Goal: Task Accomplishment & Management: Manage account settings

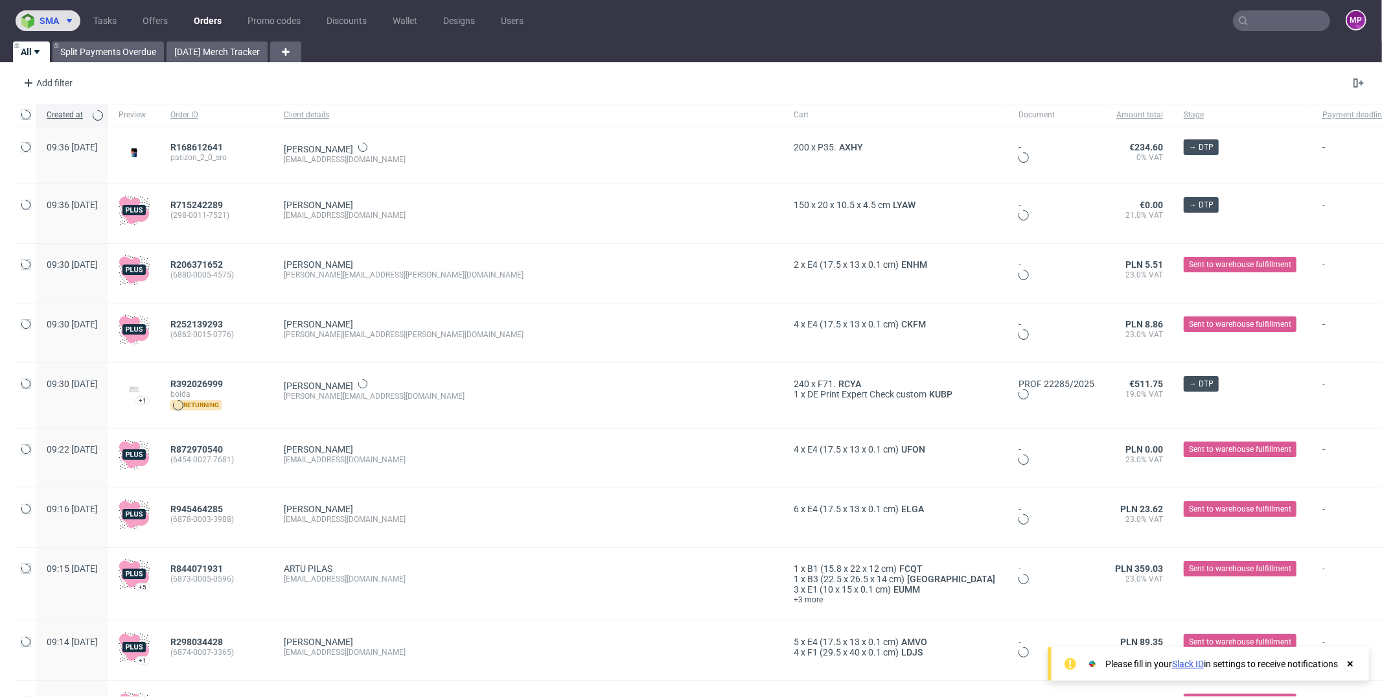
click at [69, 18] on icon at bounding box center [69, 21] width 10 height 10
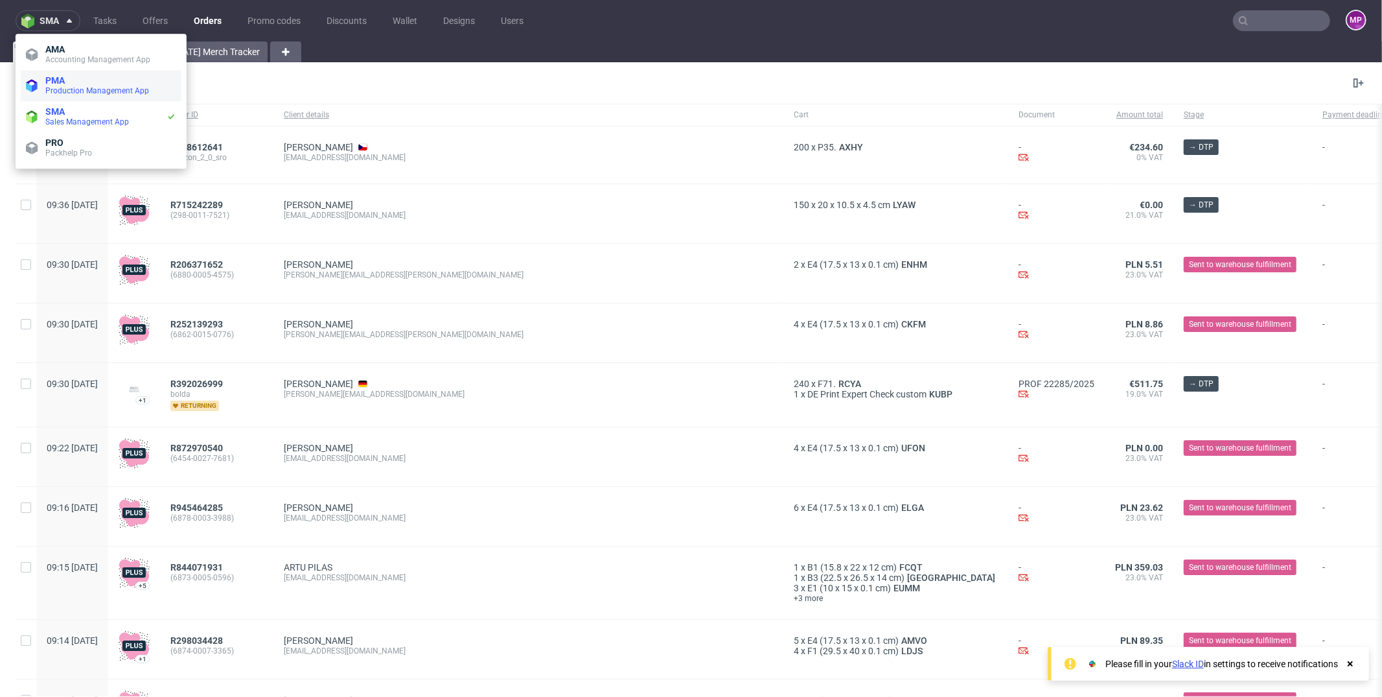
click at [78, 92] on span "Production Management App" at bounding box center [97, 90] width 104 height 9
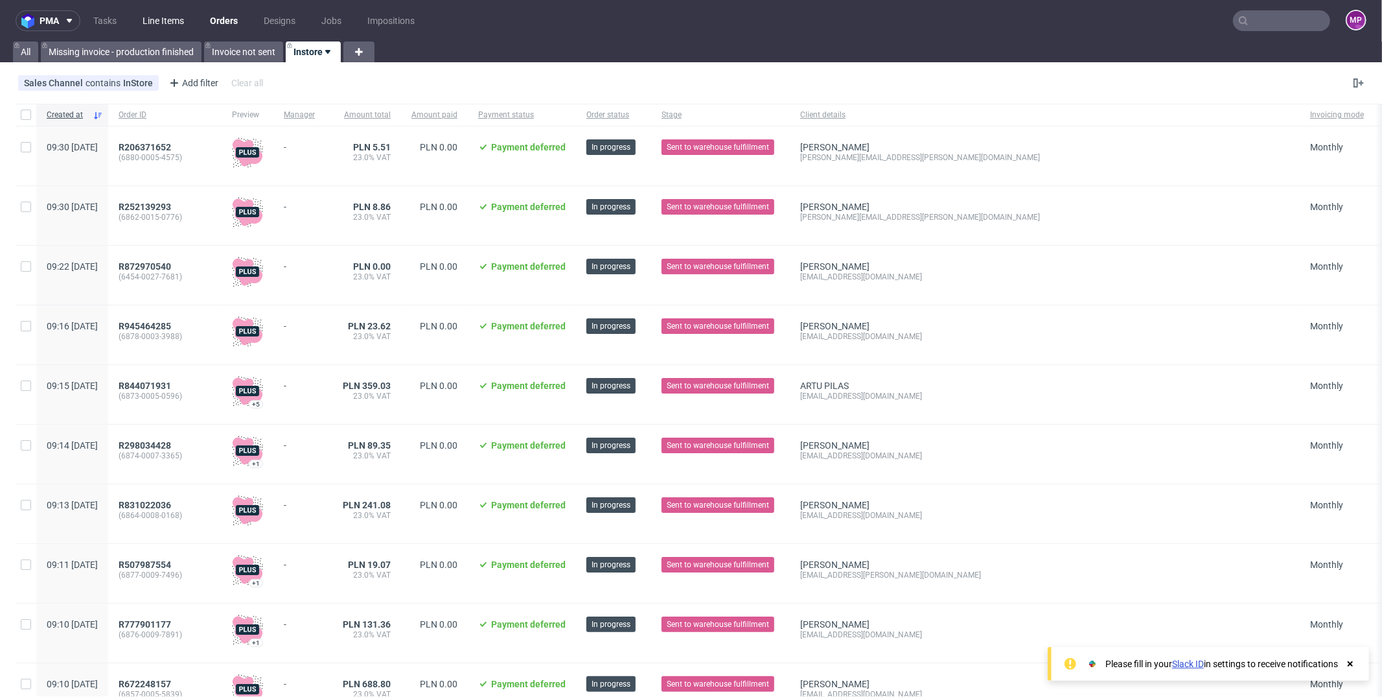
click at [160, 24] on link "Line Items" at bounding box center [163, 20] width 57 height 21
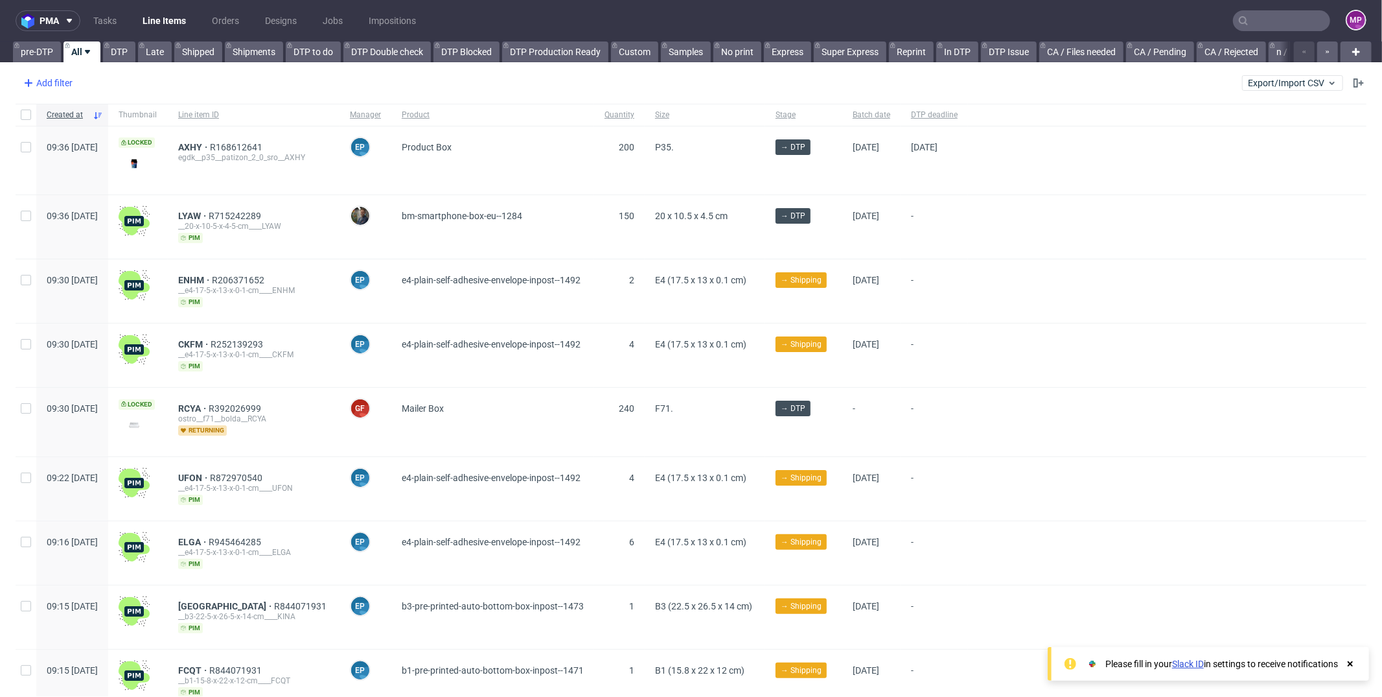
click at [38, 89] on div "Add filter" at bounding box center [46, 83] width 57 height 21
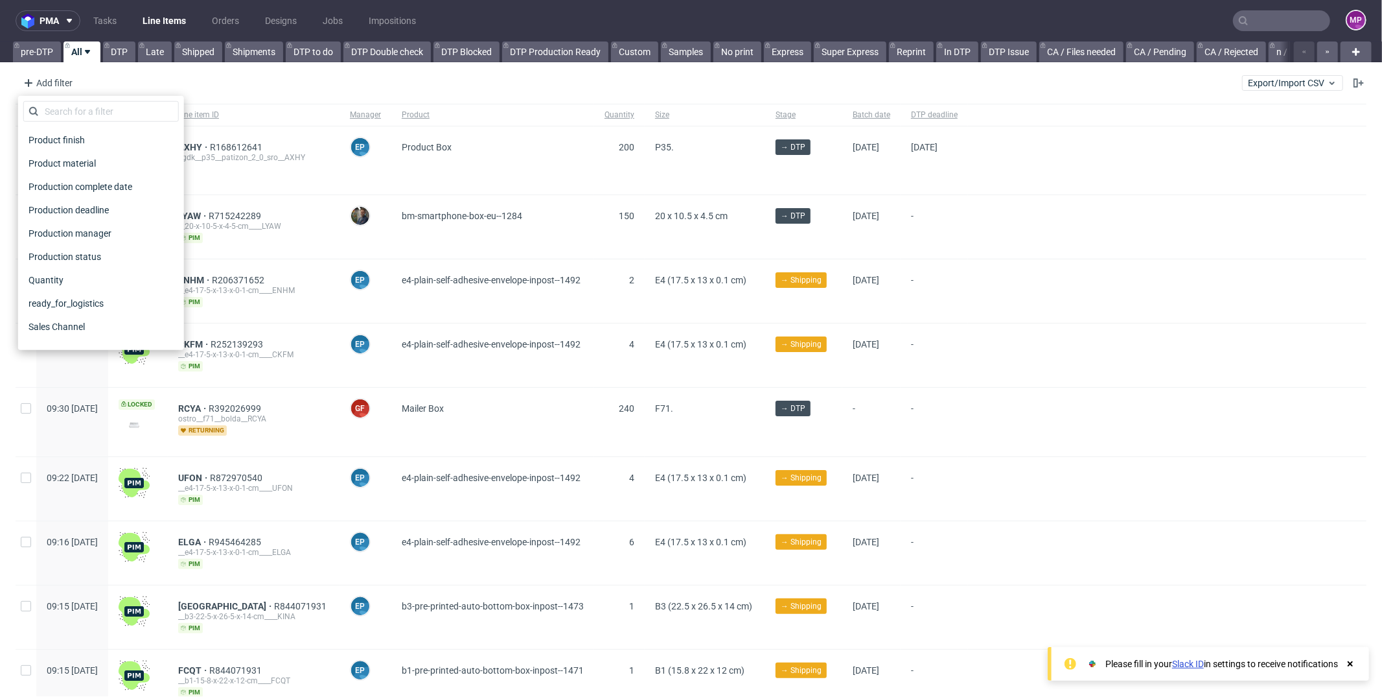
scroll to position [901, 0]
click at [89, 168] on span "Sales Channel" at bounding box center [57, 171] width 69 height 18
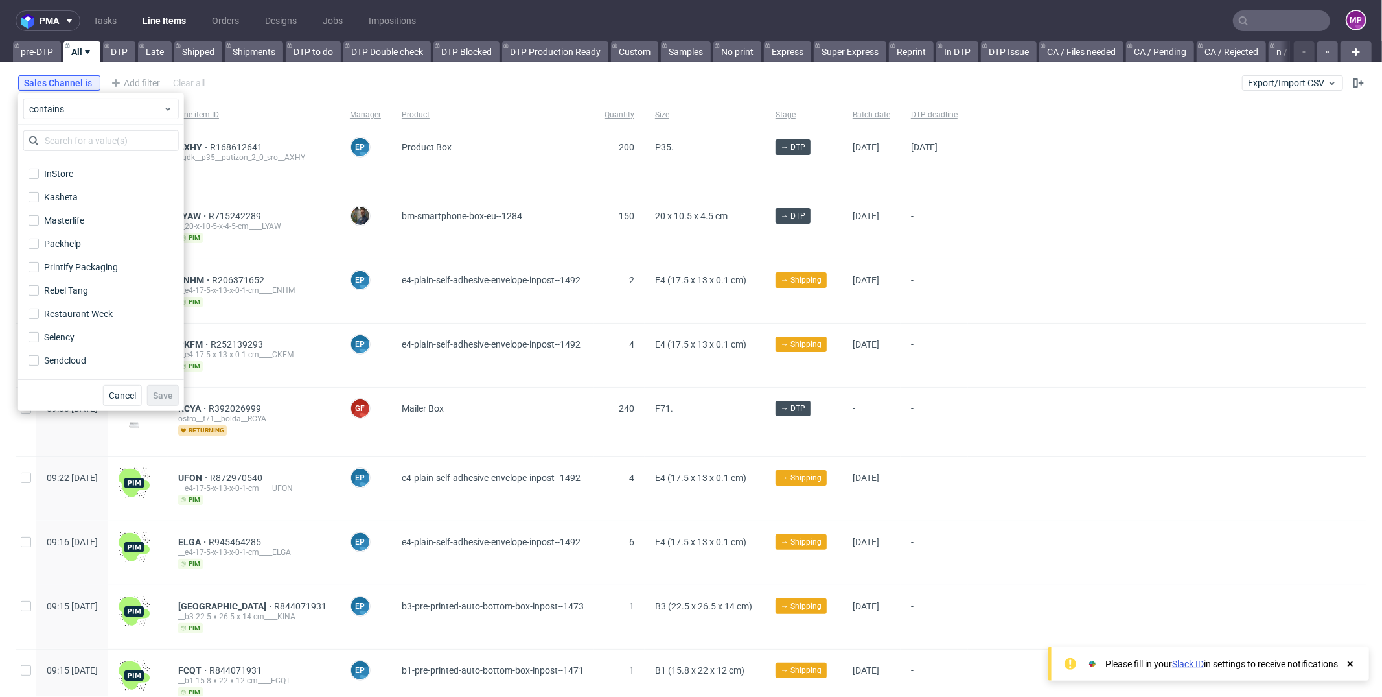
scroll to position [225, 0]
click at [51, 204] on div "InStore" at bounding box center [59, 199] width 30 height 13
click at [39, 204] on input "InStore" at bounding box center [34, 199] width 10 height 10
checkbox input "true"
click at [163, 391] on span "Save" at bounding box center [163, 395] width 20 height 9
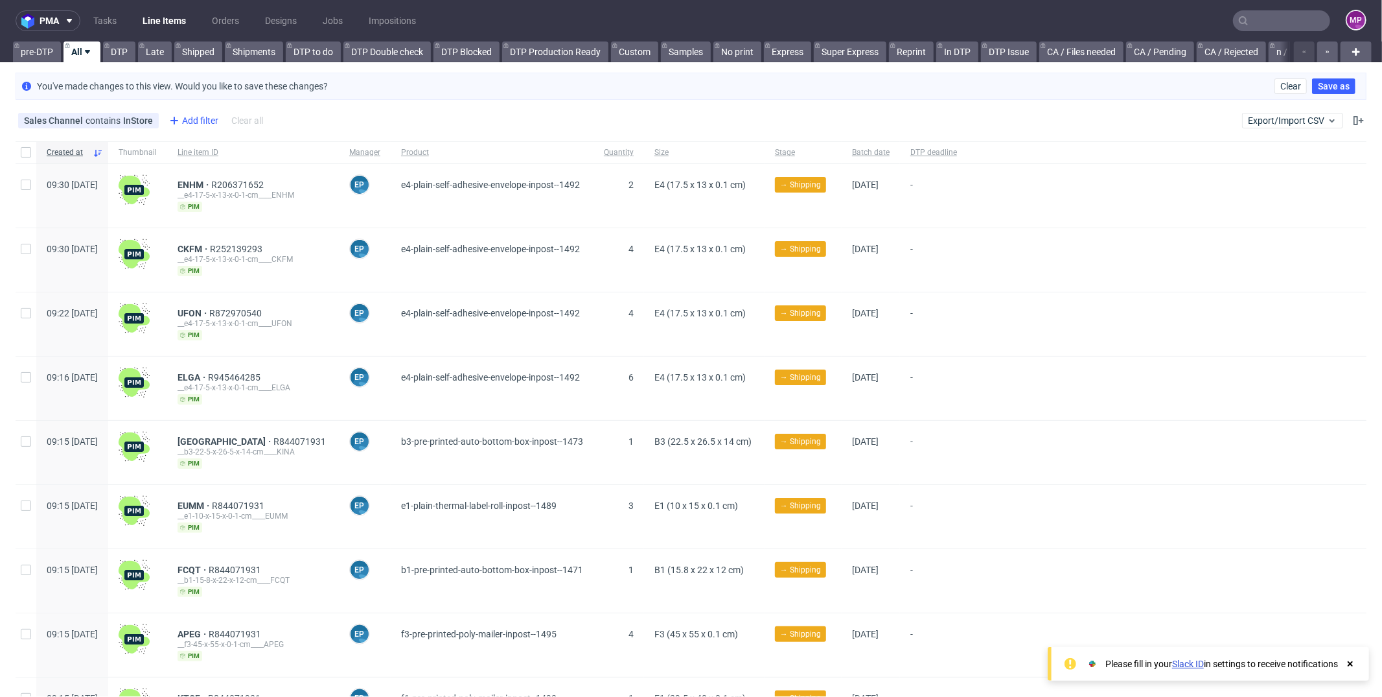
click at [200, 114] on div "Add filter" at bounding box center [192, 120] width 57 height 21
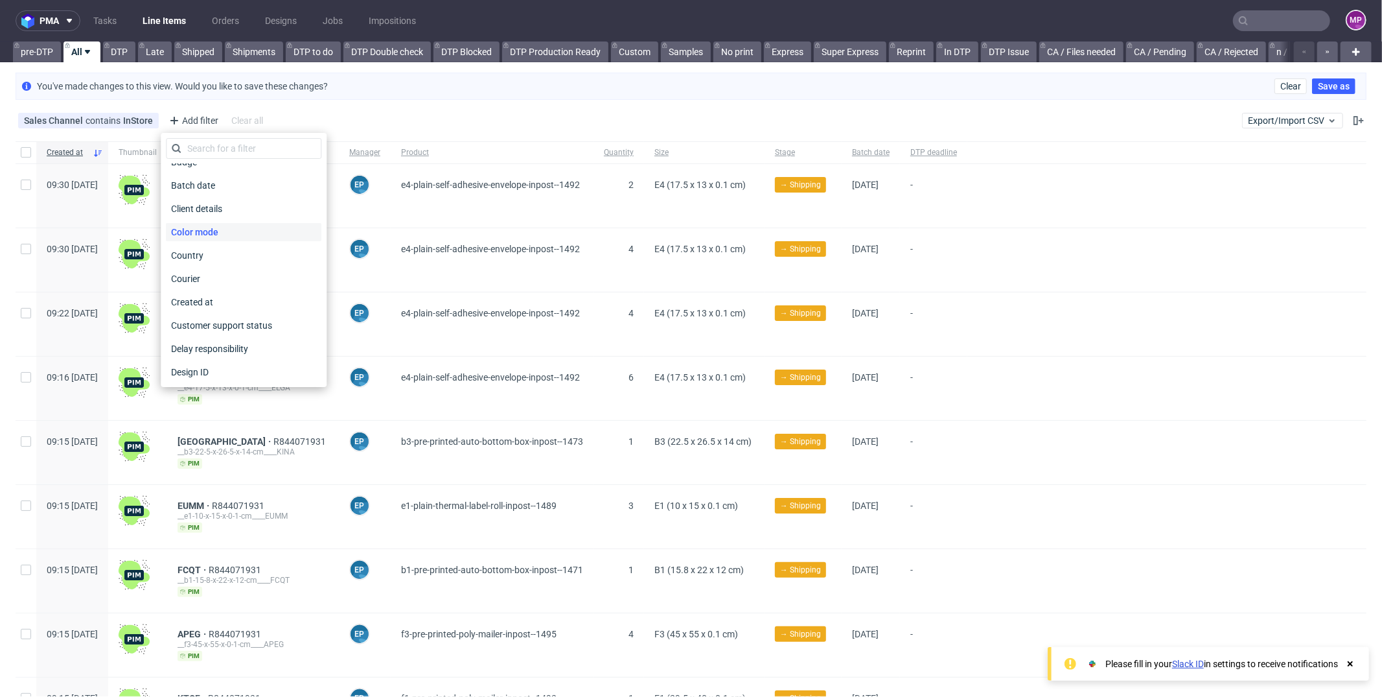
scroll to position [63, 0]
click at [243, 296] on div "Created at" at bounding box center [243, 299] width 155 height 18
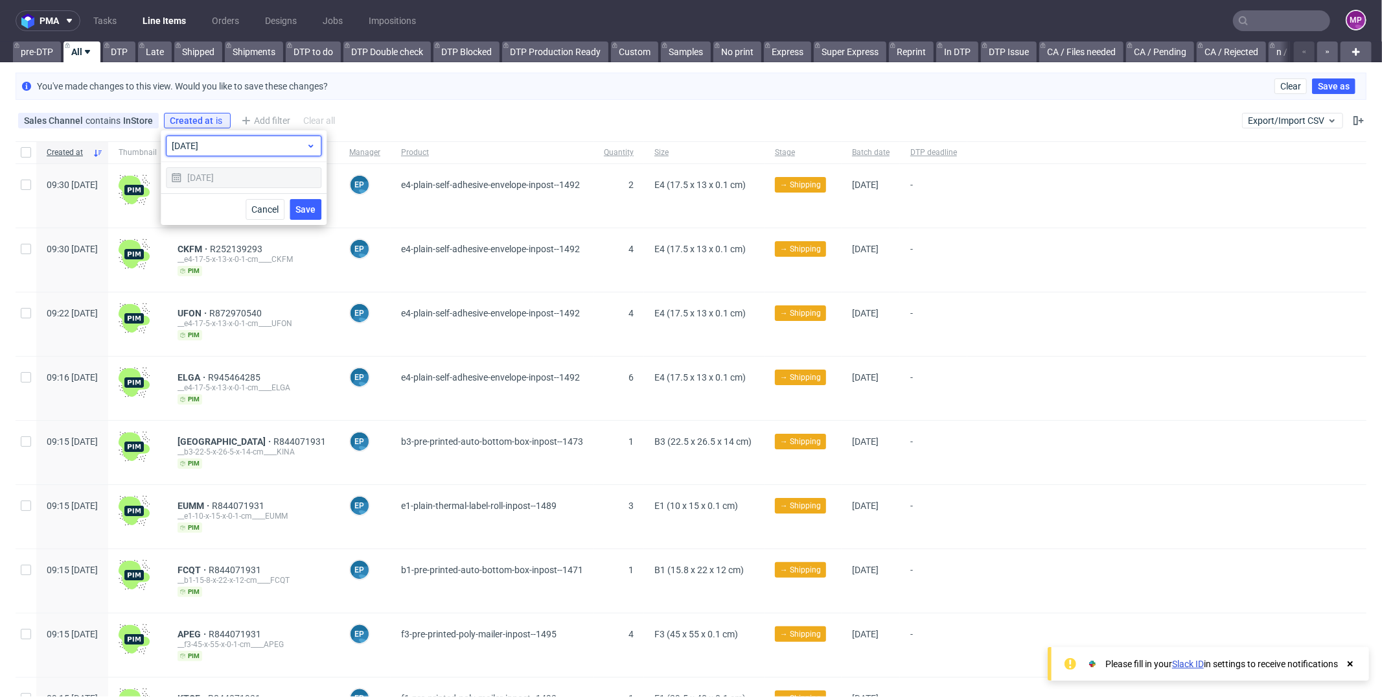
click at [229, 150] on span "today" at bounding box center [239, 145] width 134 height 13
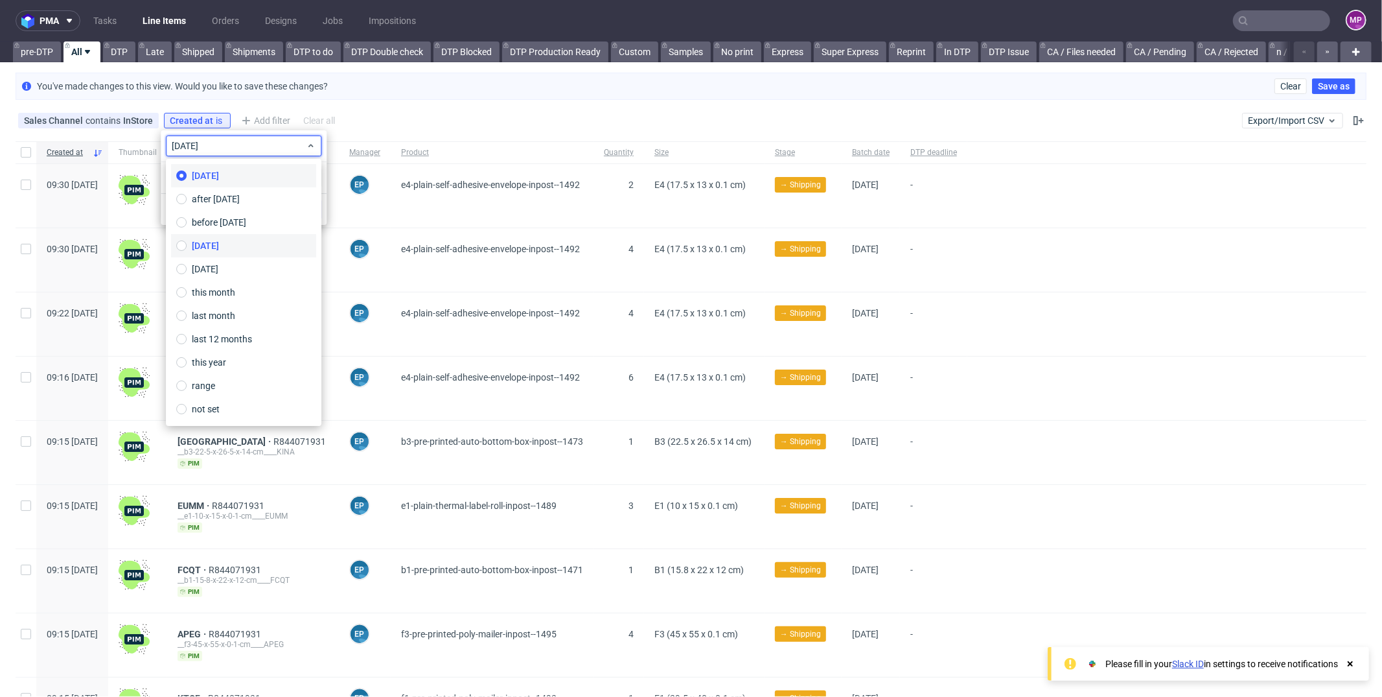
click at [246, 239] on label "yesterday" at bounding box center [243, 245] width 145 height 23
type input "14/10/2025"
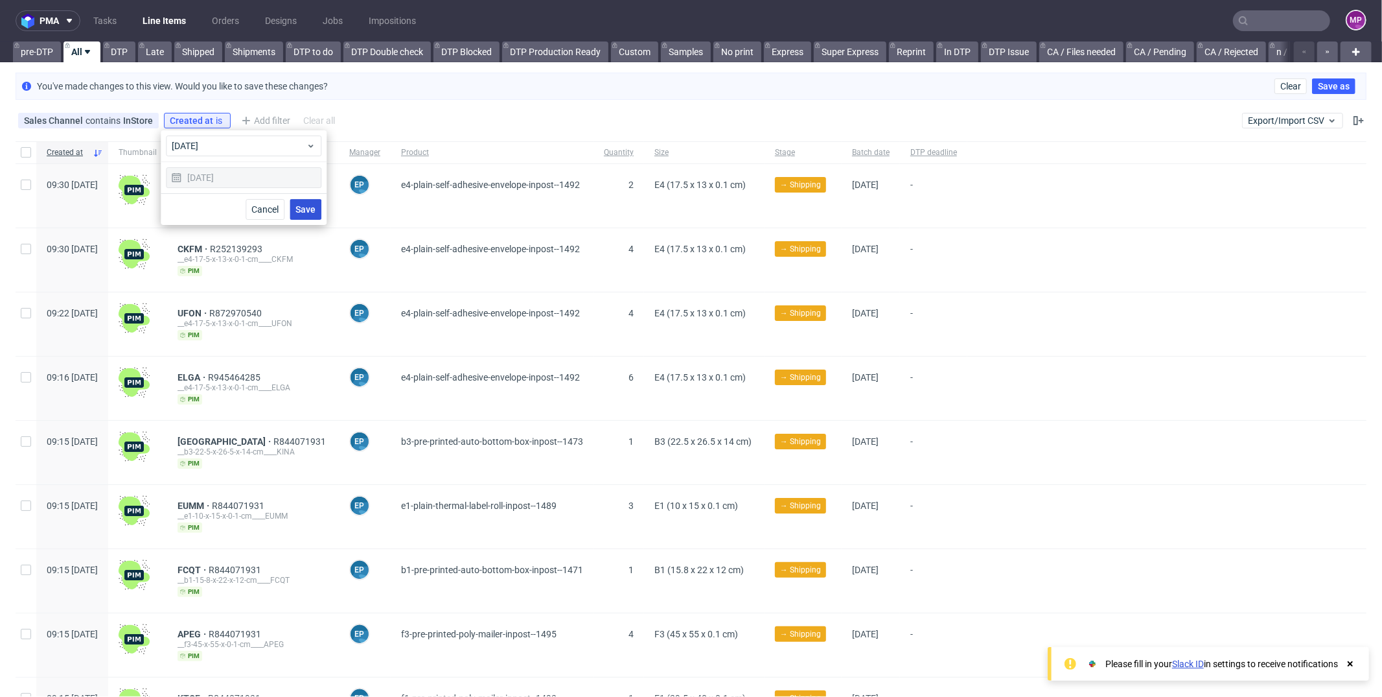
click at [312, 214] on button "Save" at bounding box center [306, 209] width 32 height 21
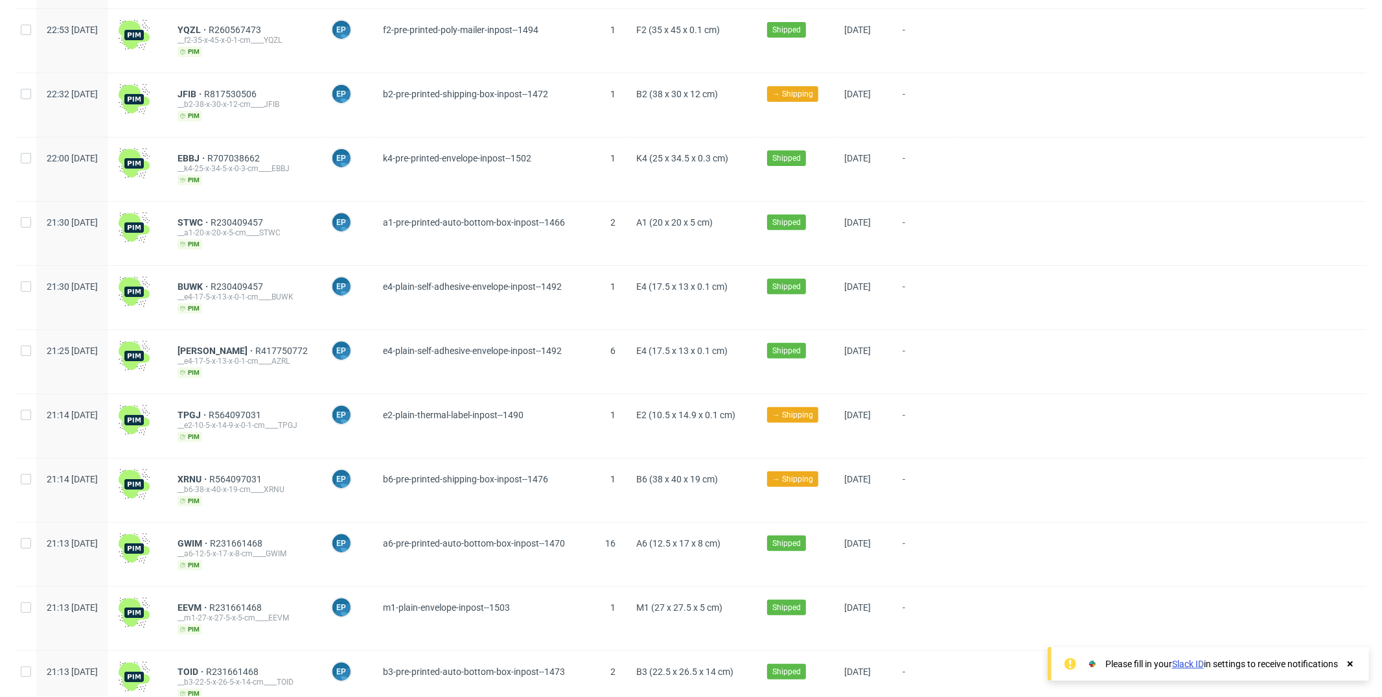
scroll to position [0, 0]
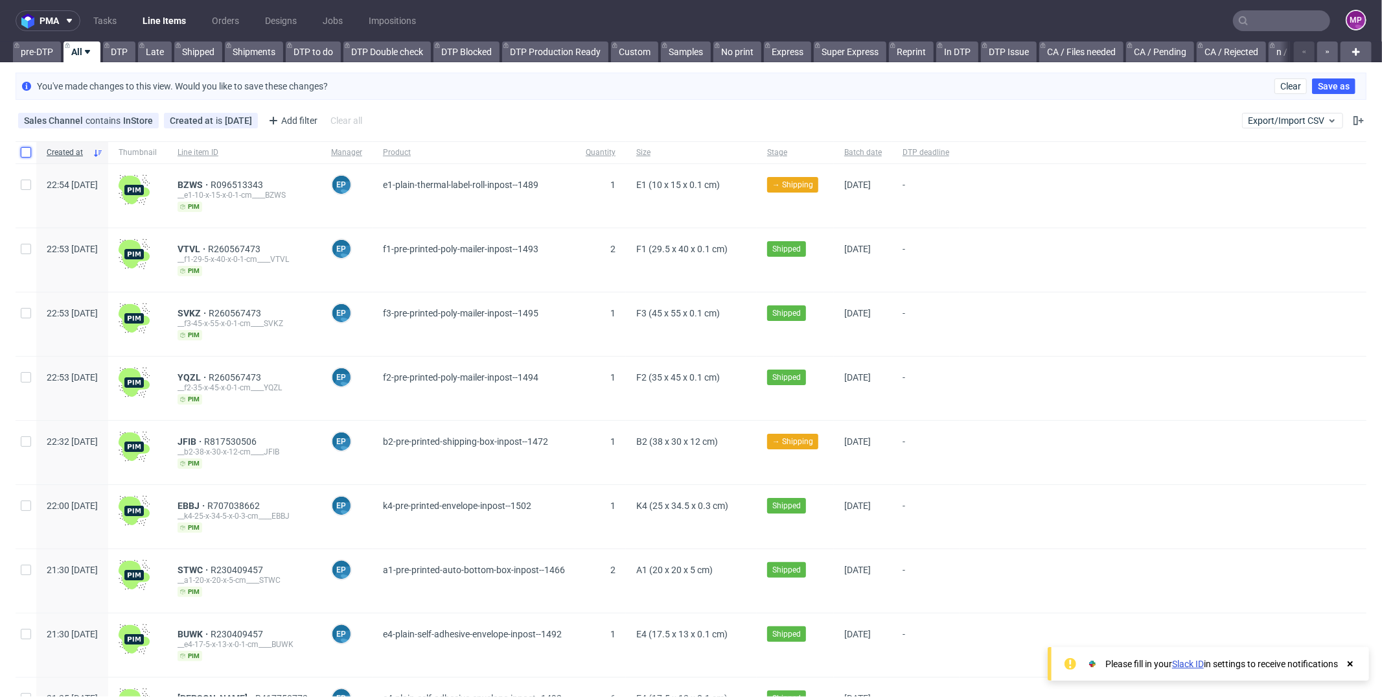
click at [25, 150] on input "checkbox" at bounding box center [26, 152] width 10 height 10
checkbox input "true"
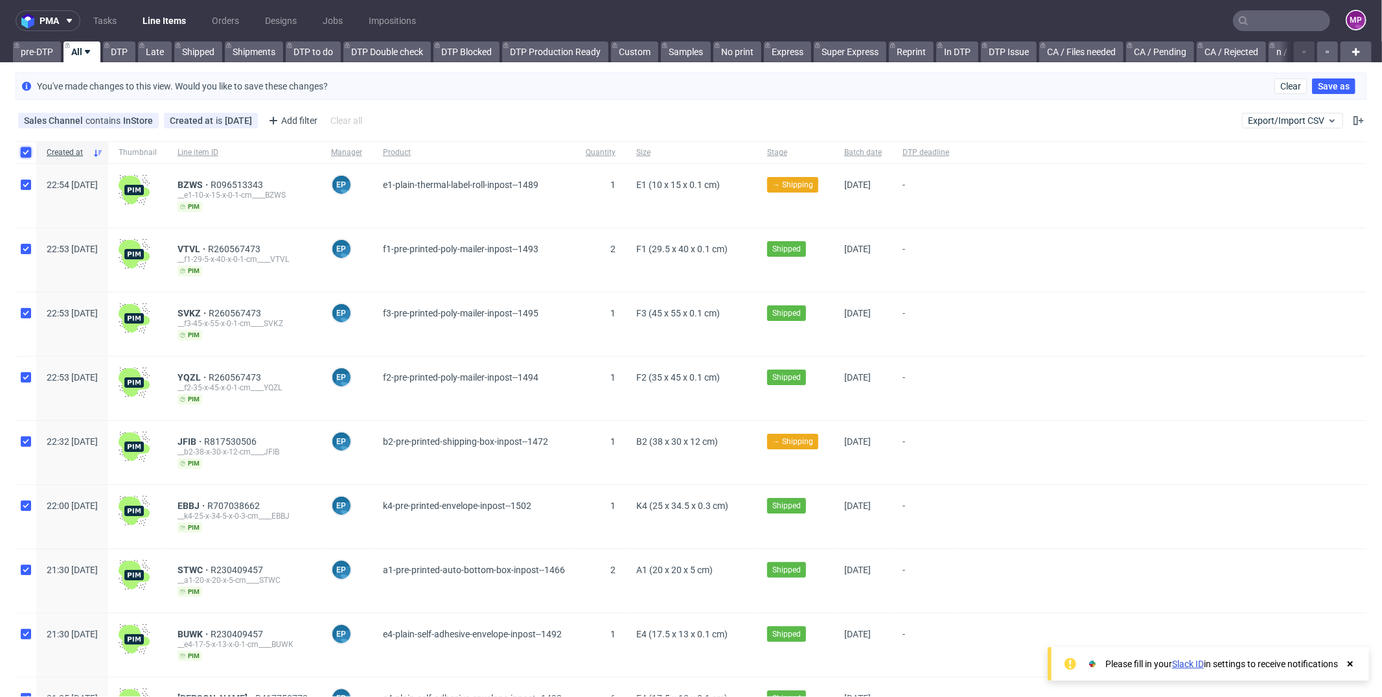
checkbox input "true"
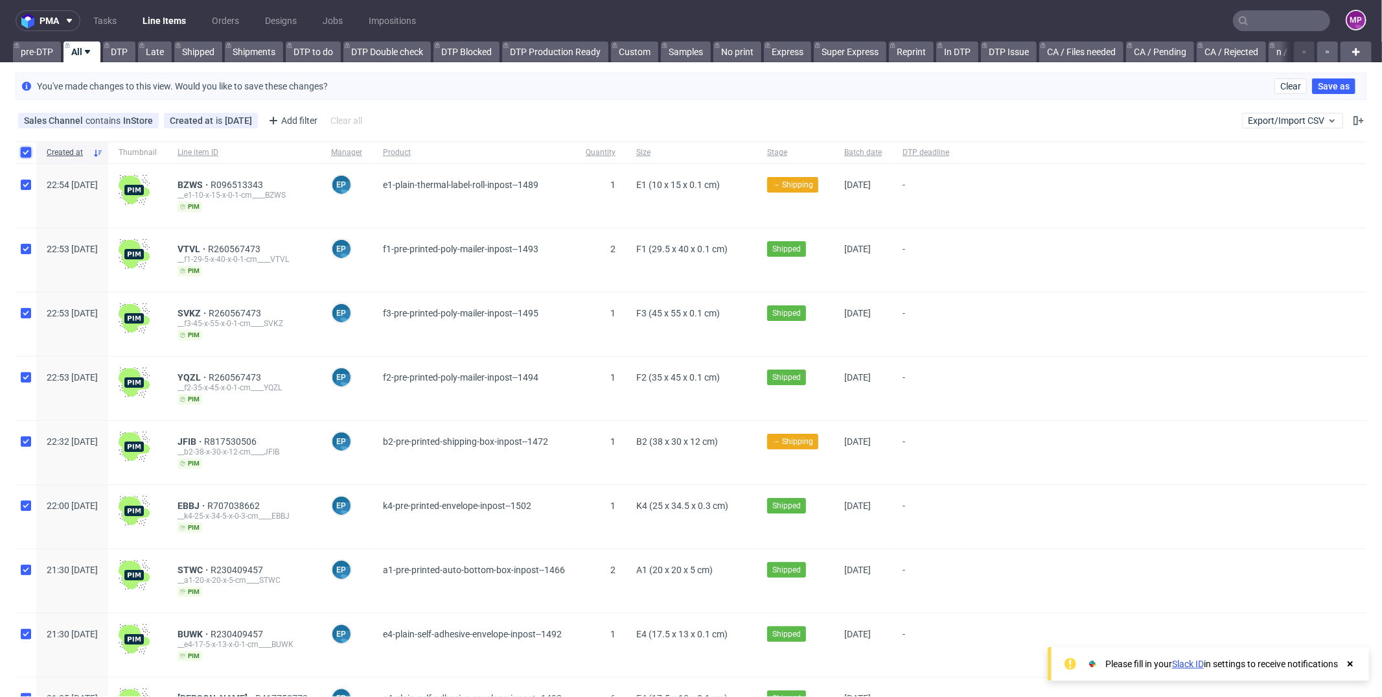
checkbox input "true"
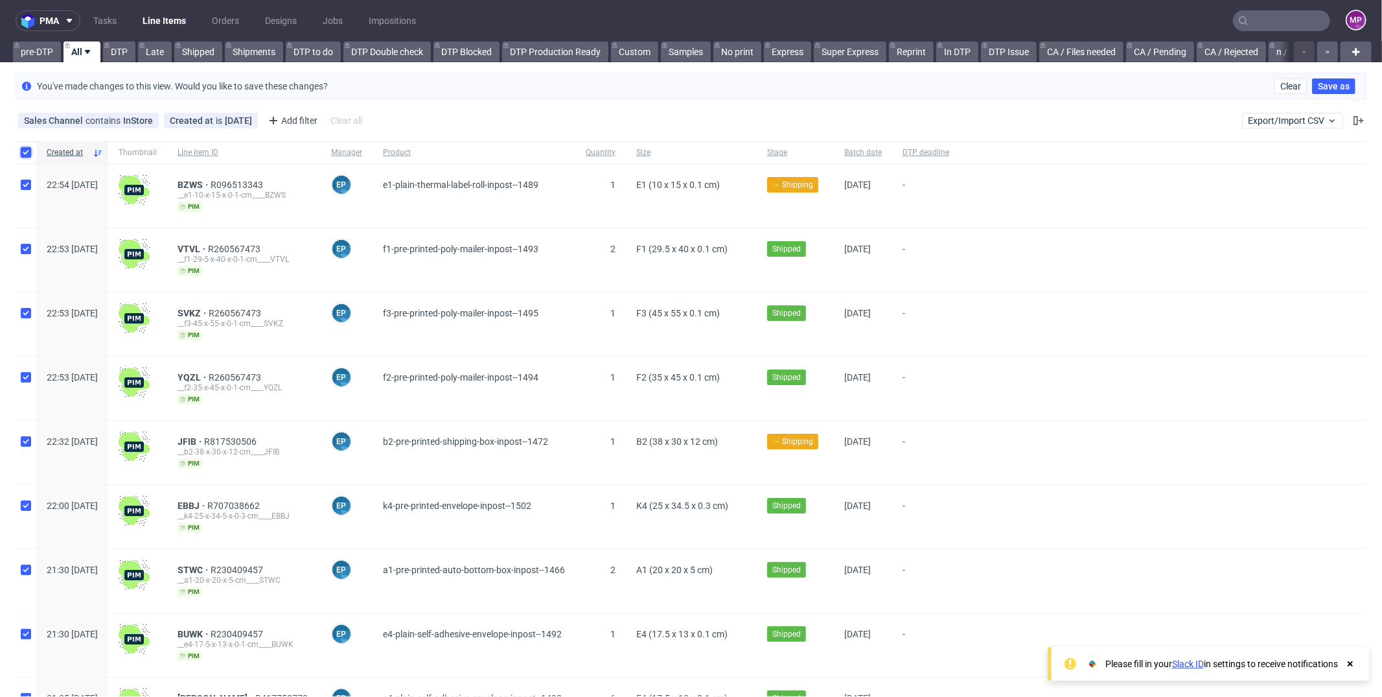
checkbox input "true"
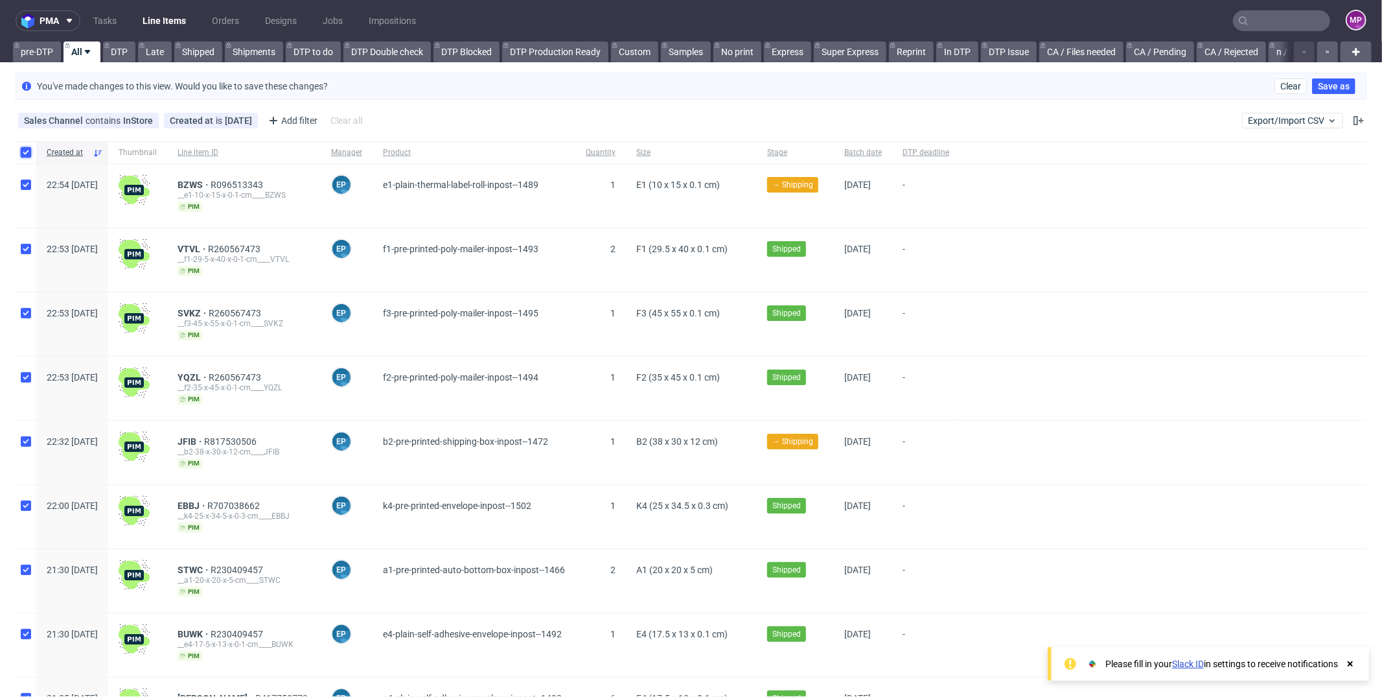
checkbox input "true"
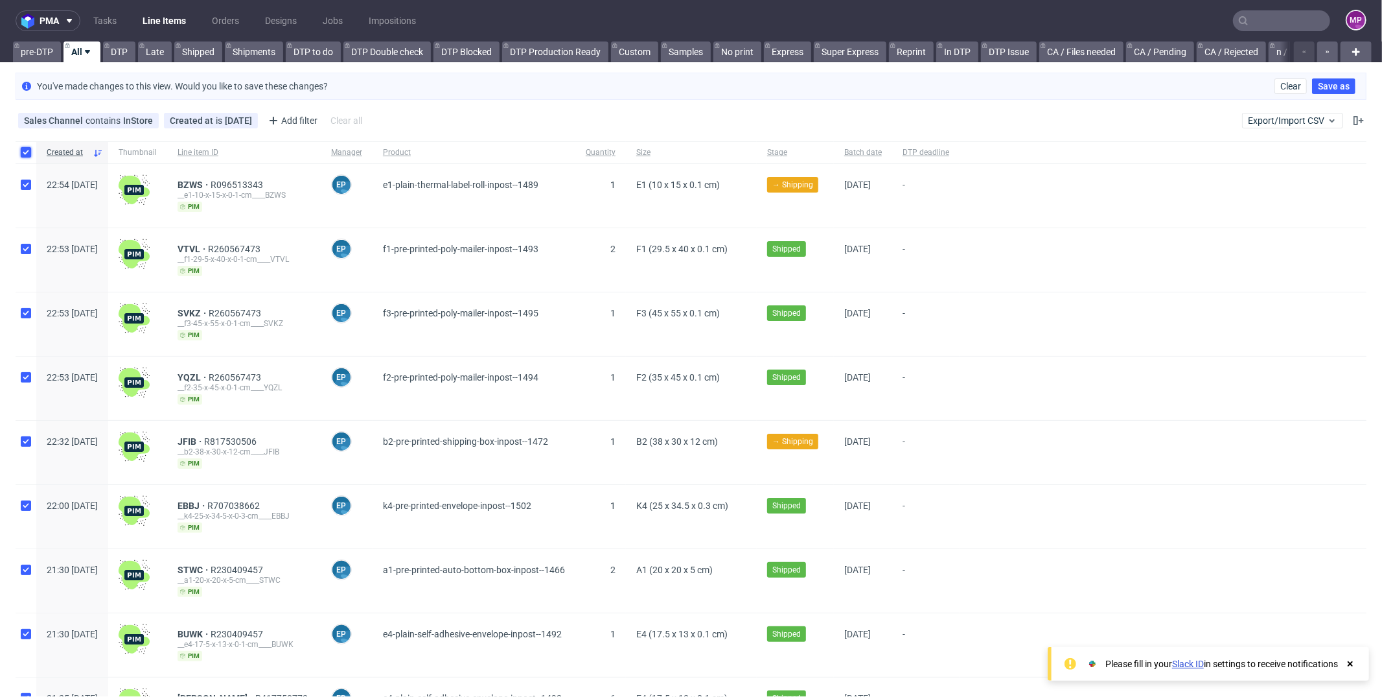
checkbox input "true"
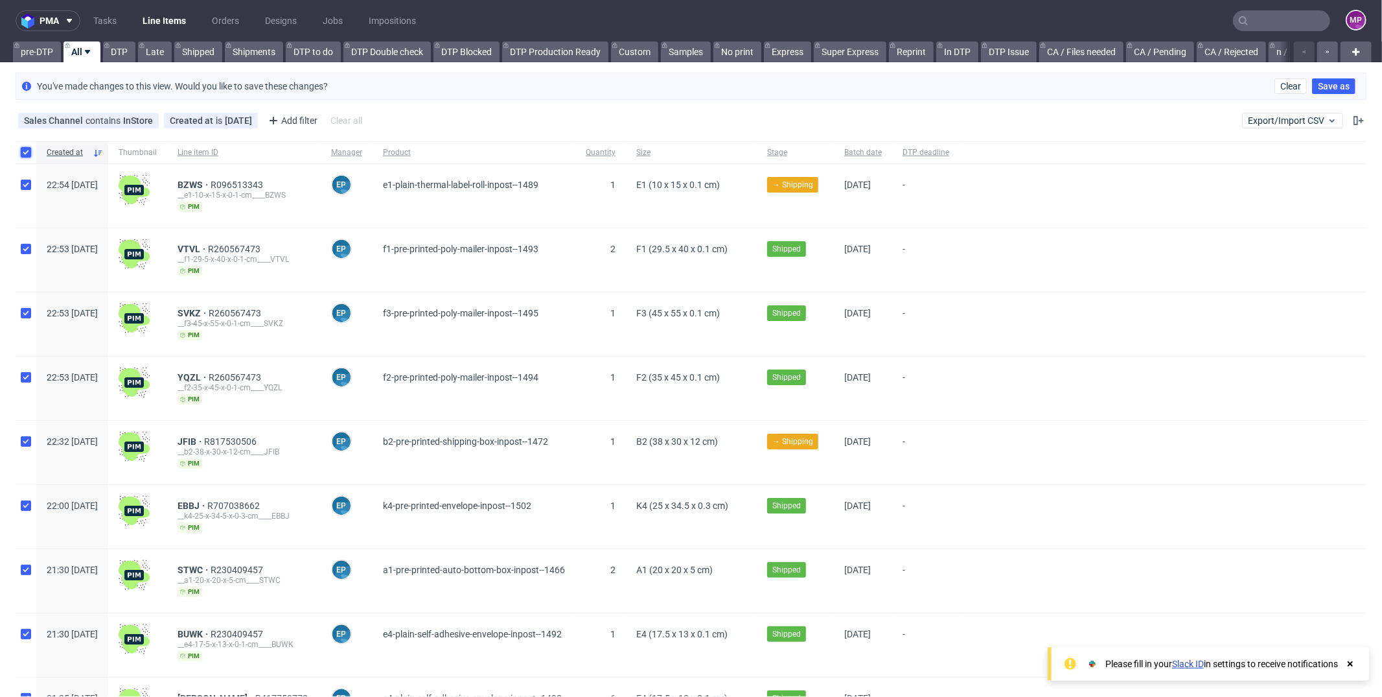
checkbox input "true"
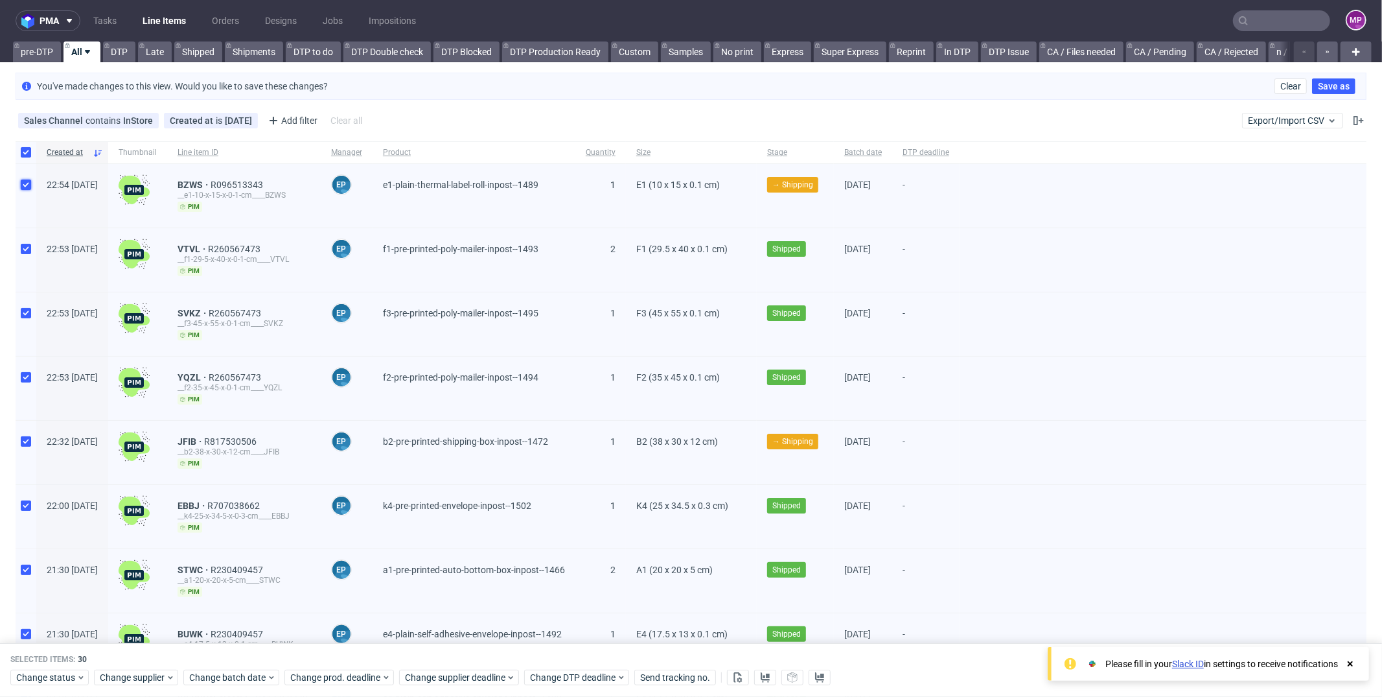
click at [29, 181] on input "checkbox" at bounding box center [26, 184] width 10 height 10
checkbox input "false"
click at [28, 252] on input "checkbox" at bounding box center [26, 249] width 10 height 10
checkbox input "false"
click at [26, 316] on div at bounding box center [26, 323] width 21 height 63
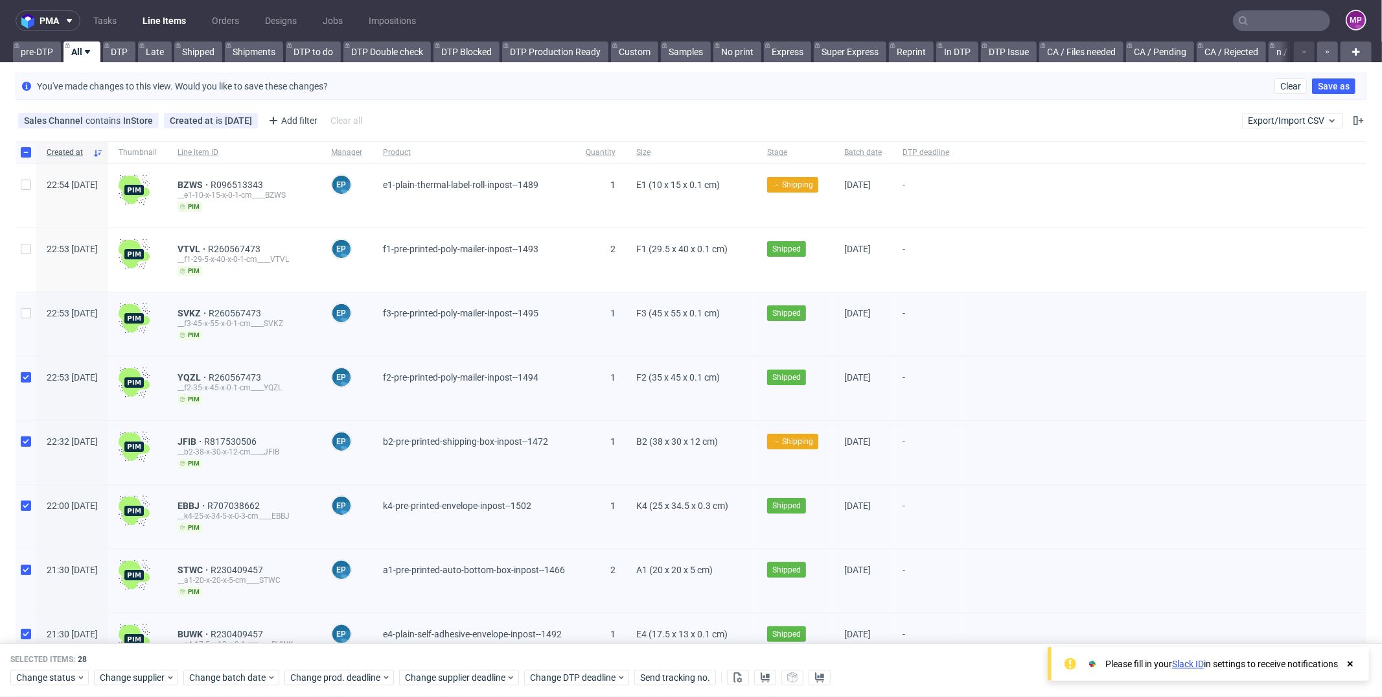
checkbox input "false"
click at [26, 379] on div at bounding box center [26, 387] width 21 height 63
checkbox input "false"
click at [26, 438] on input "checkbox" at bounding box center [26, 441] width 10 height 10
checkbox input "false"
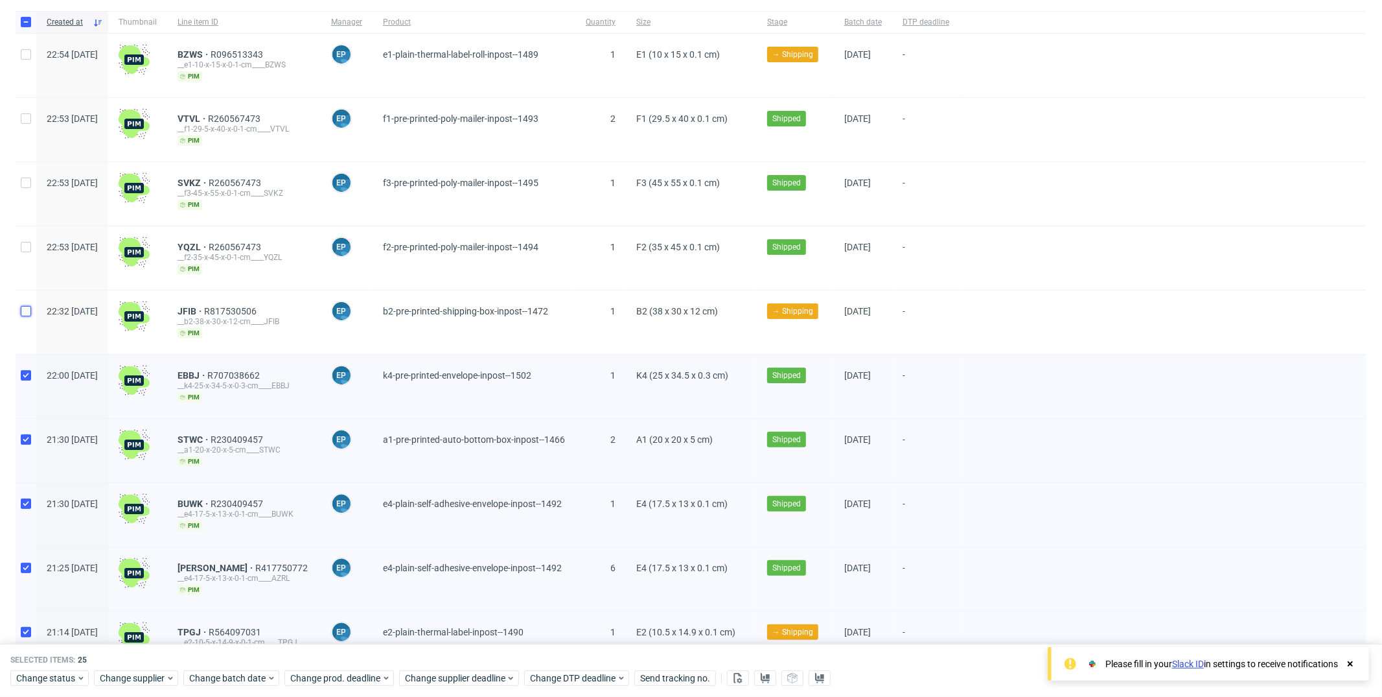
scroll to position [146, 0]
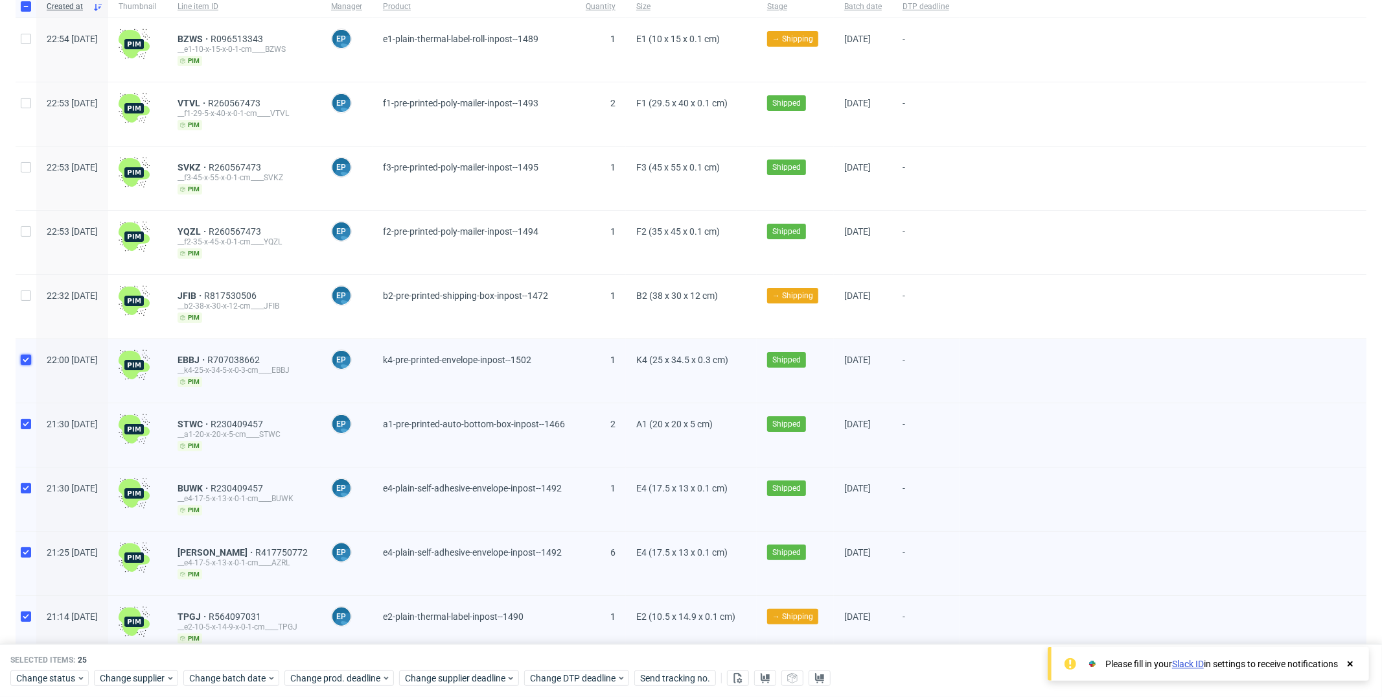
click at [23, 356] on input "checkbox" at bounding box center [26, 359] width 10 height 10
checkbox input "false"
click at [28, 420] on input "checkbox" at bounding box center [26, 424] width 10 height 10
checkbox input "false"
click at [29, 483] on input "checkbox" at bounding box center [26, 488] width 10 height 10
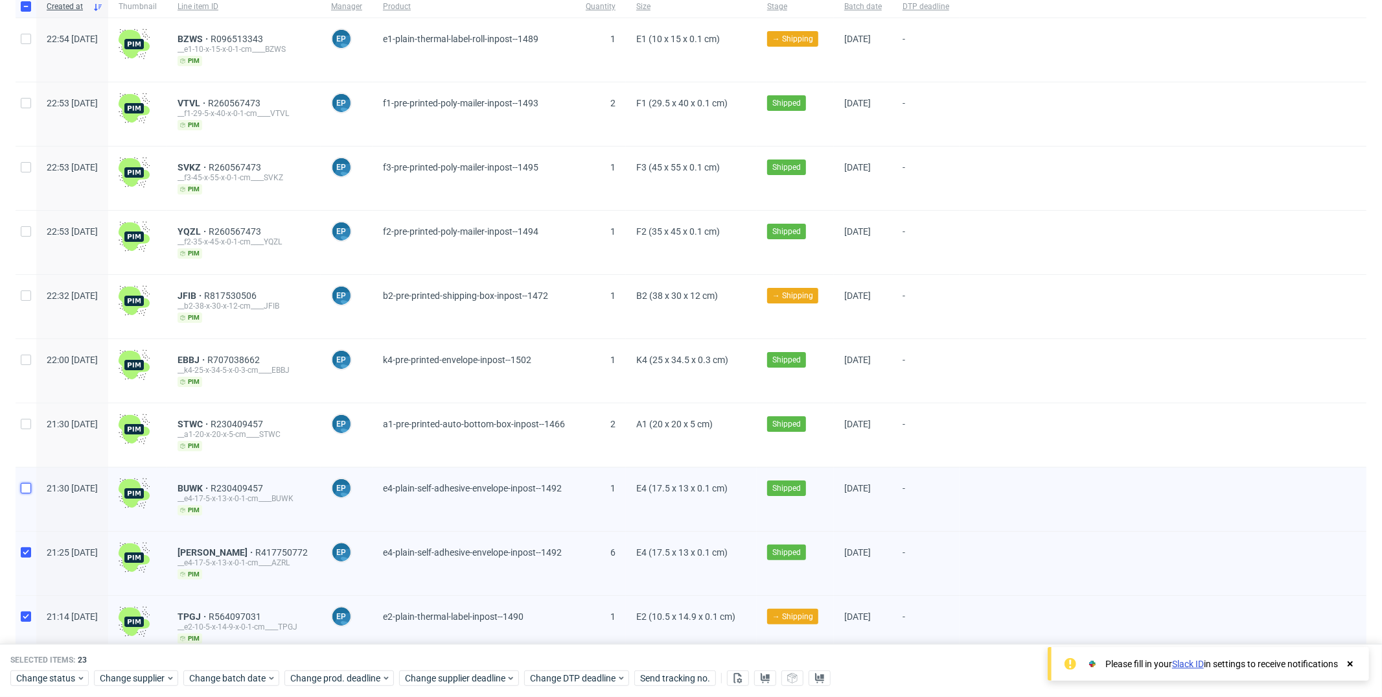
checkbox input "false"
click at [28, 547] on input "checkbox" at bounding box center [26, 552] width 10 height 10
checkbox input "false"
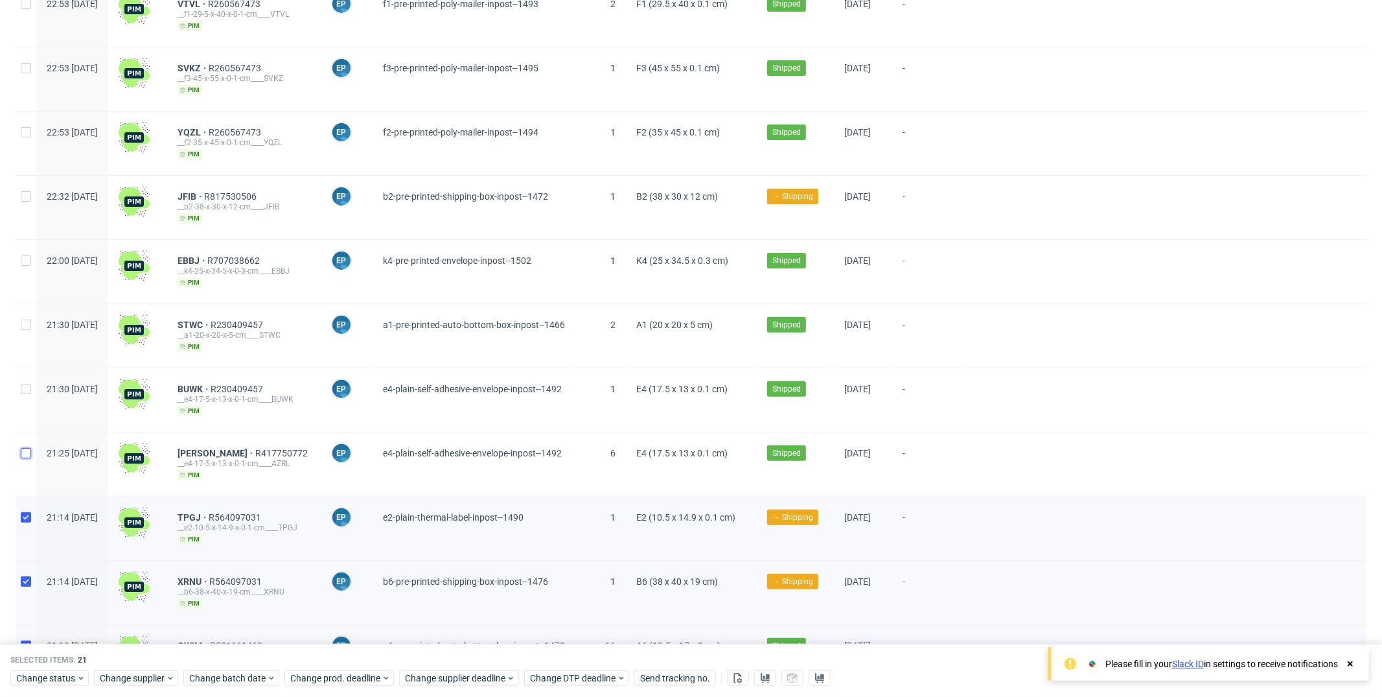
scroll to position [246, 0]
click at [23, 511] on input "checkbox" at bounding box center [26, 516] width 10 height 10
checkbox input "false"
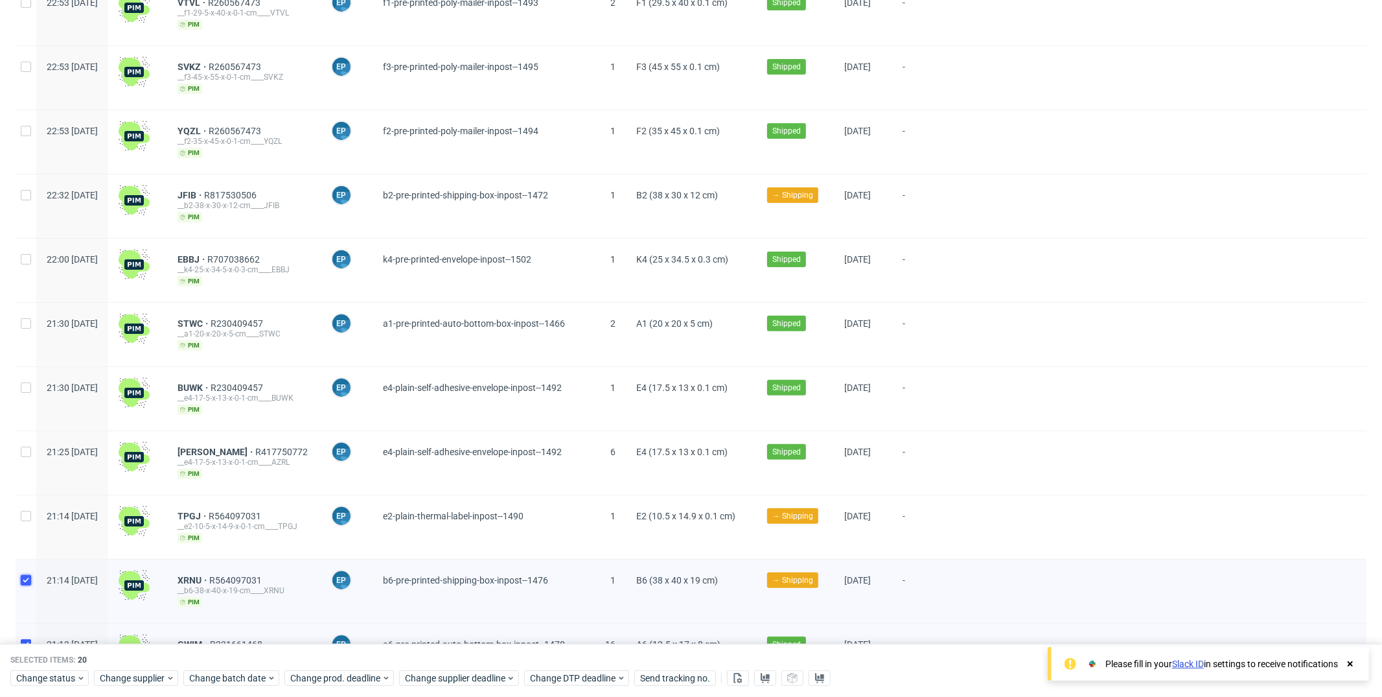
click at [29, 575] on input "checkbox" at bounding box center [26, 580] width 10 height 10
checkbox input "false"
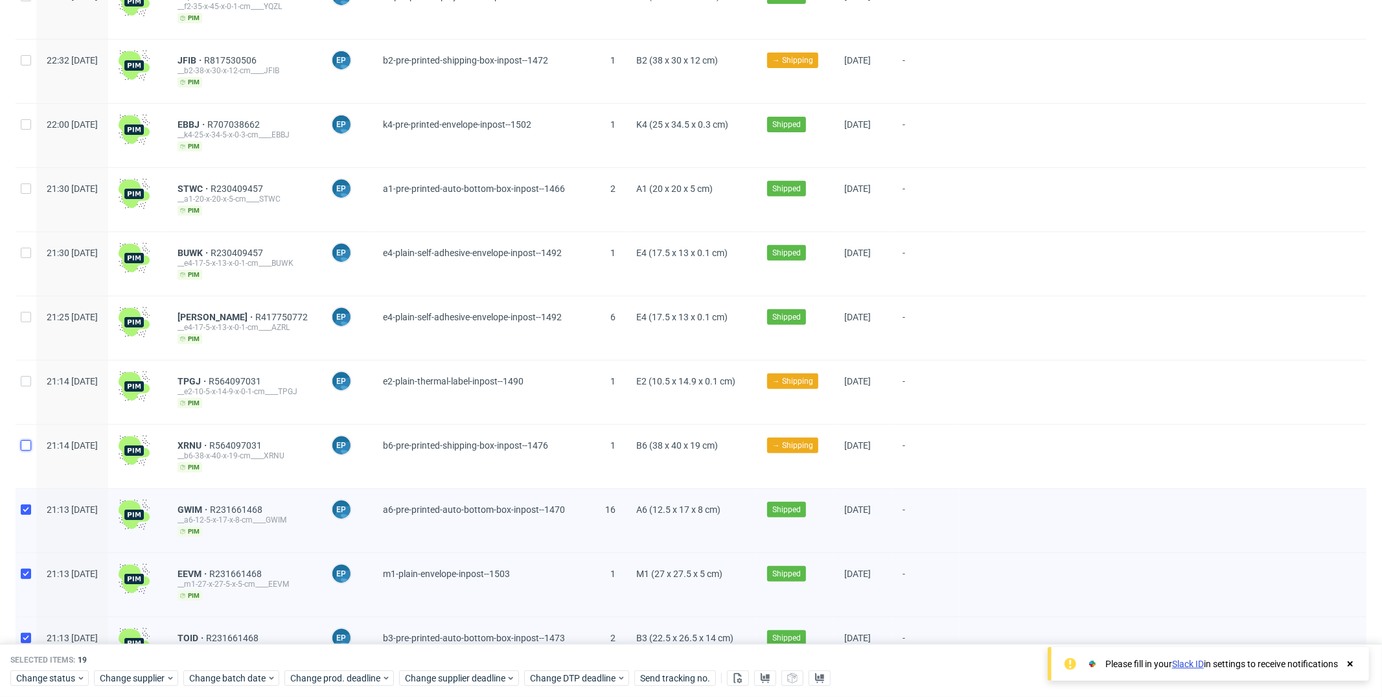
scroll to position [382, 0]
click at [24, 503] on input "checkbox" at bounding box center [26, 508] width 10 height 10
checkbox input "false"
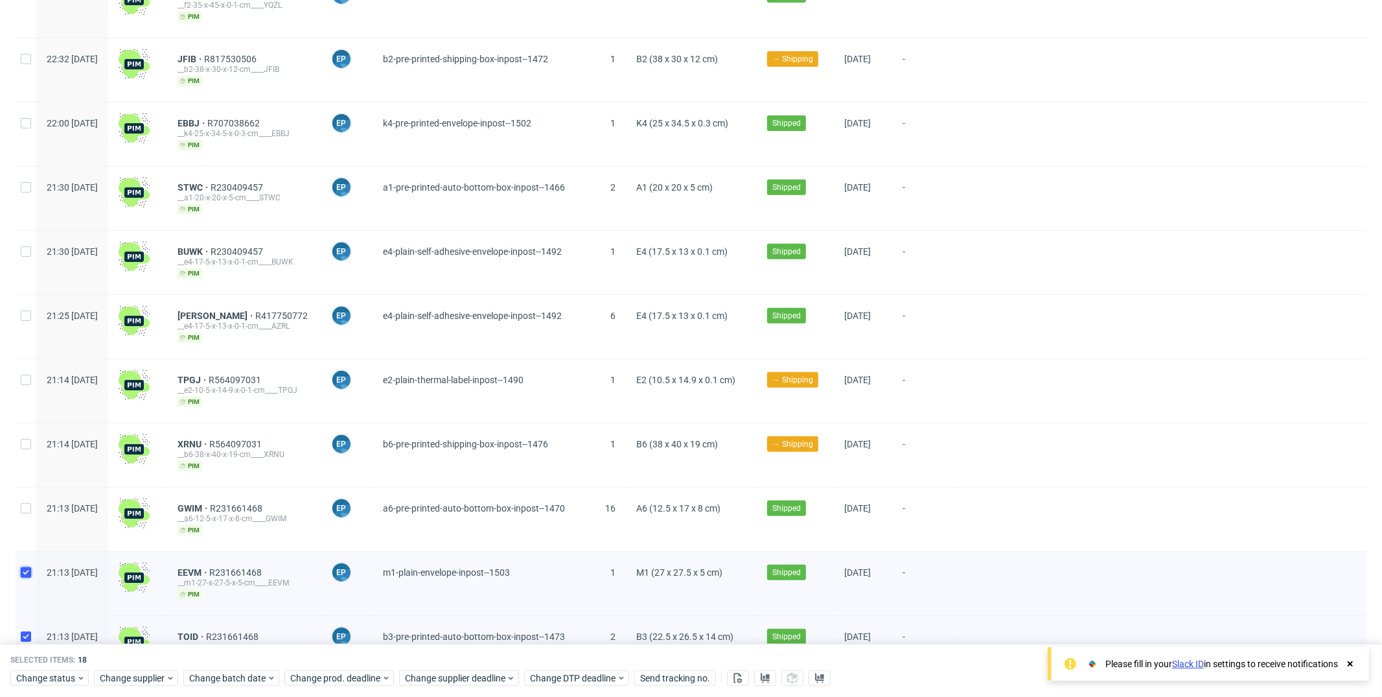
click at [29, 567] on input "checkbox" at bounding box center [26, 572] width 10 height 10
checkbox input "false"
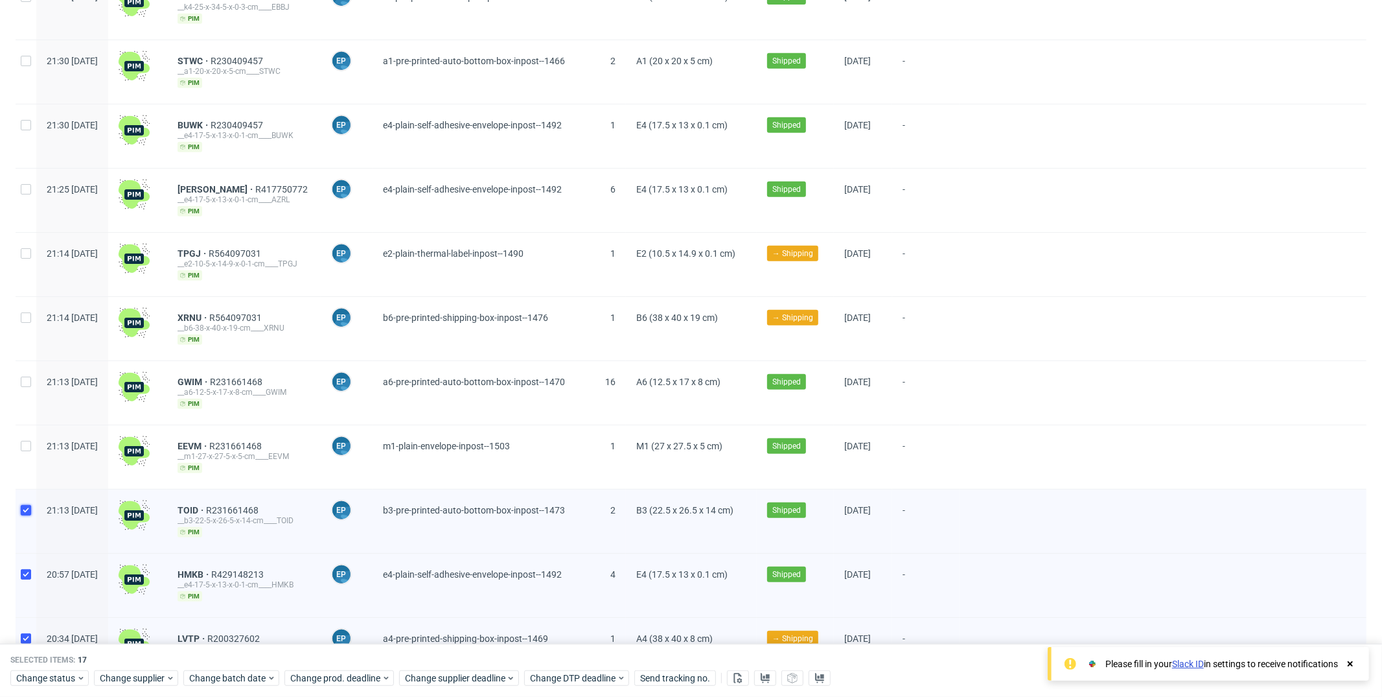
click at [24, 505] on input "checkbox" at bounding box center [26, 510] width 10 height 10
checkbox input "false"
click at [25, 569] on input "checkbox" at bounding box center [26, 574] width 10 height 10
checkbox input "false"
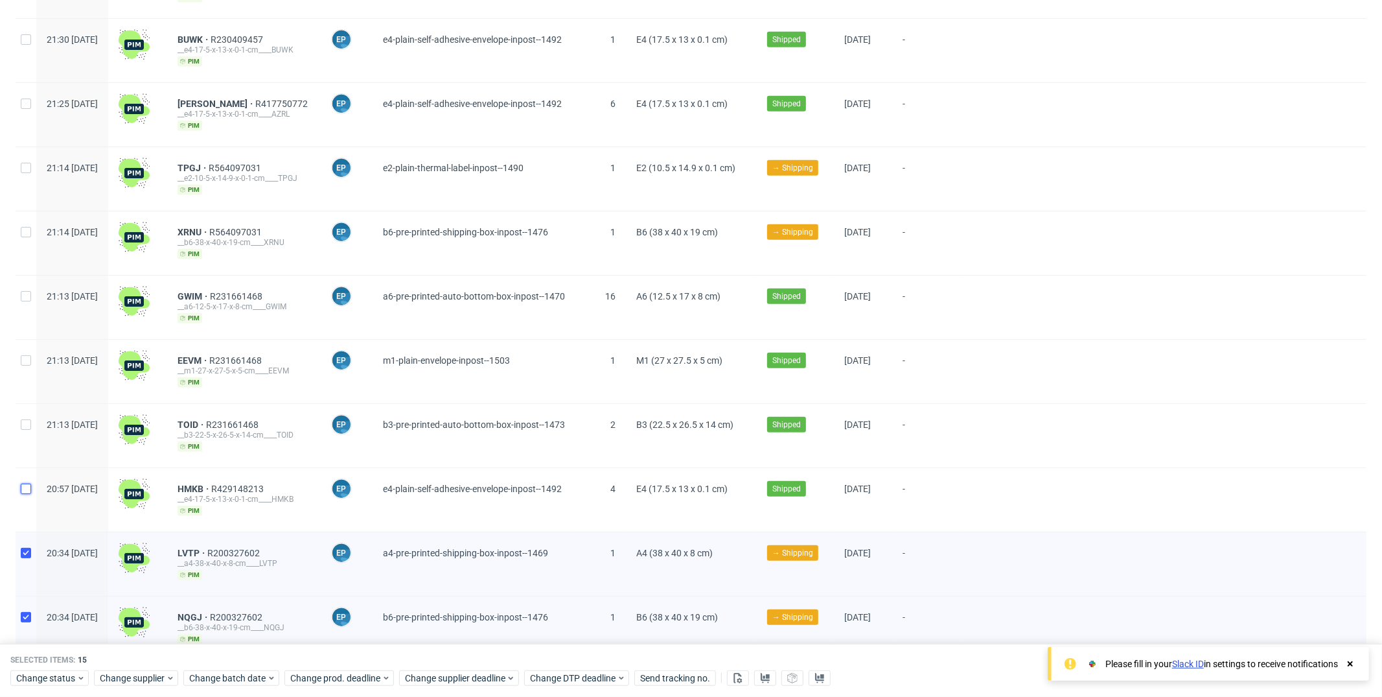
scroll to position [601, 0]
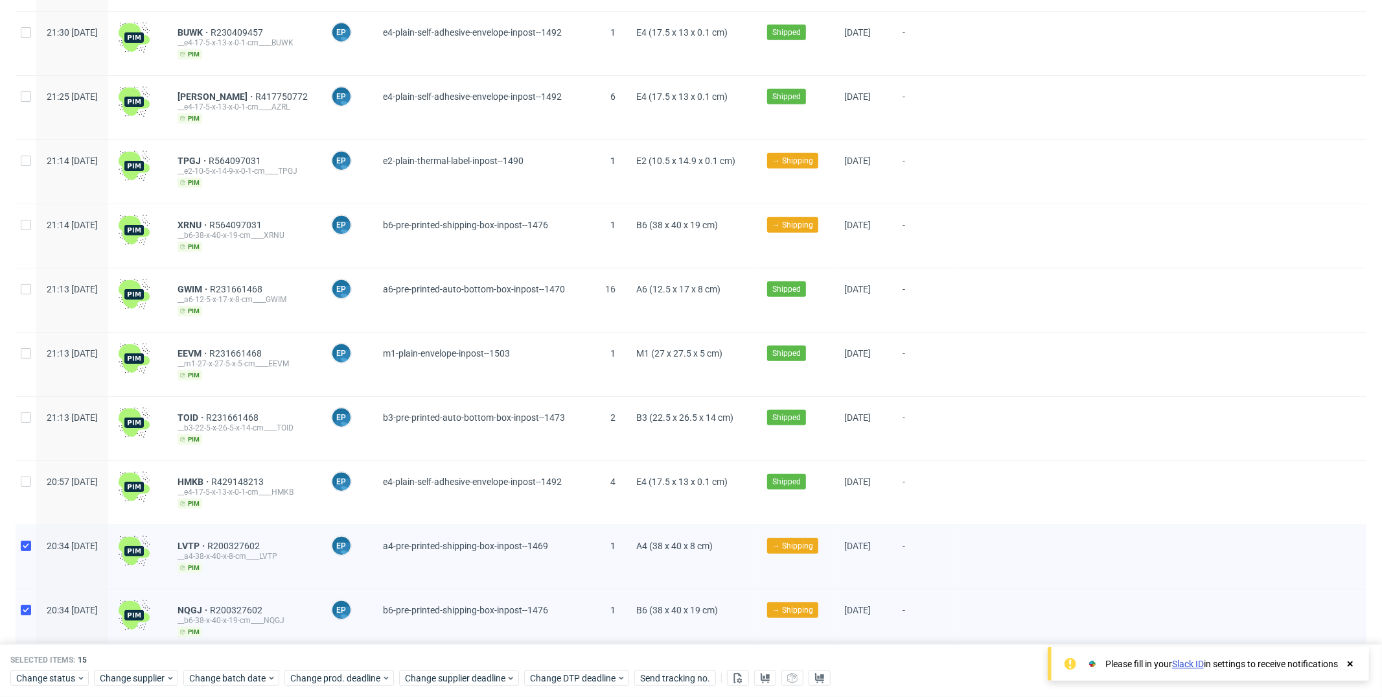
click at [30, 525] on div at bounding box center [26, 556] width 21 height 63
checkbox input "false"
click at [30, 605] on input "checkbox" at bounding box center [26, 610] width 10 height 10
checkbox input "false"
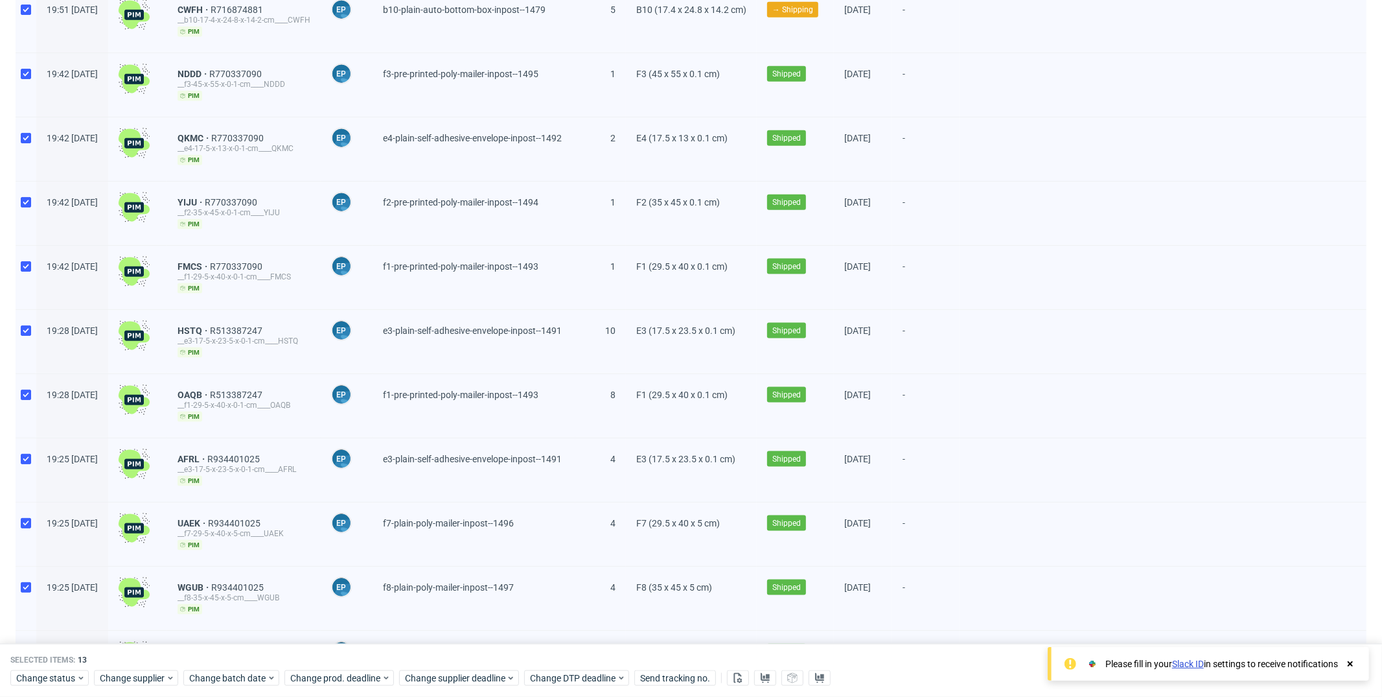
scroll to position [1461, 0]
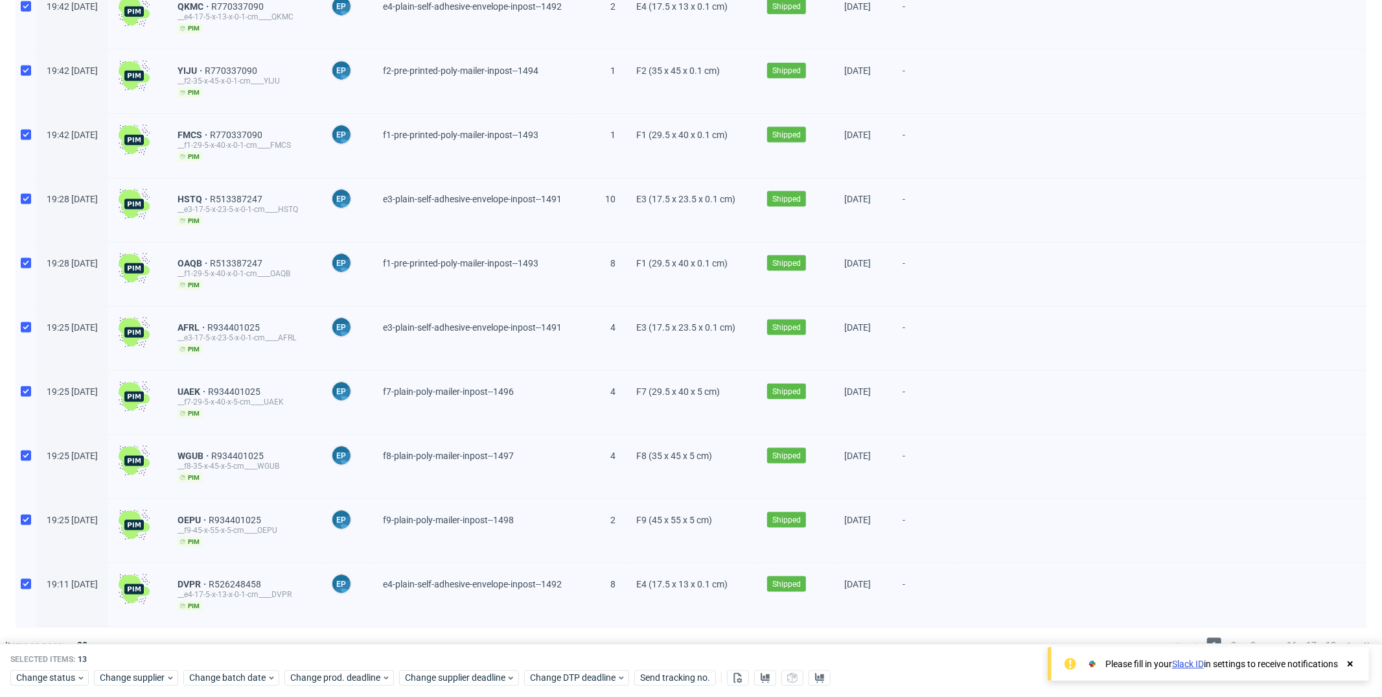
click at [1352, 667] on icon at bounding box center [1350, 663] width 12 height 10
click at [93, 640] on icon at bounding box center [97, 645] width 8 height 10
click at [91, 593] on div "120" at bounding box center [88, 590] width 26 height 18
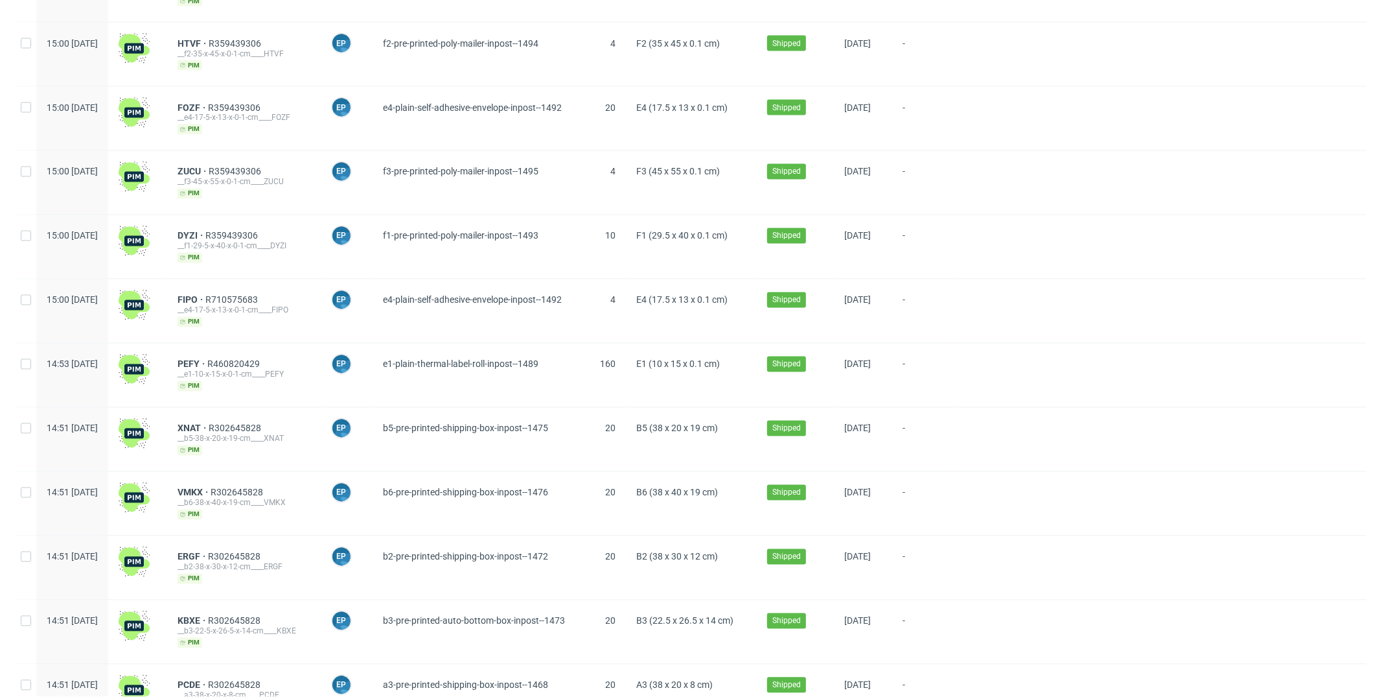
scroll to position [7108, 0]
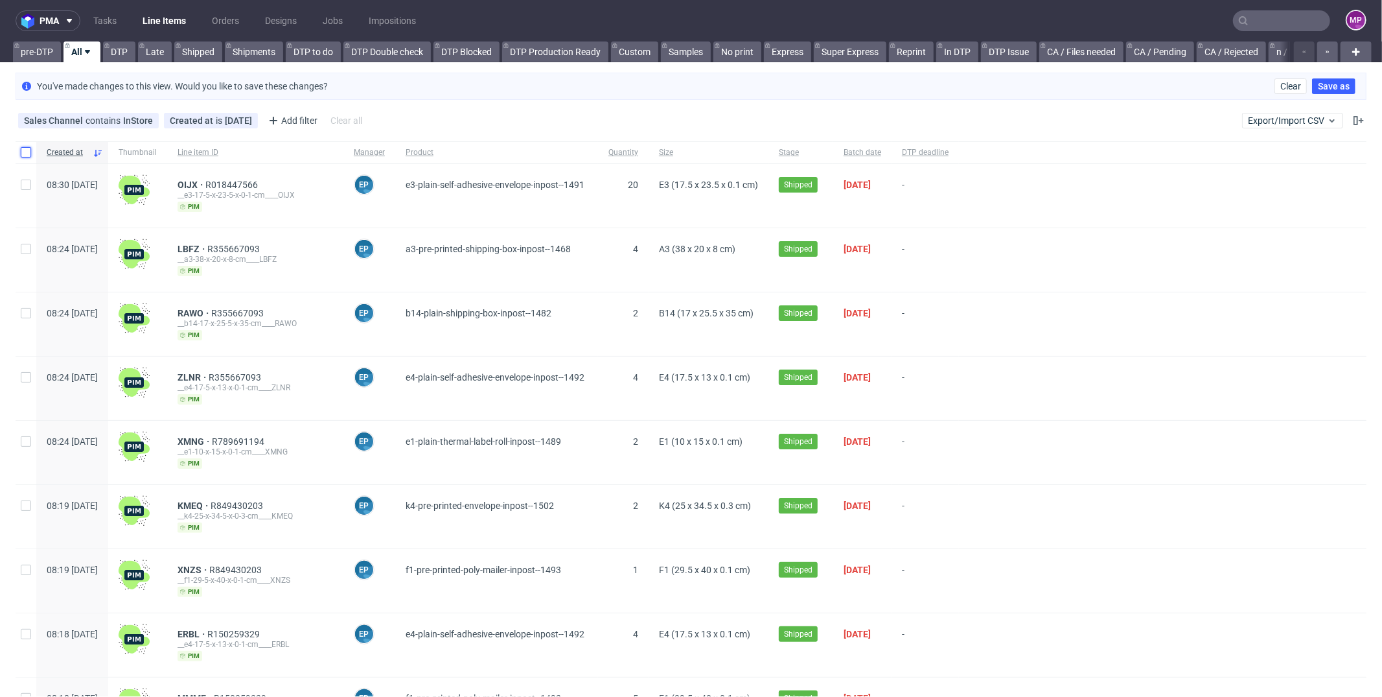
click at [21, 152] on input "checkbox" at bounding box center [26, 152] width 10 height 10
checkbox input "true"
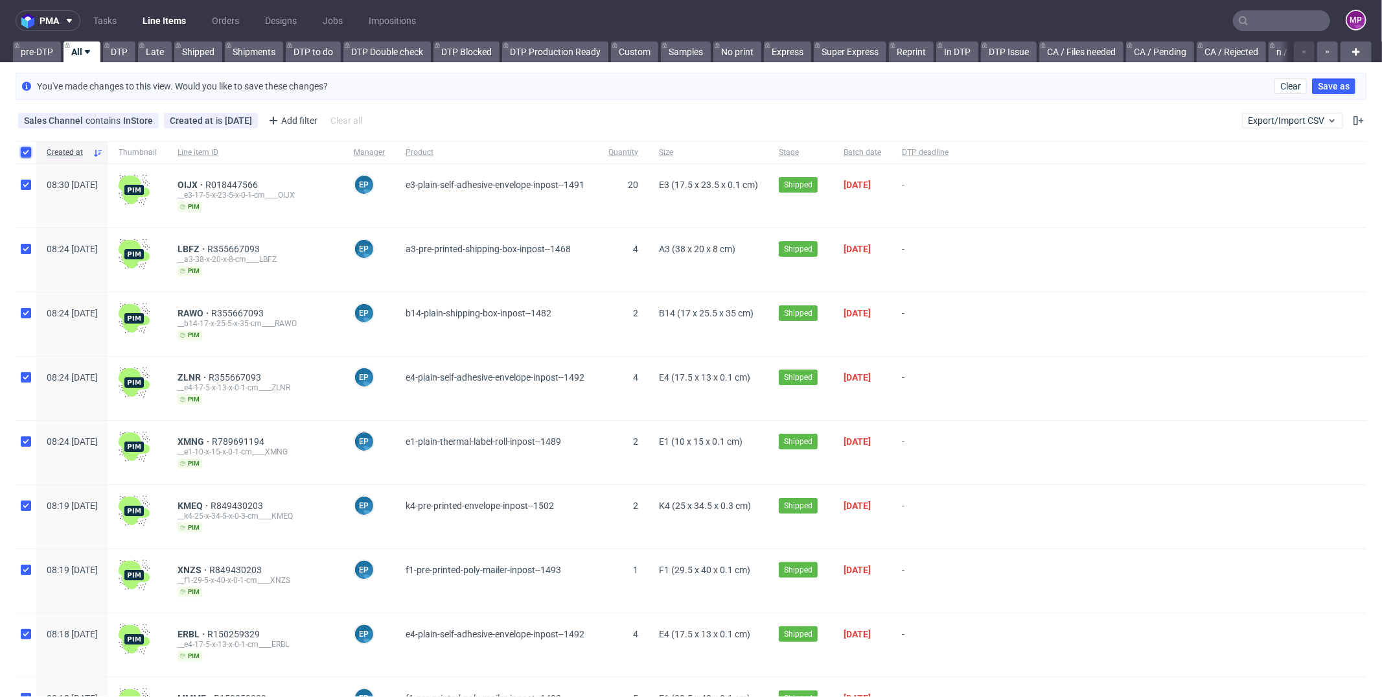
checkbox input "true"
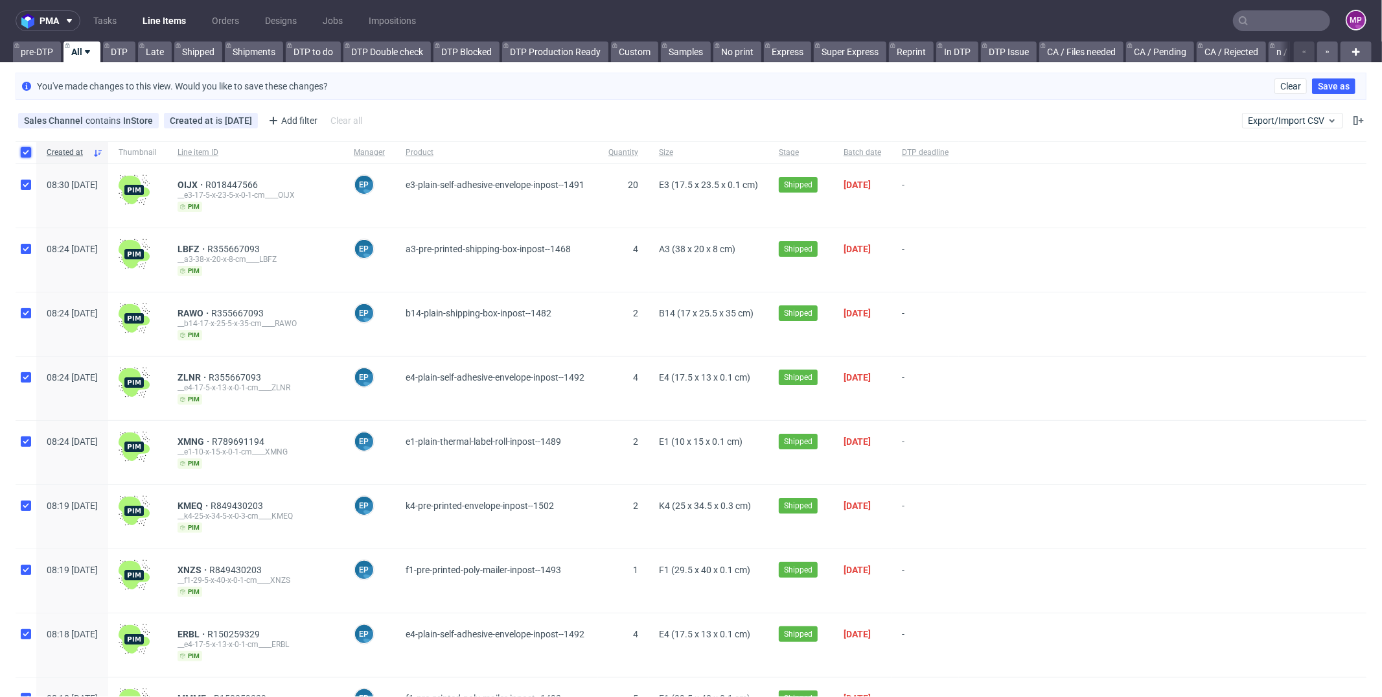
checkbox input "true"
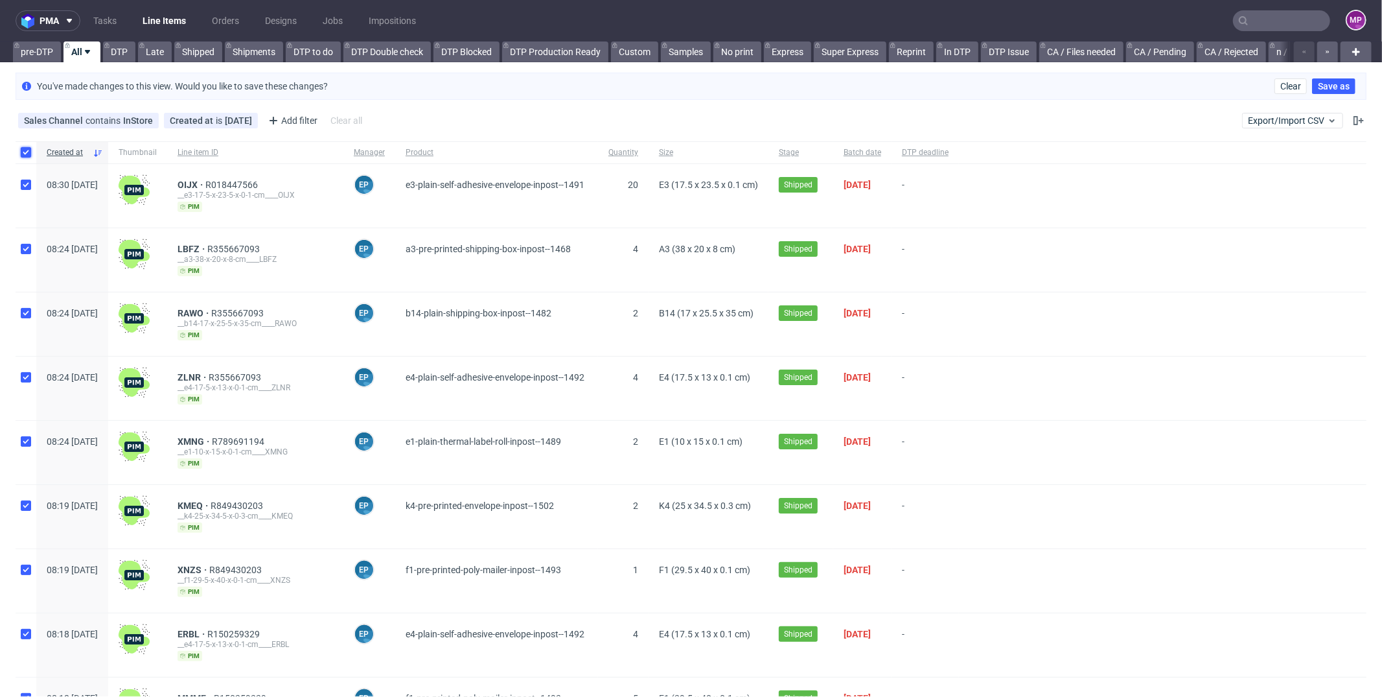
checkbox input "true"
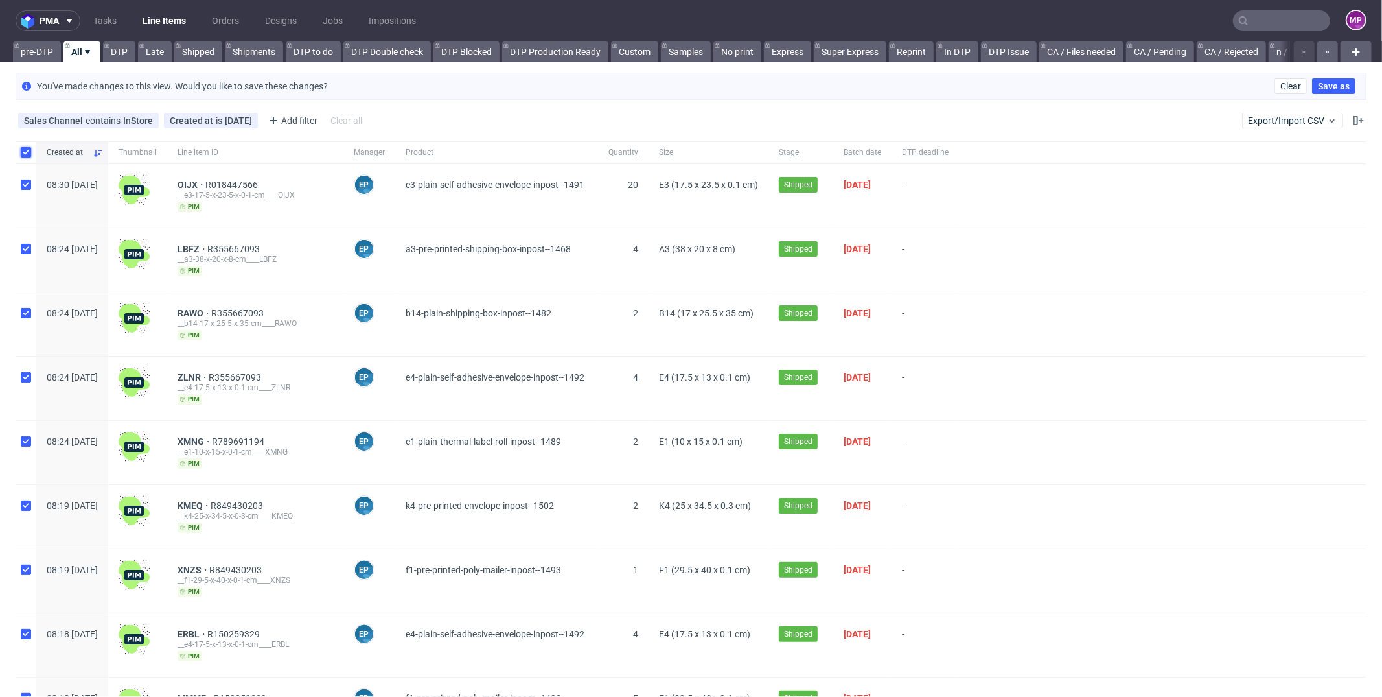
checkbox input "true"
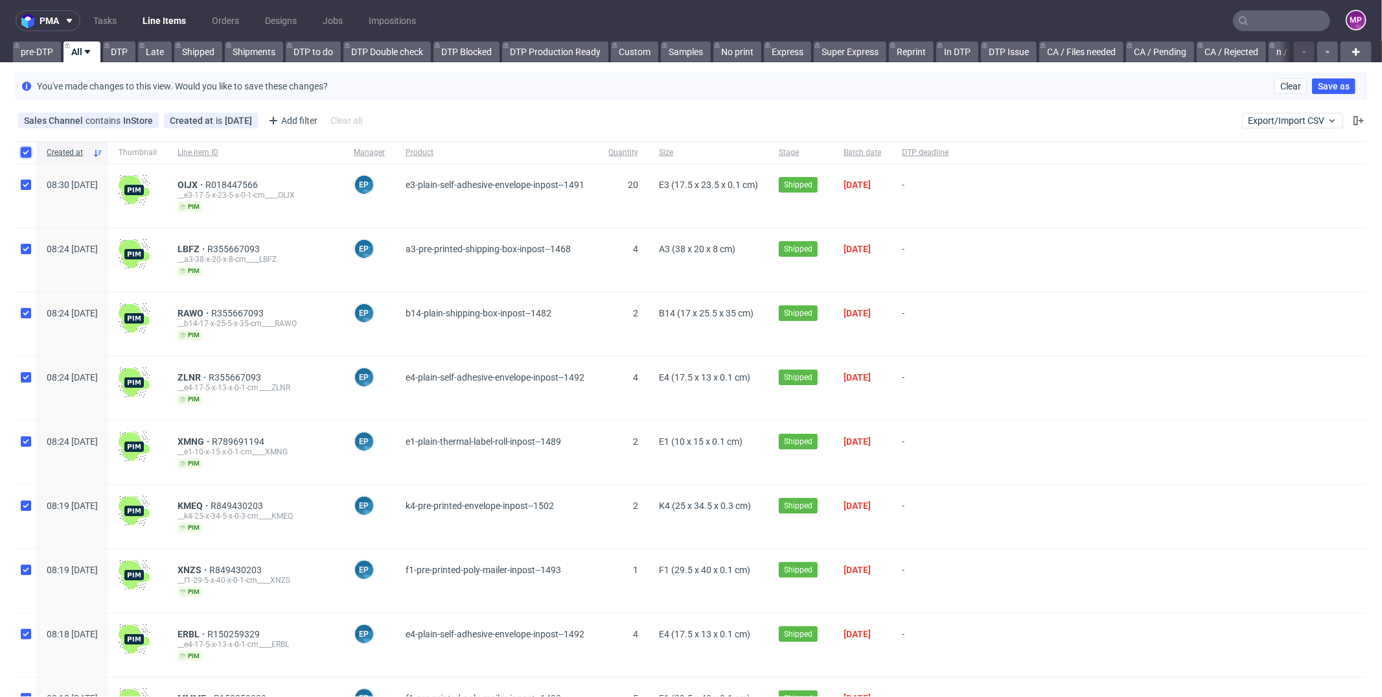
checkbox input "true"
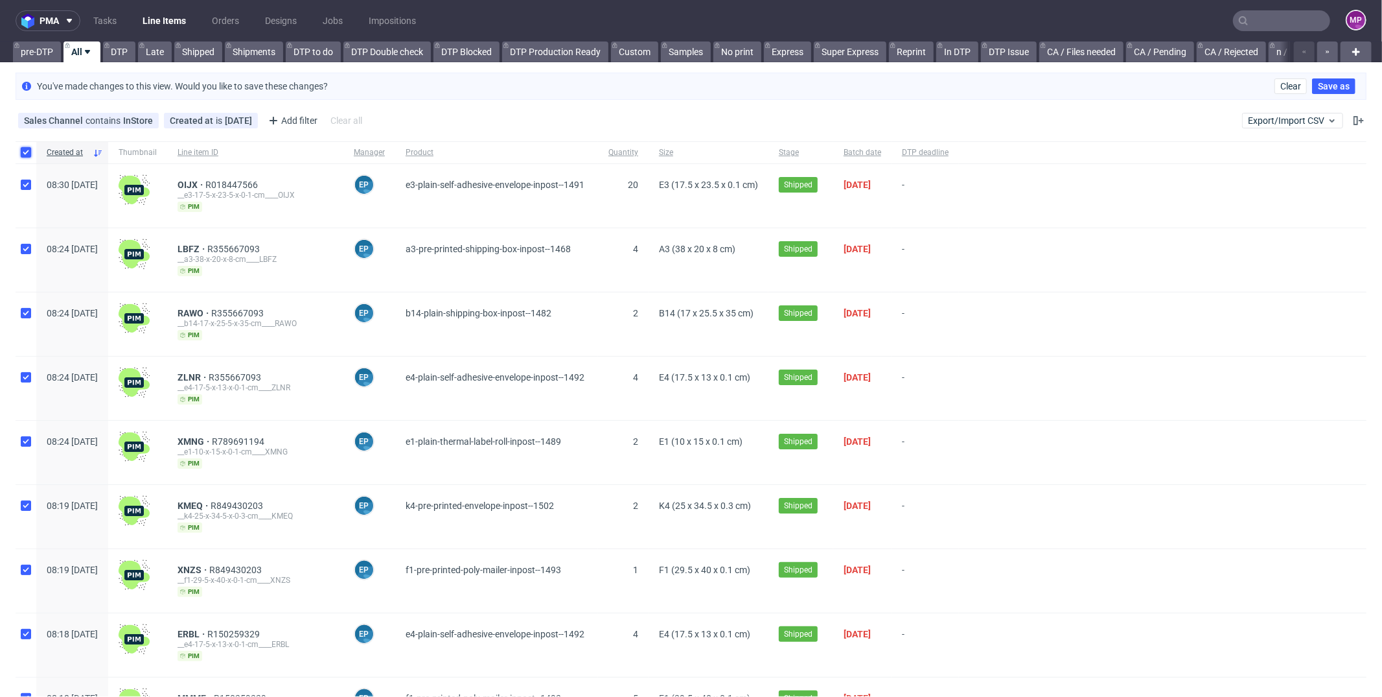
checkbox input "true"
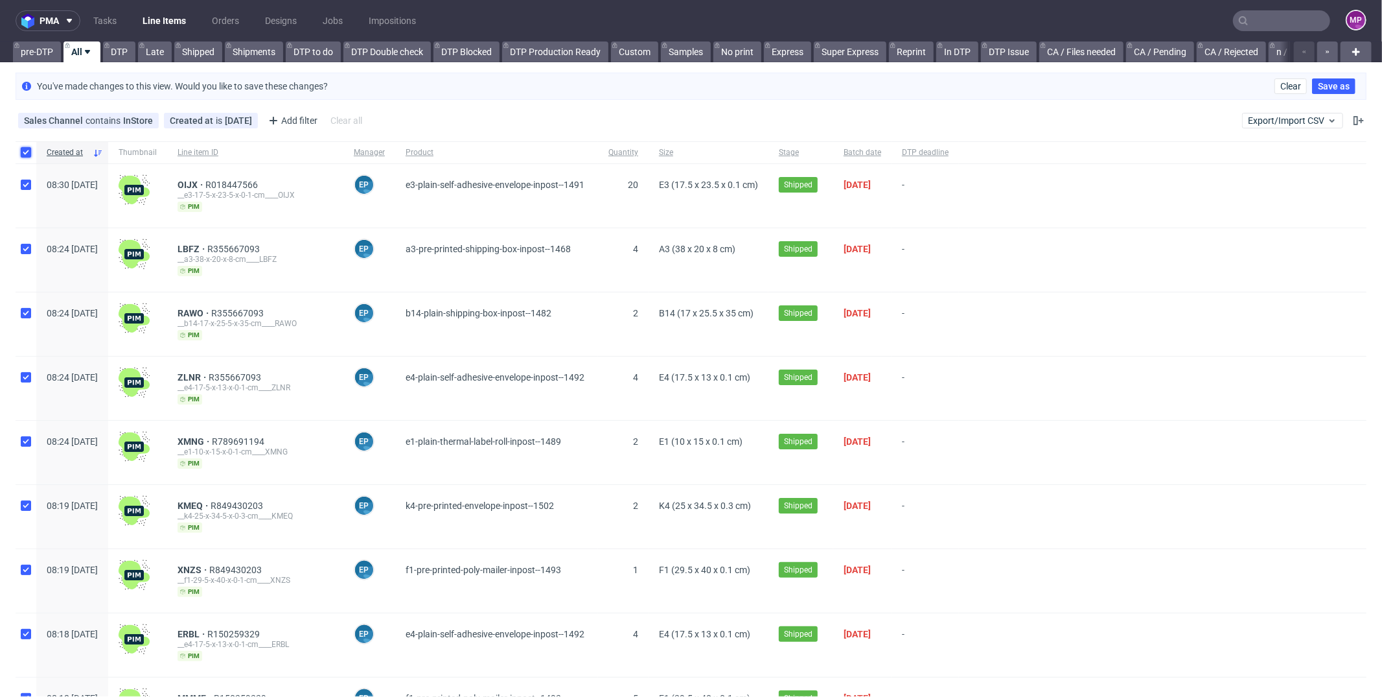
checkbox input "true"
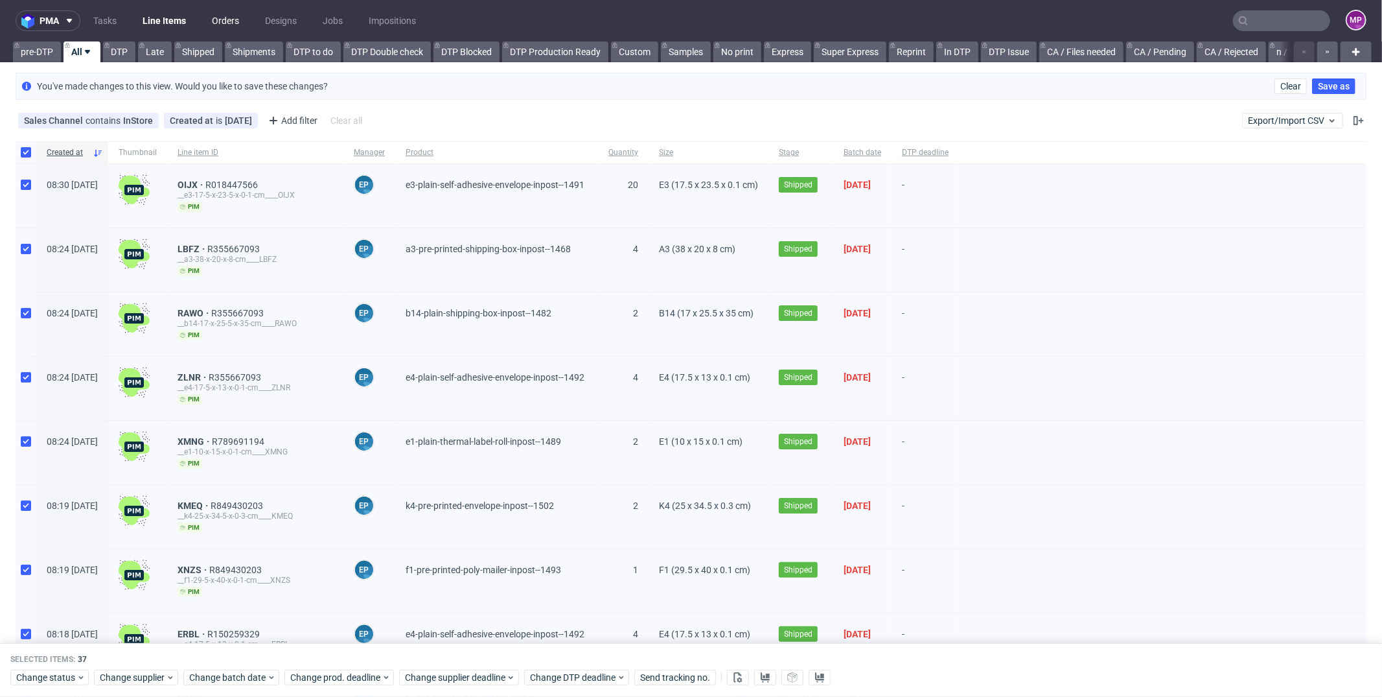
click at [227, 21] on link "Orders" at bounding box center [225, 20] width 43 height 21
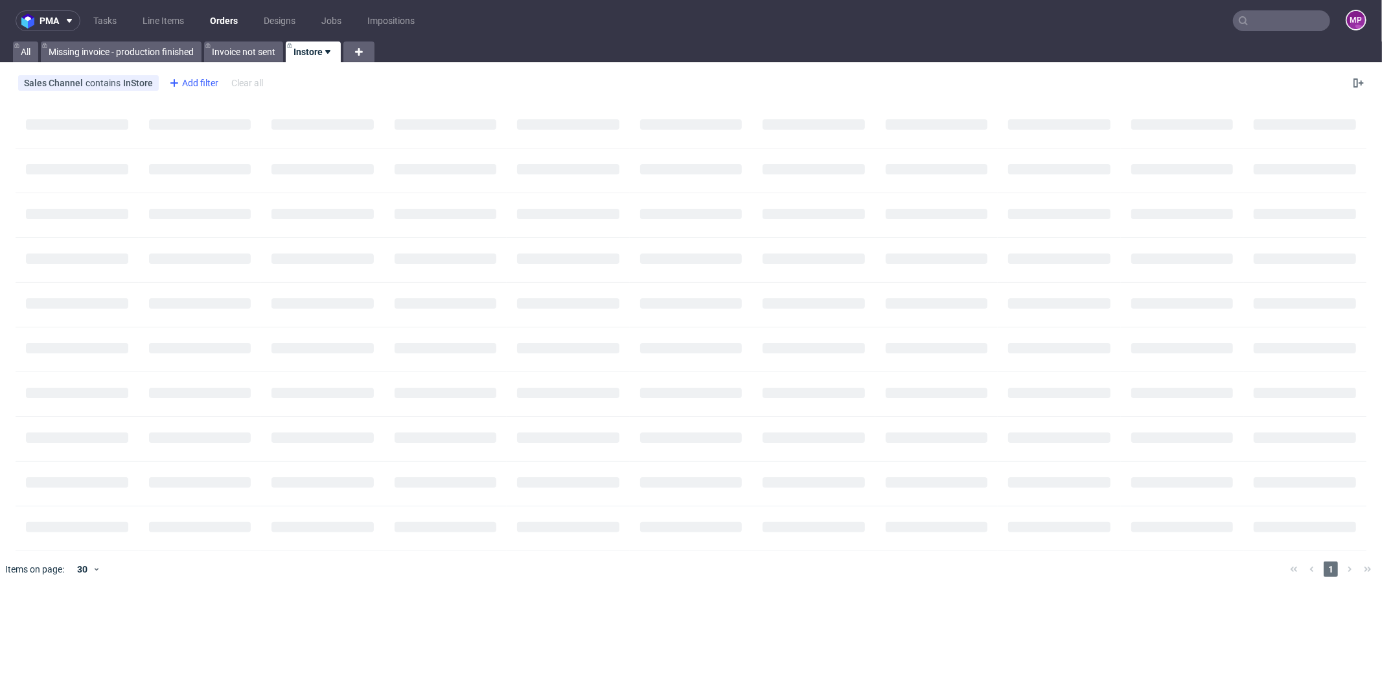
click at [184, 86] on div "Add filter" at bounding box center [192, 83] width 57 height 21
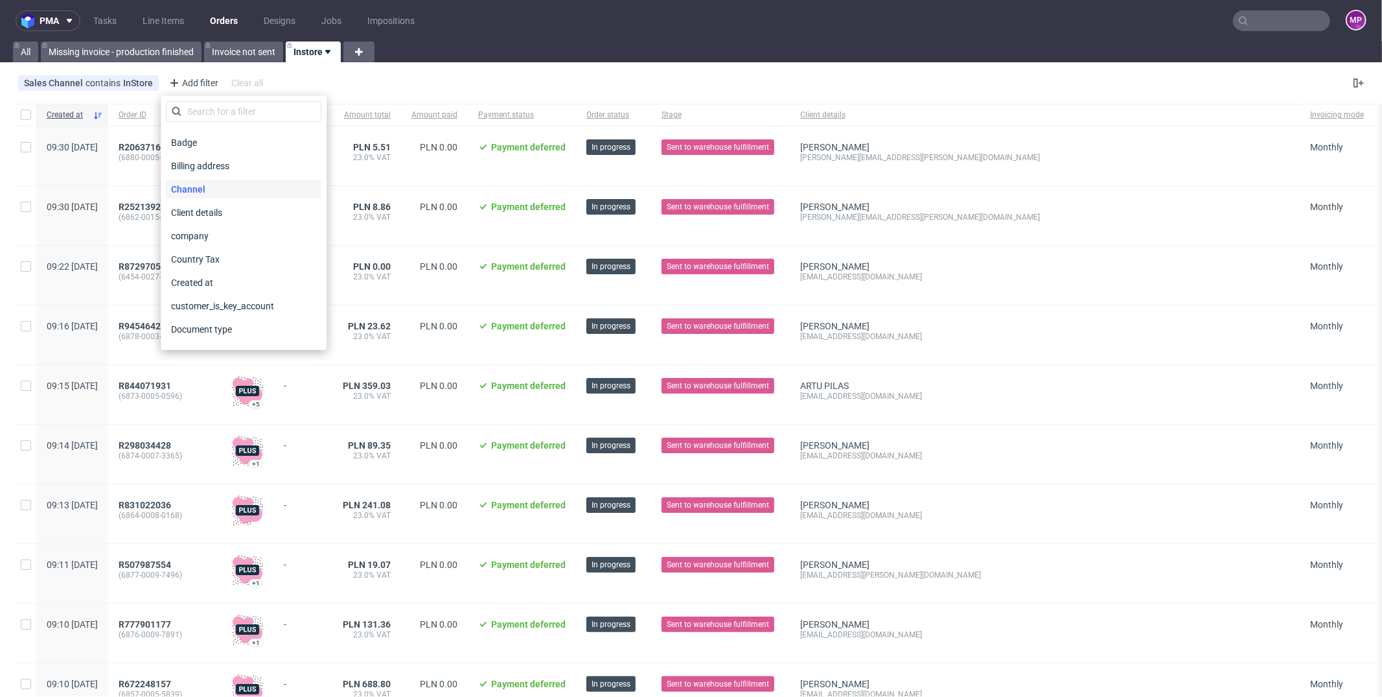
scroll to position [67, 0]
click at [207, 277] on span "Created at" at bounding box center [193, 282] width 54 height 18
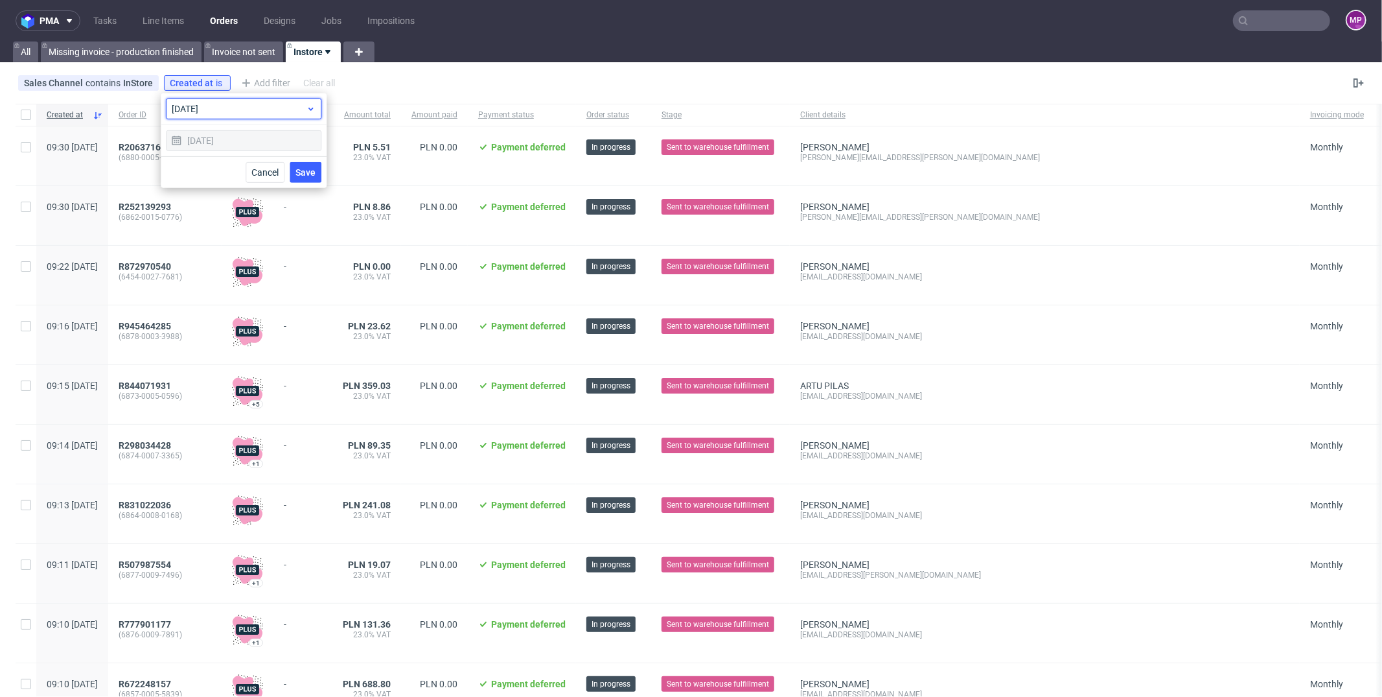
click at [227, 107] on span "today" at bounding box center [239, 108] width 134 height 13
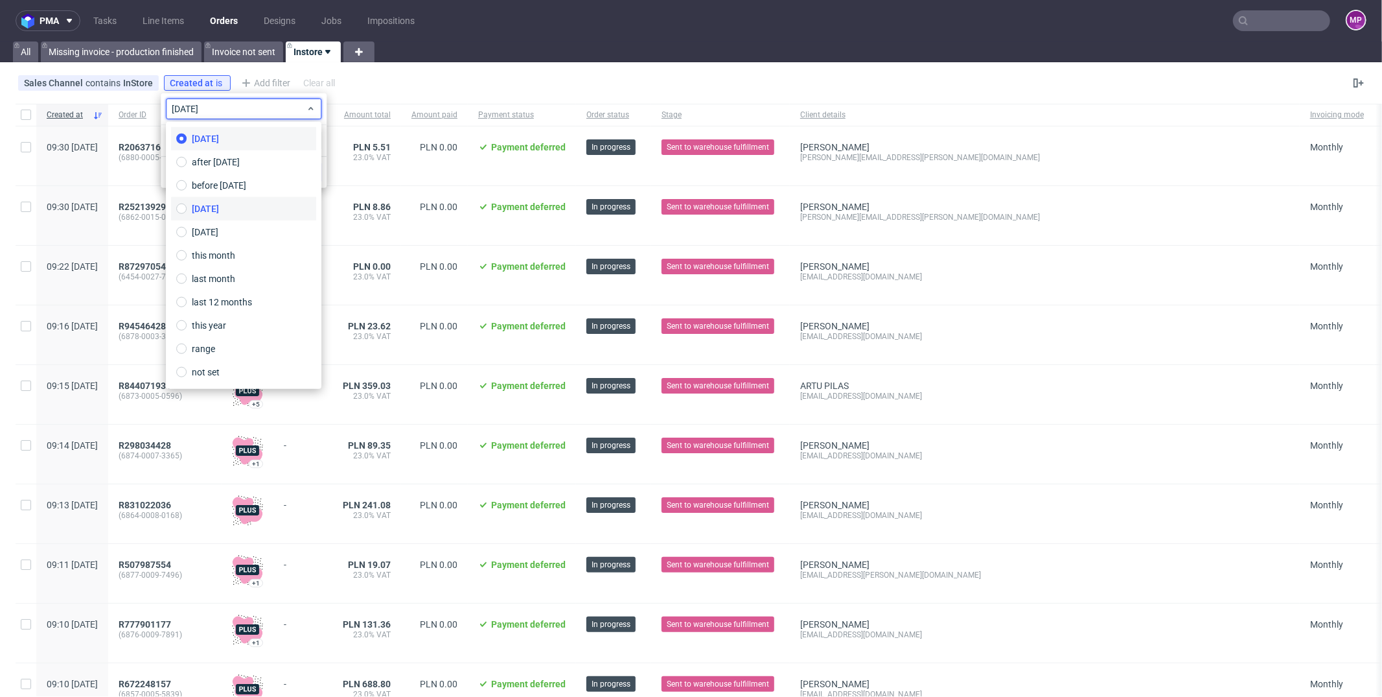
click at [238, 213] on label "yesterday" at bounding box center [243, 208] width 145 height 23
type input "14/10/2025"
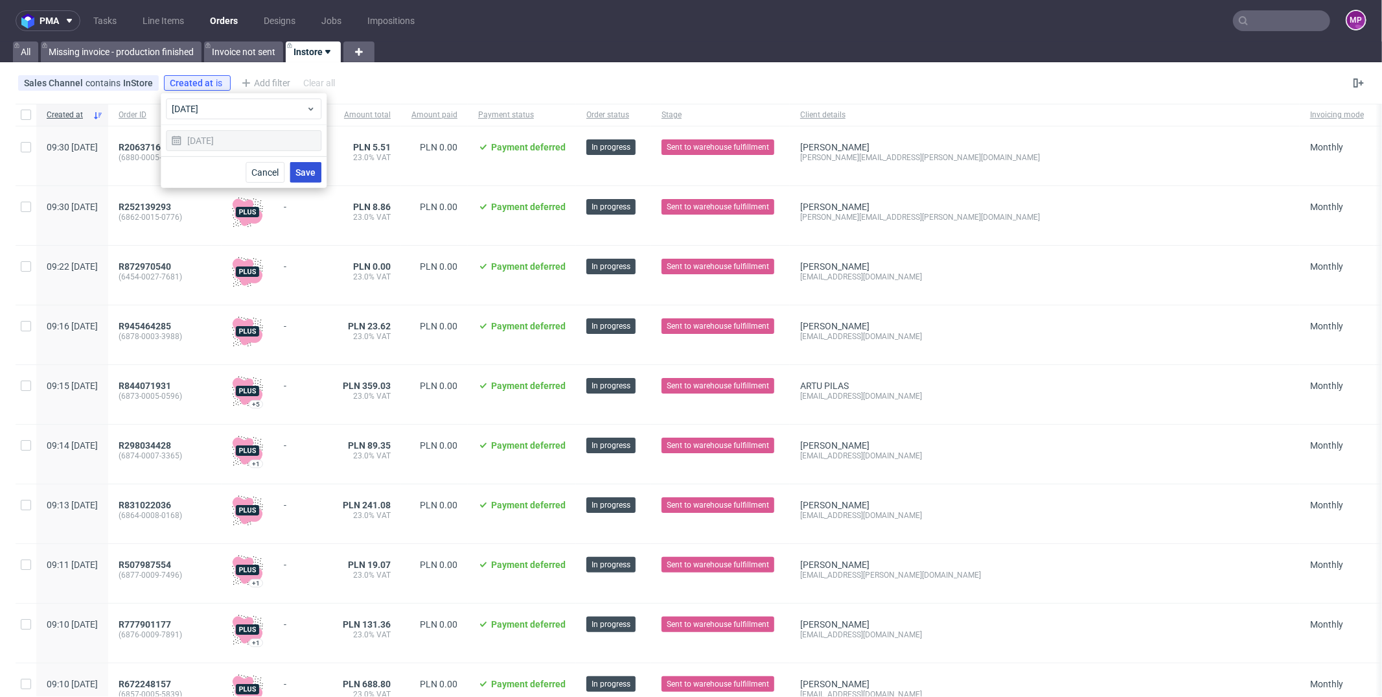
click at [304, 168] on span "Save" at bounding box center [305, 172] width 20 height 9
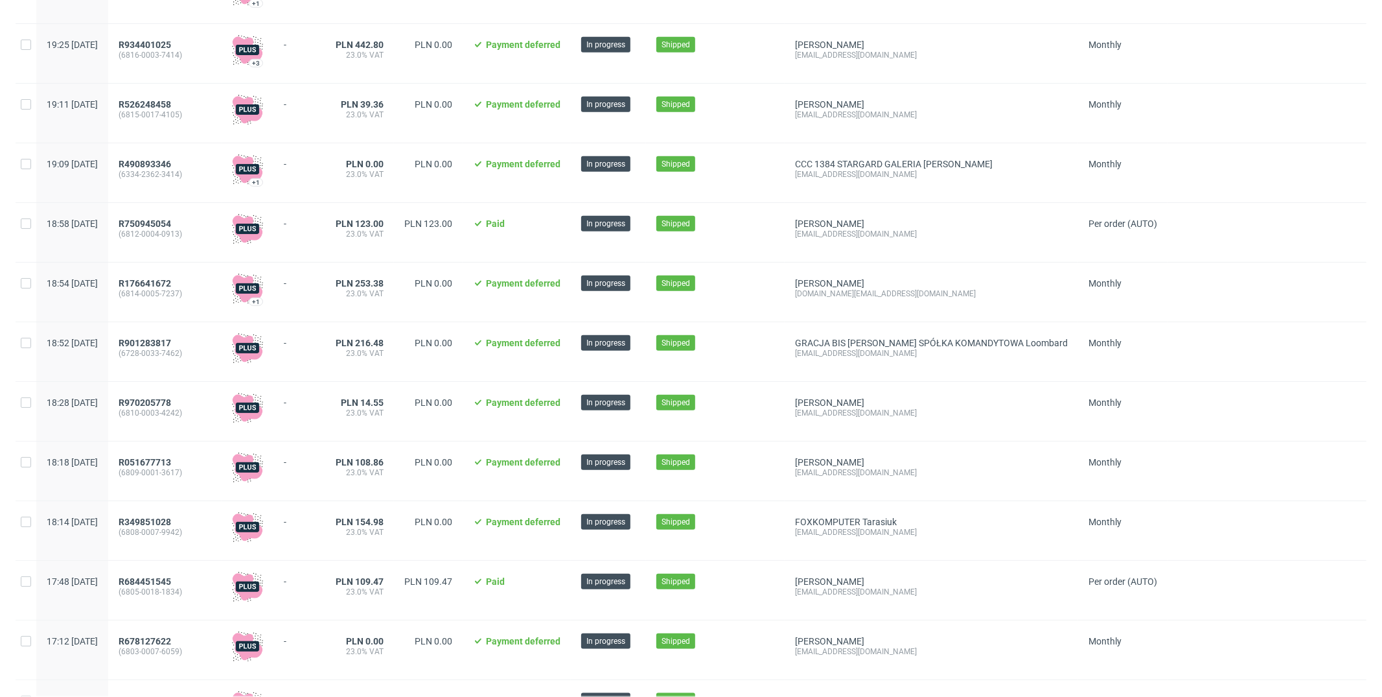
scroll to position [1302, 0]
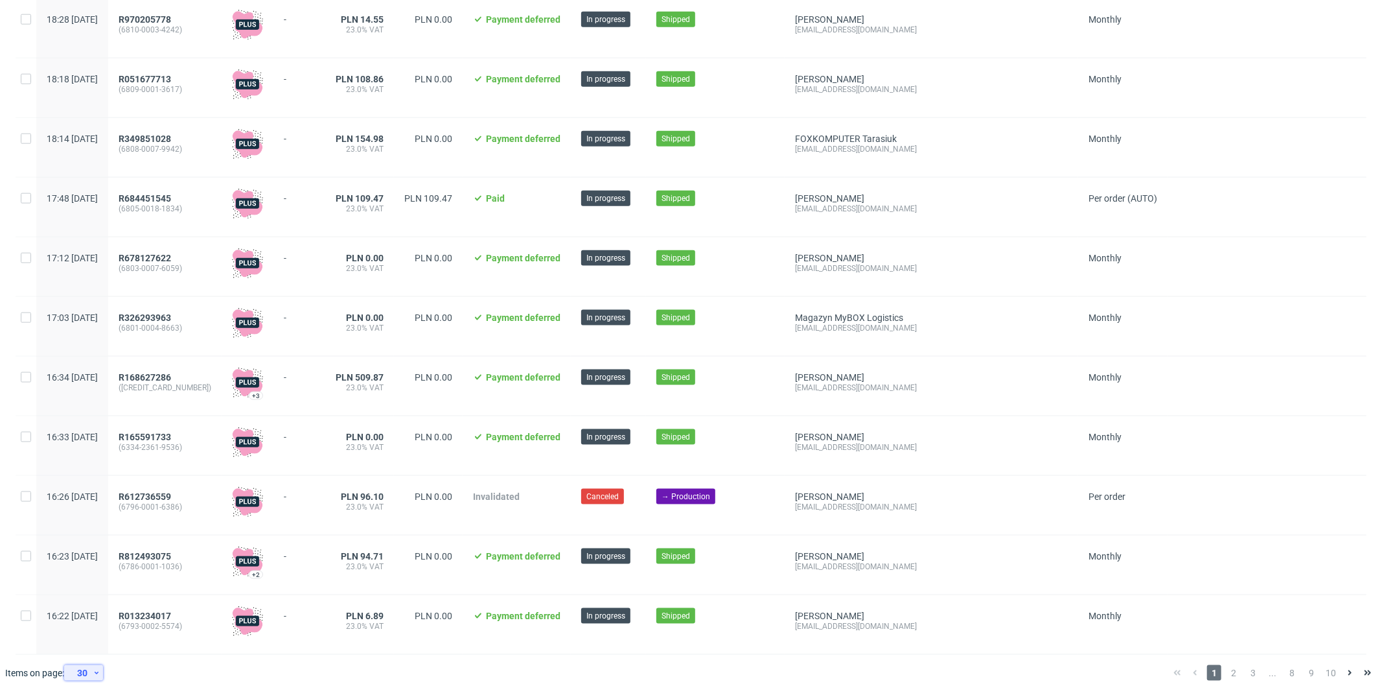
click at [81, 671] on div "30" at bounding box center [80, 672] width 23 height 18
click at [85, 651] on div "120" at bounding box center [88, 642] width 26 height 18
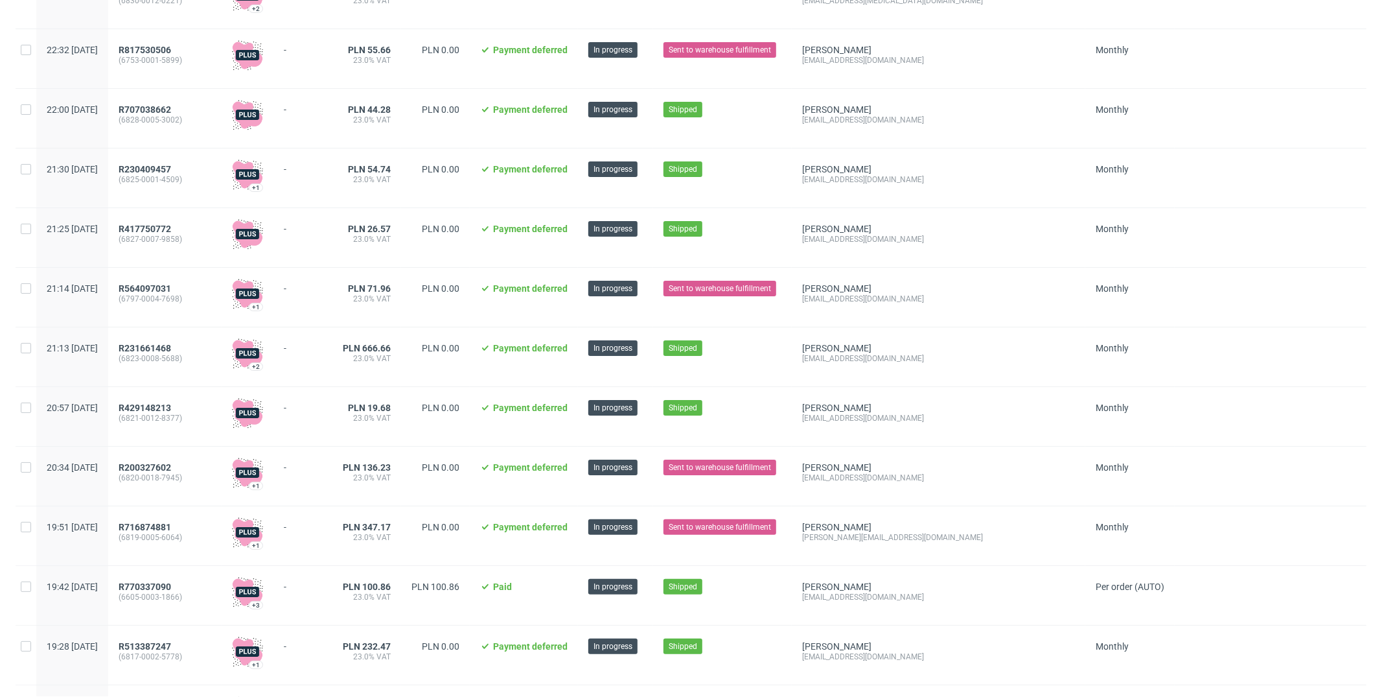
scroll to position [334, 0]
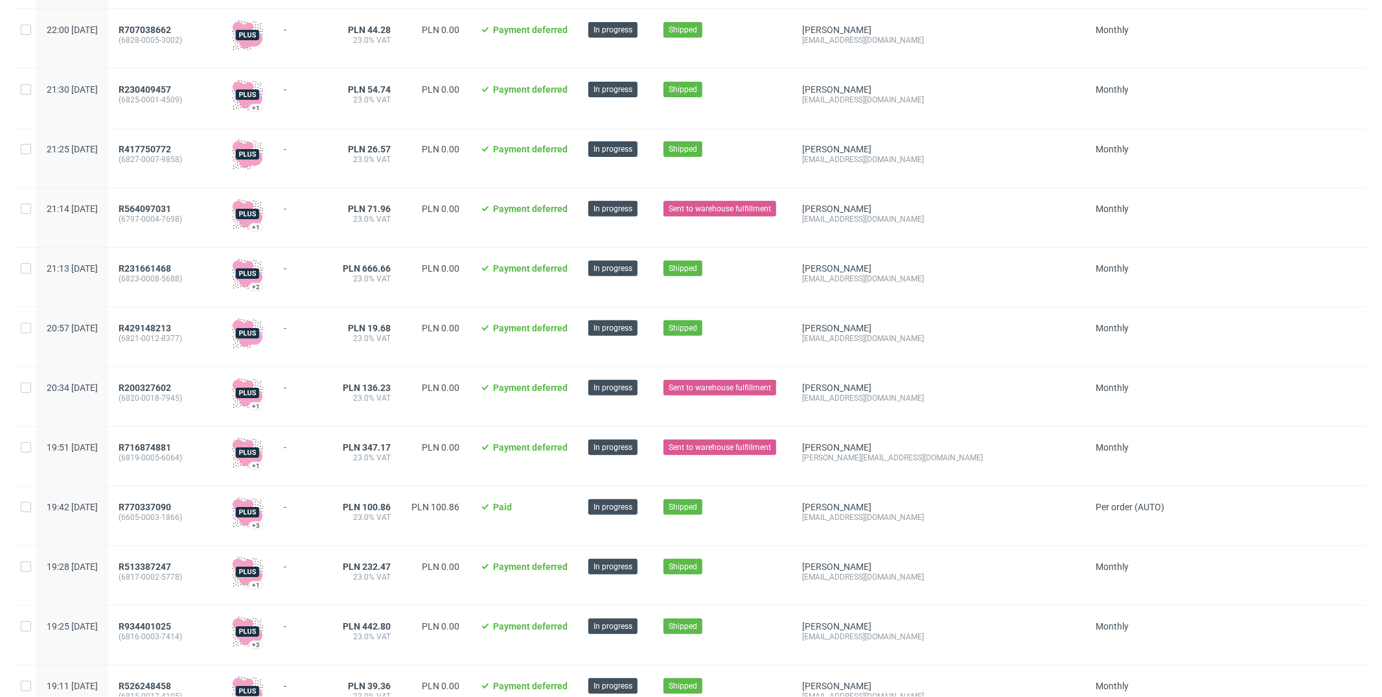
click at [207, 435] on div "R716874881 (6819-0005-6064)" at bounding box center [164, 455] width 113 height 59
click at [159, 501] on span "R770337090" at bounding box center [145, 506] width 52 height 10
click at [697, 446] on span "Sent to warehouse fulfillment" at bounding box center [720, 447] width 102 height 12
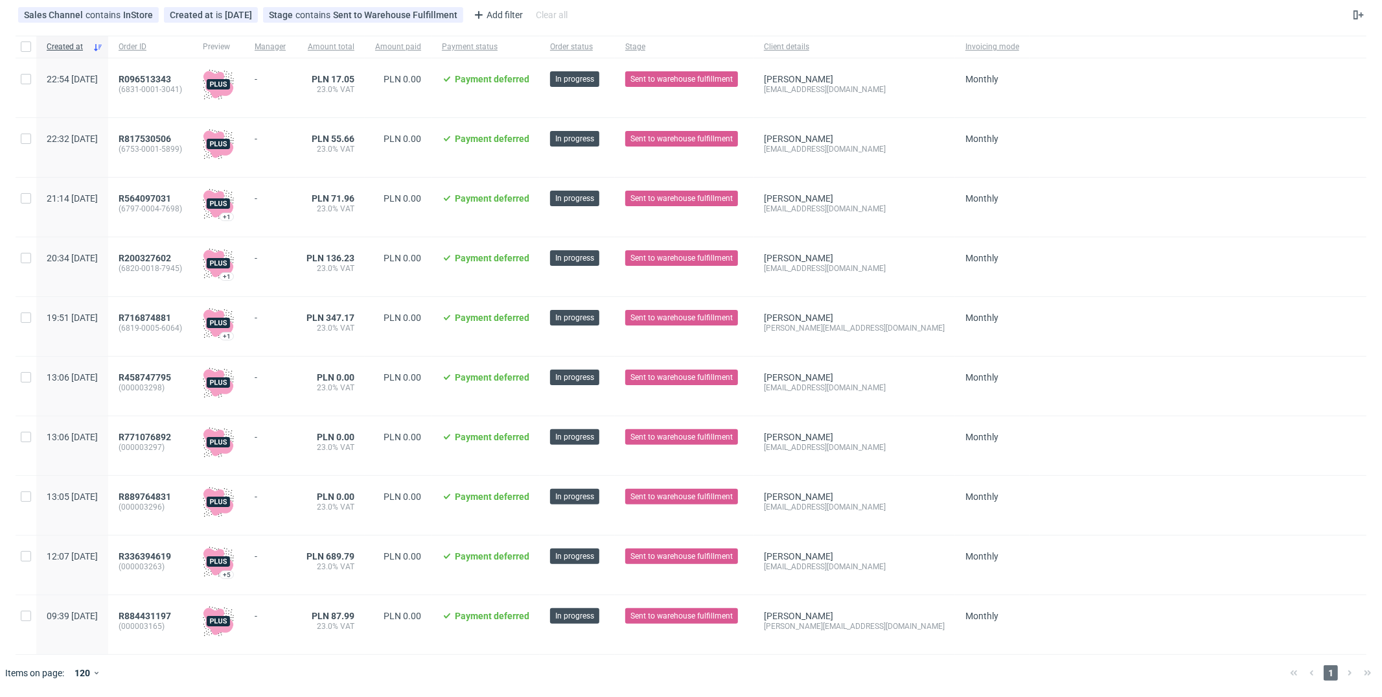
scroll to position [0, 0]
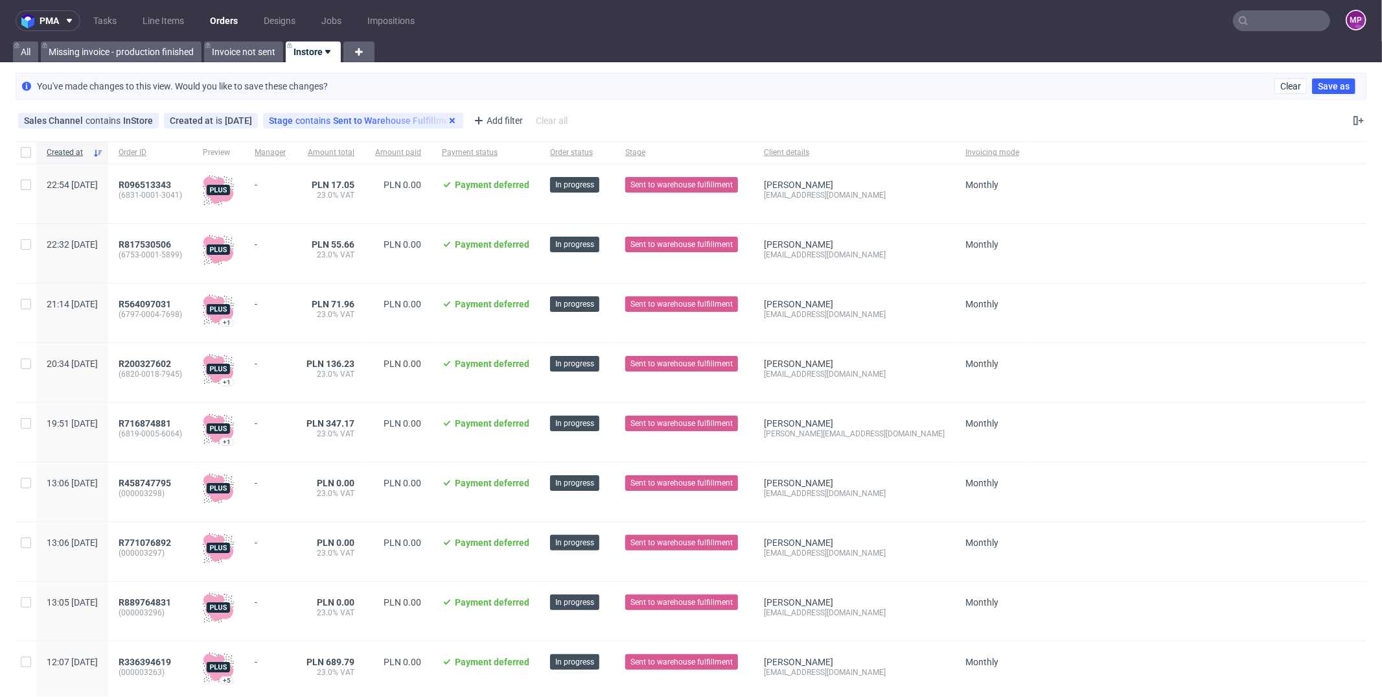
click at [456, 123] on icon at bounding box center [452, 120] width 10 height 10
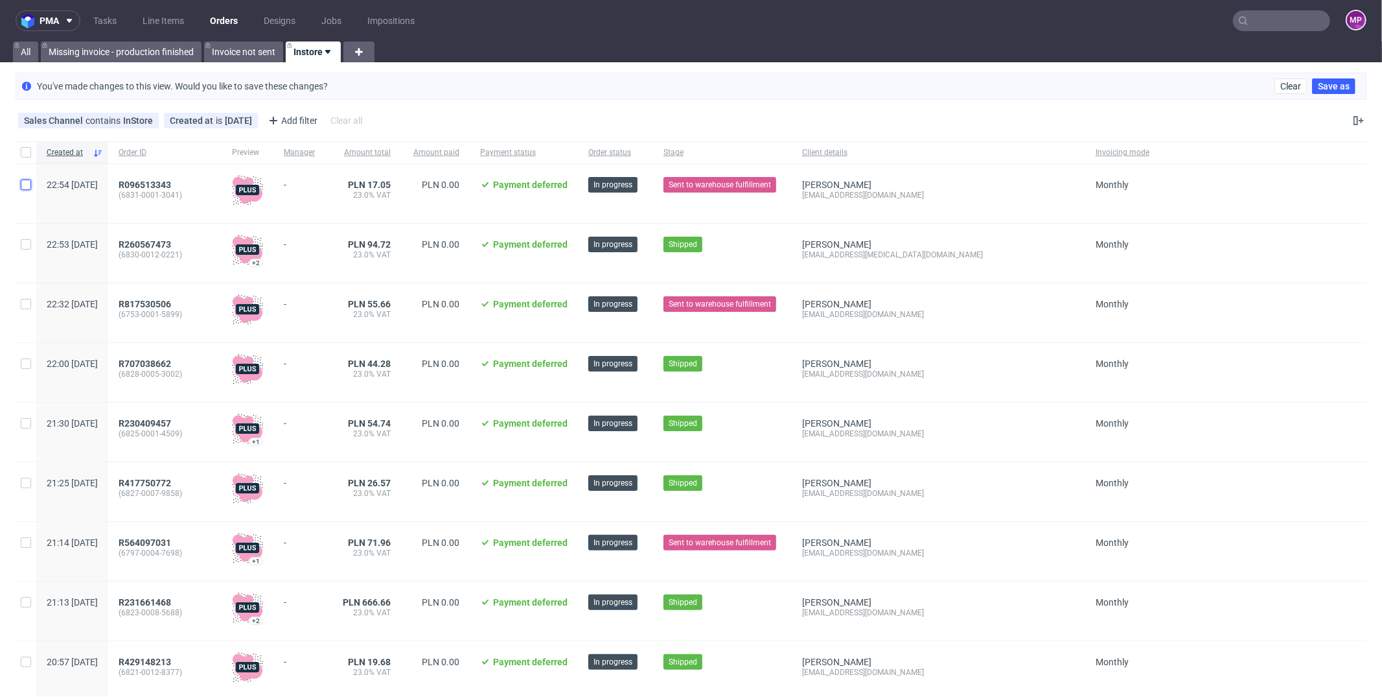
click at [27, 183] on input "checkbox" at bounding box center [26, 184] width 10 height 10
checkbox input "true"
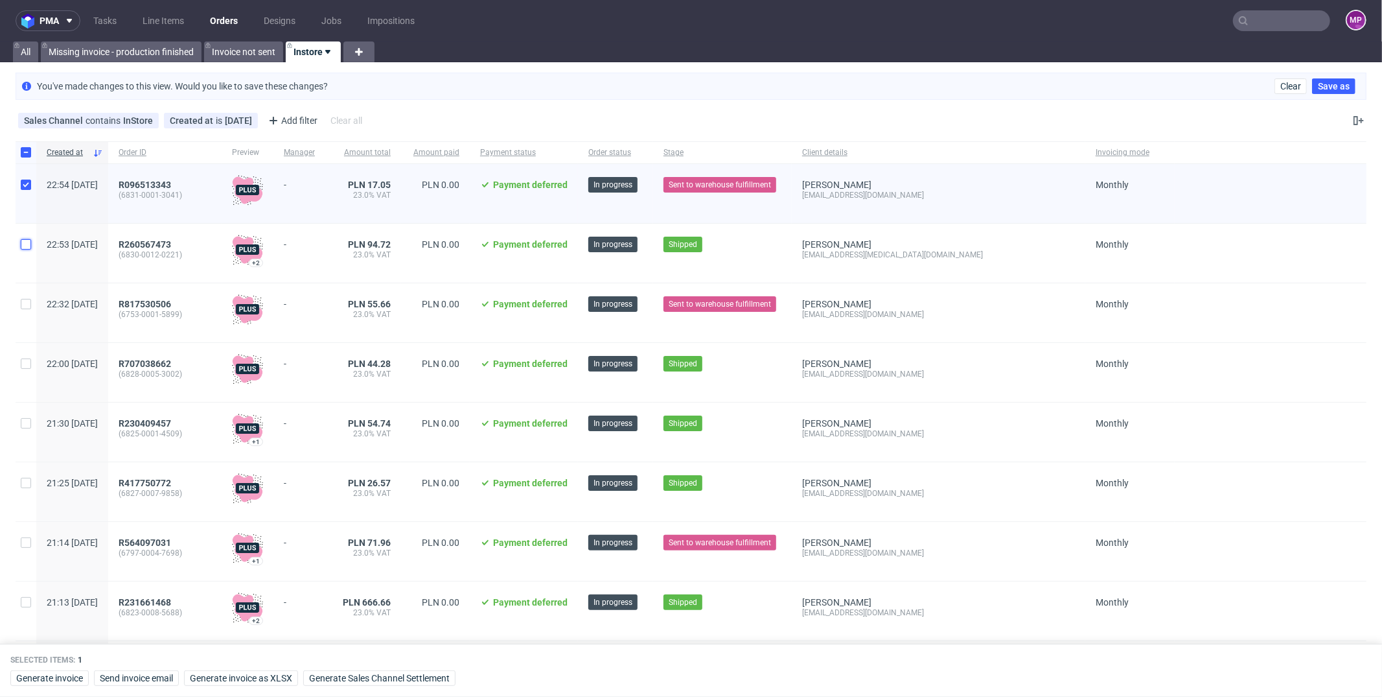
click at [28, 240] on input "checkbox" at bounding box center [26, 244] width 10 height 10
checkbox input "true"
click at [29, 295] on div at bounding box center [26, 312] width 21 height 59
checkbox input "true"
click at [25, 369] on div at bounding box center [26, 372] width 21 height 59
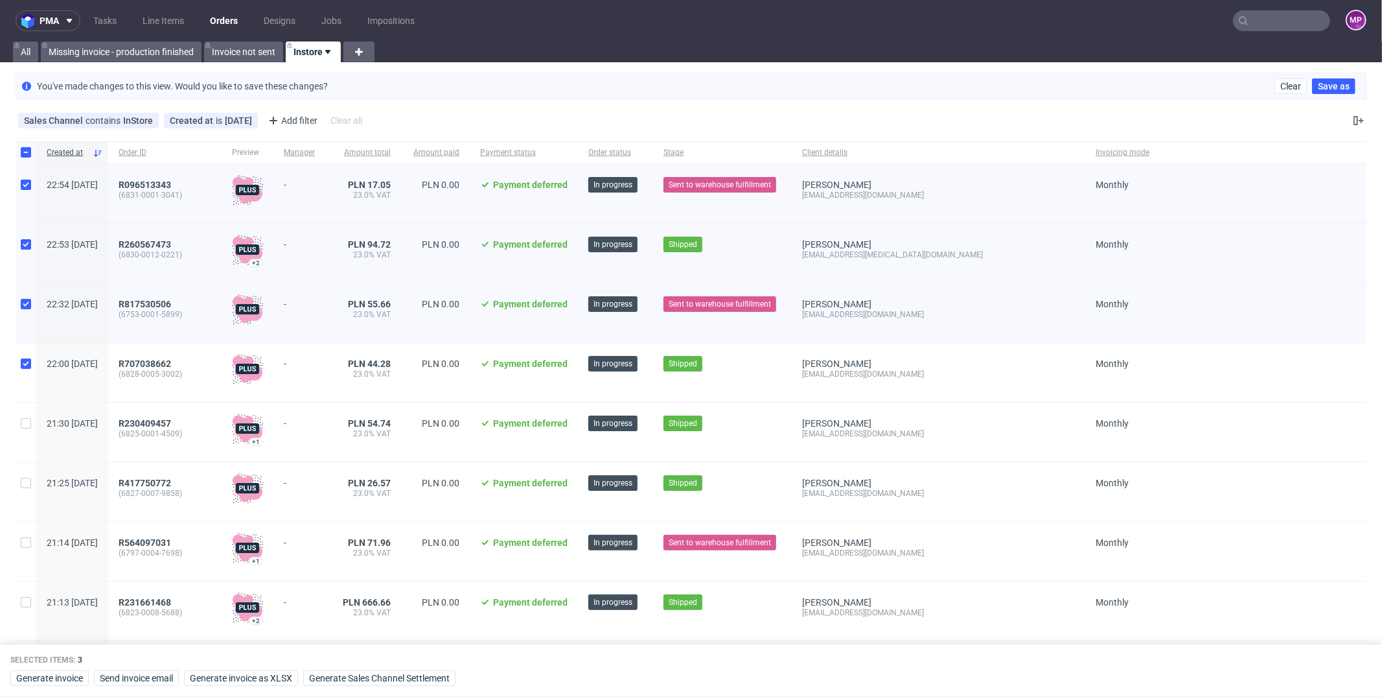
checkbox input "true"
click at [21, 424] on input "checkbox" at bounding box center [26, 423] width 10 height 10
checkbox input "true"
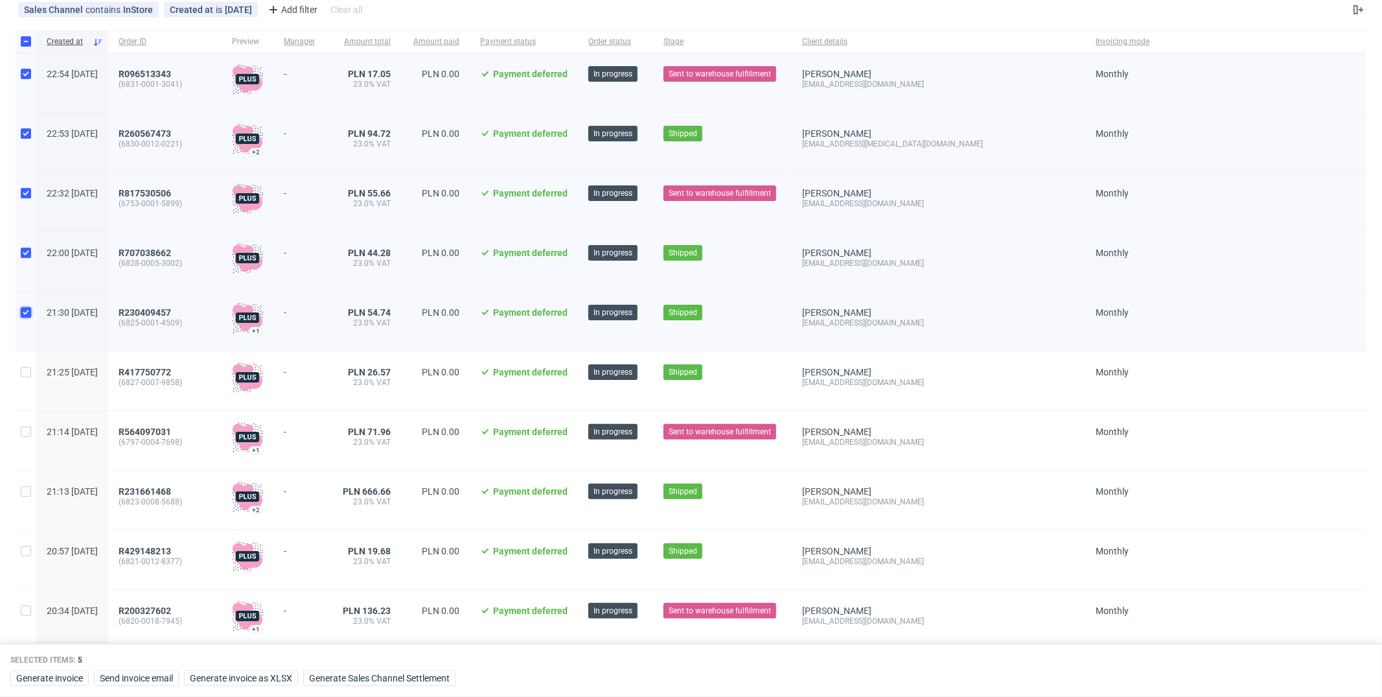
scroll to position [124, 0]
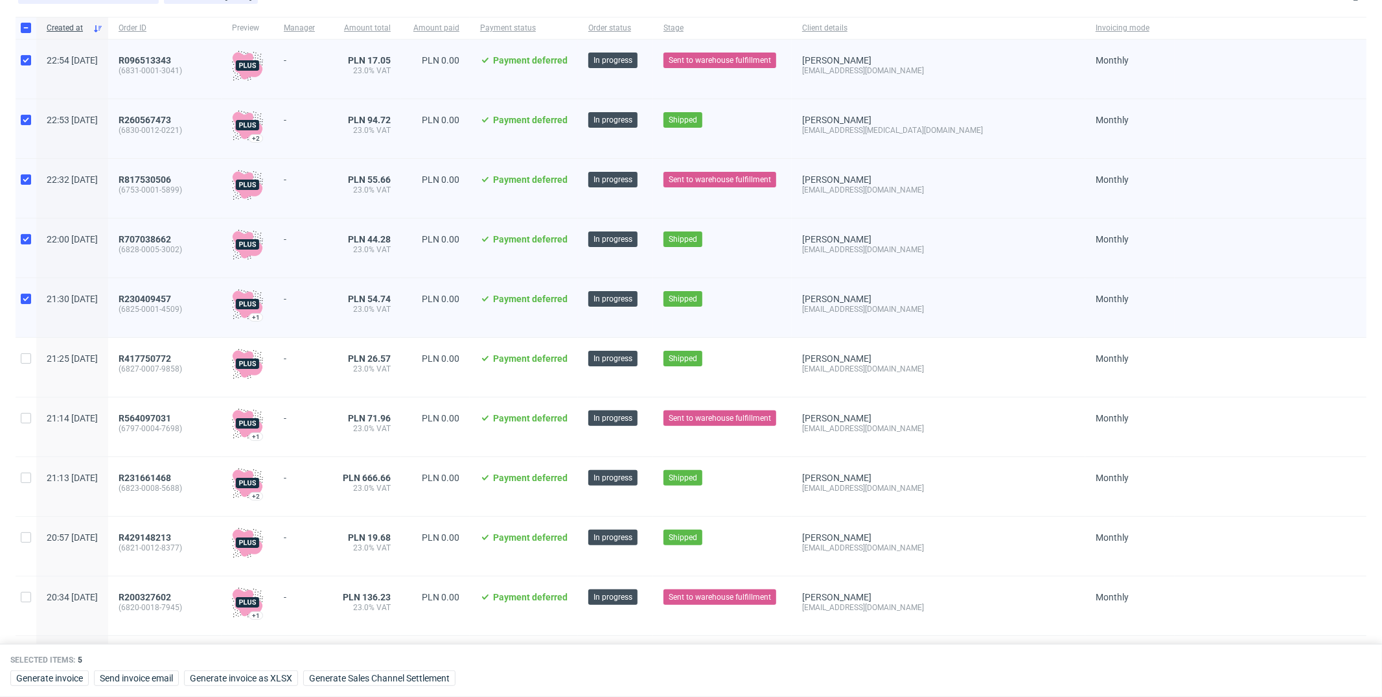
click at [30, 363] on div at bounding box center [26, 367] width 21 height 59
checkbox input "true"
click at [27, 417] on input "checkbox" at bounding box center [26, 418] width 10 height 10
checkbox input "true"
click at [29, 476] on input "checkbox" at bounding box center [26, 477] width 10 height 10
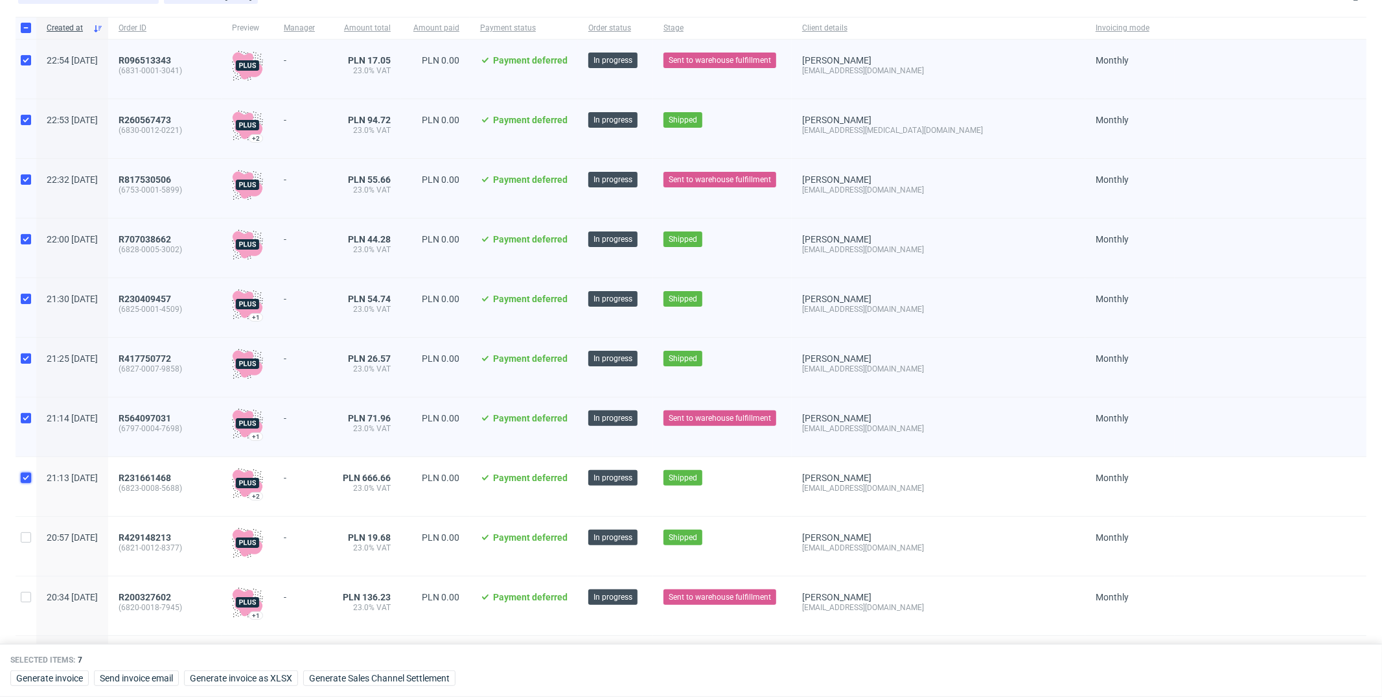
checkbox input "true"
click at [28, 535] on input "checkbox" at bounding box center [26, 537] width 10 height 10
checkbox input "true"
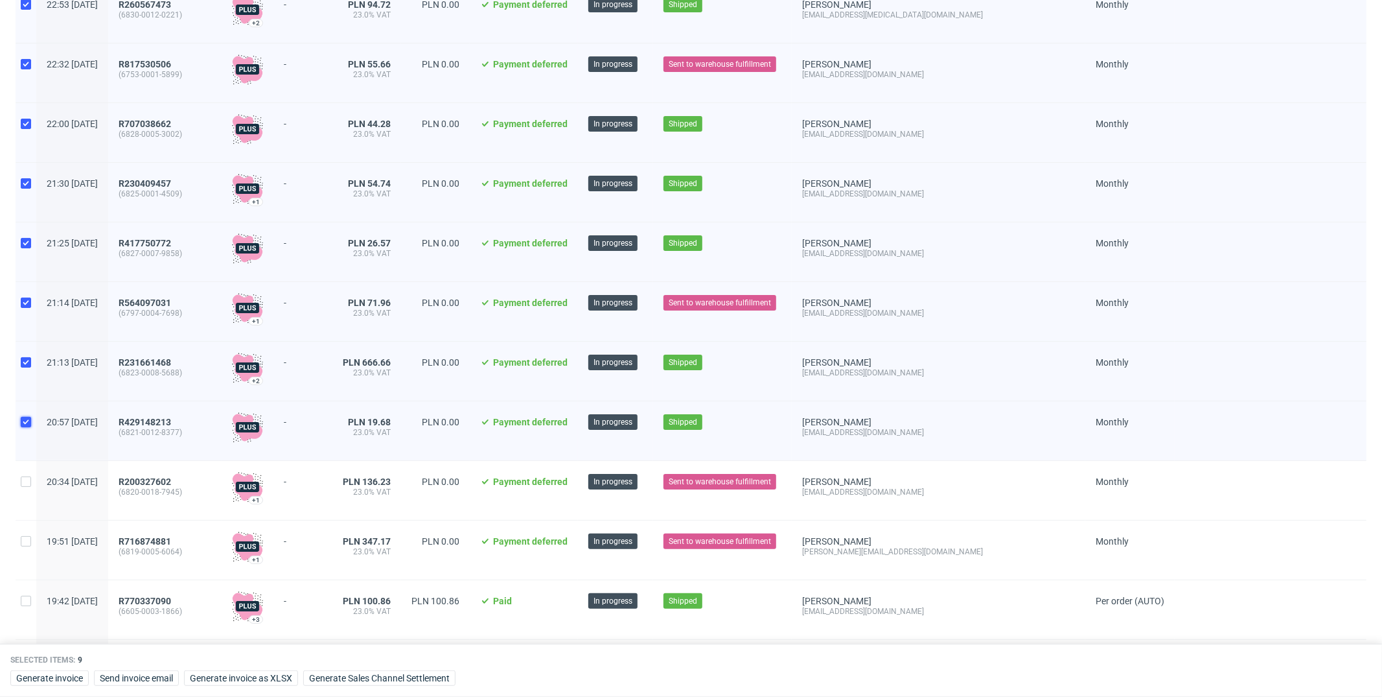
scroll to position [259, 0]
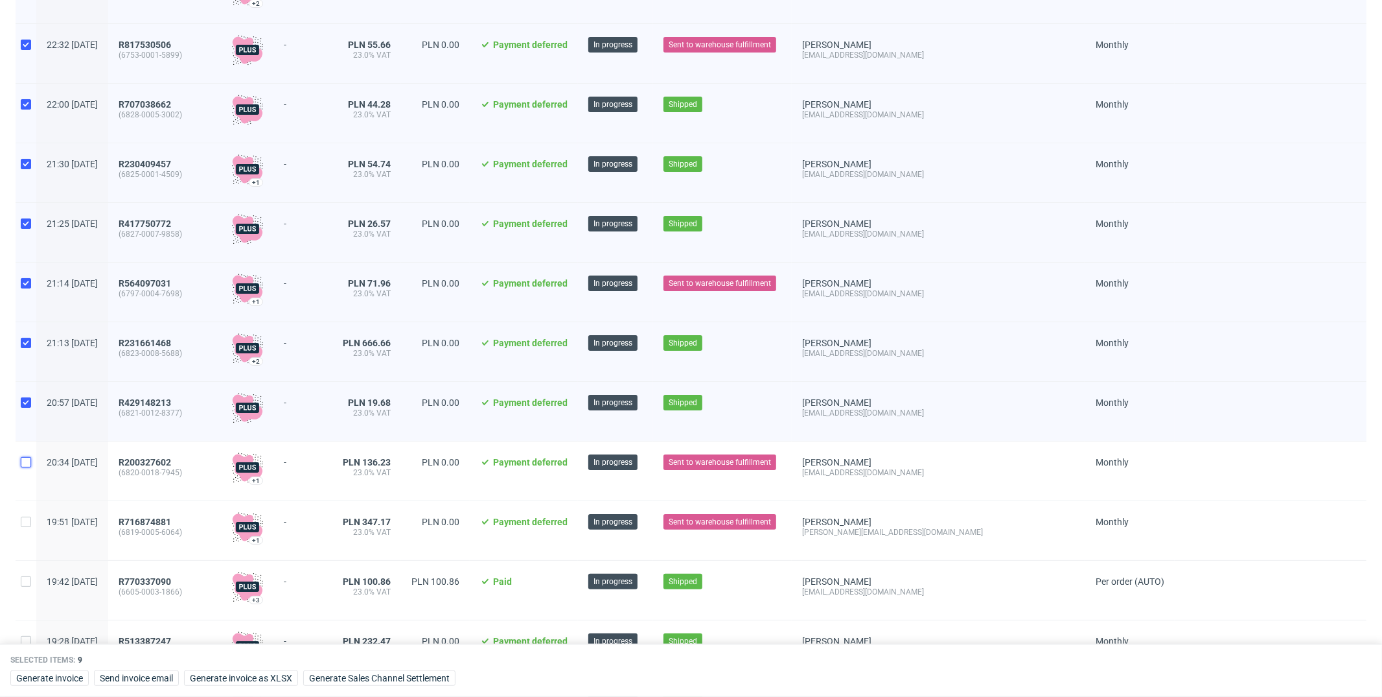
click at [29, 461] on input "checkbox" at bounding box center [26, 462] width 10 height 10
checkbox input "true"
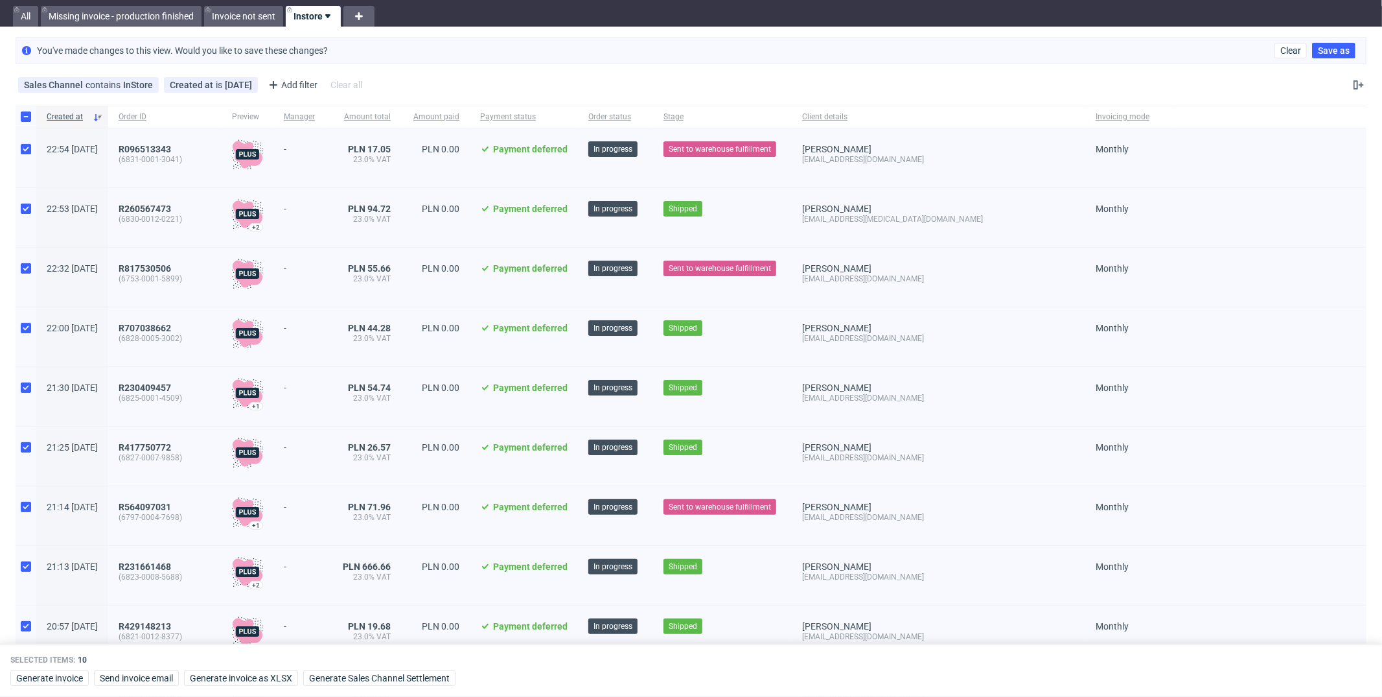
scroll to position [0, 0]
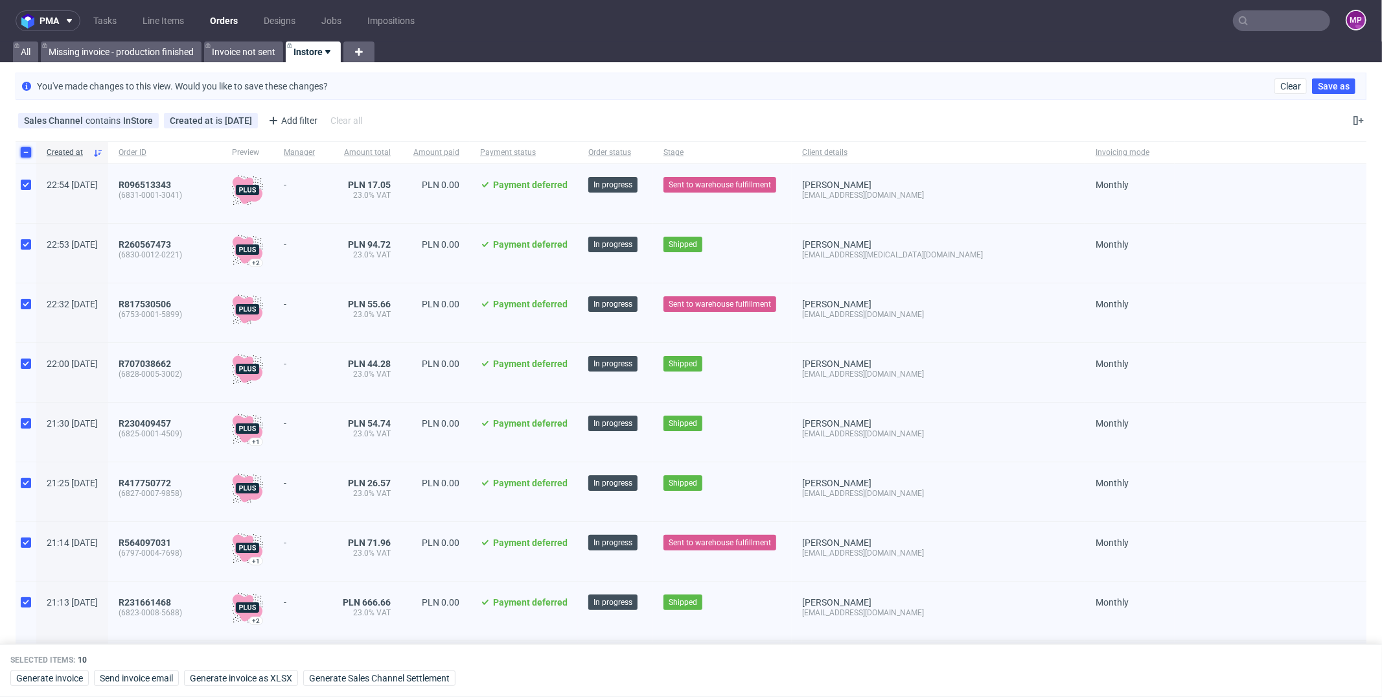
click at [23, 152] on input "checkbox" at bounding box center [26, 152] width 10 height 10
checkbox input "false"
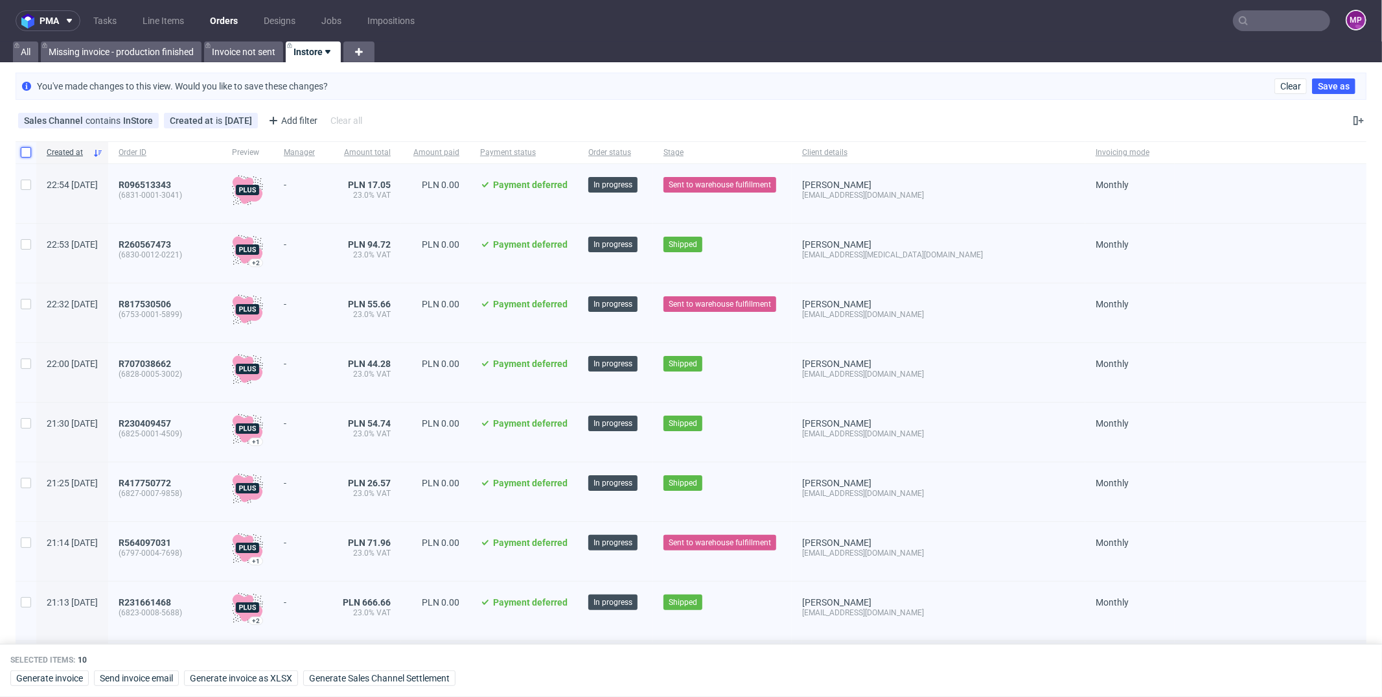
checkbox input "false"
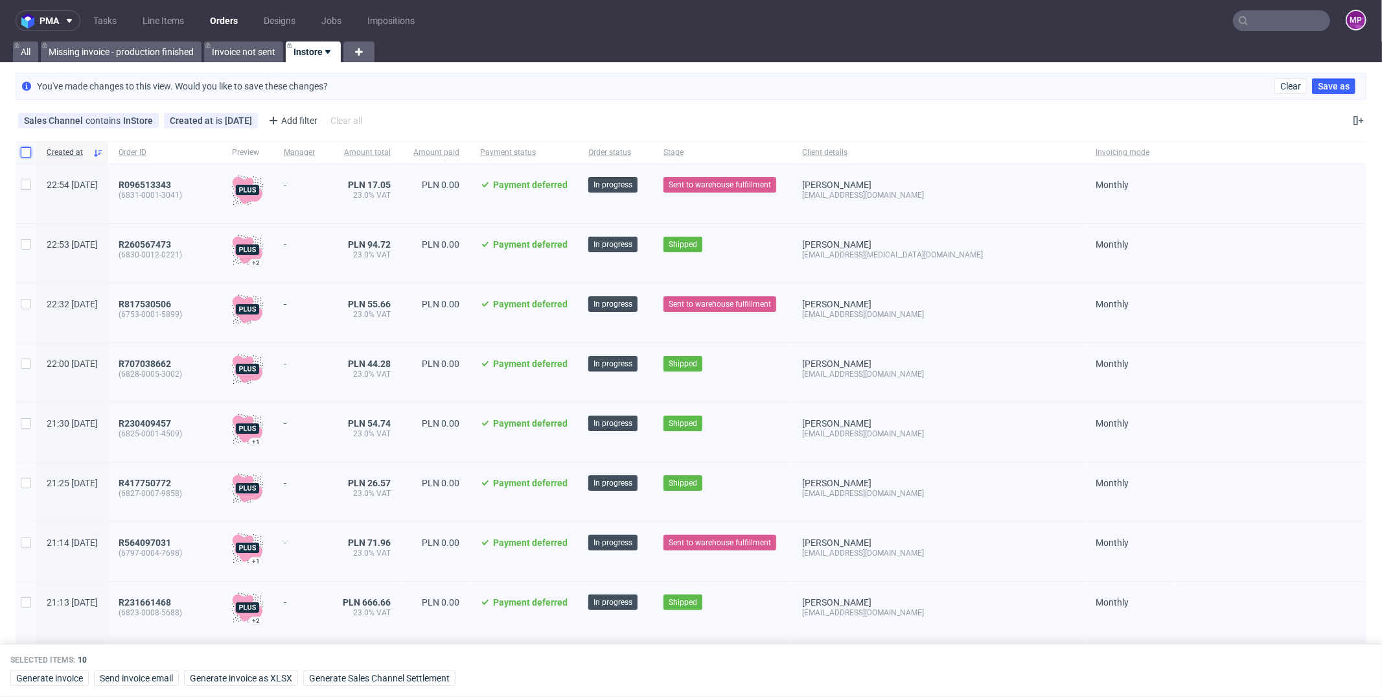
checkbox input "false"
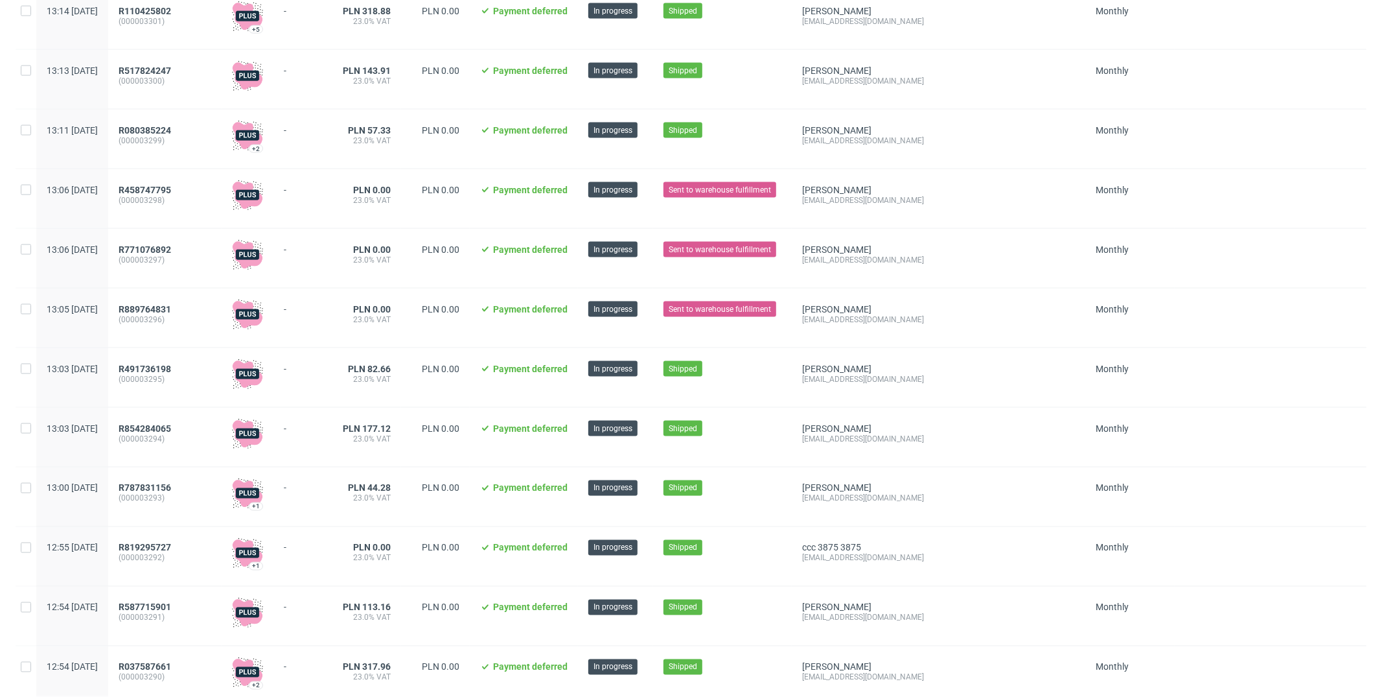
scroll to position [6685, 0]
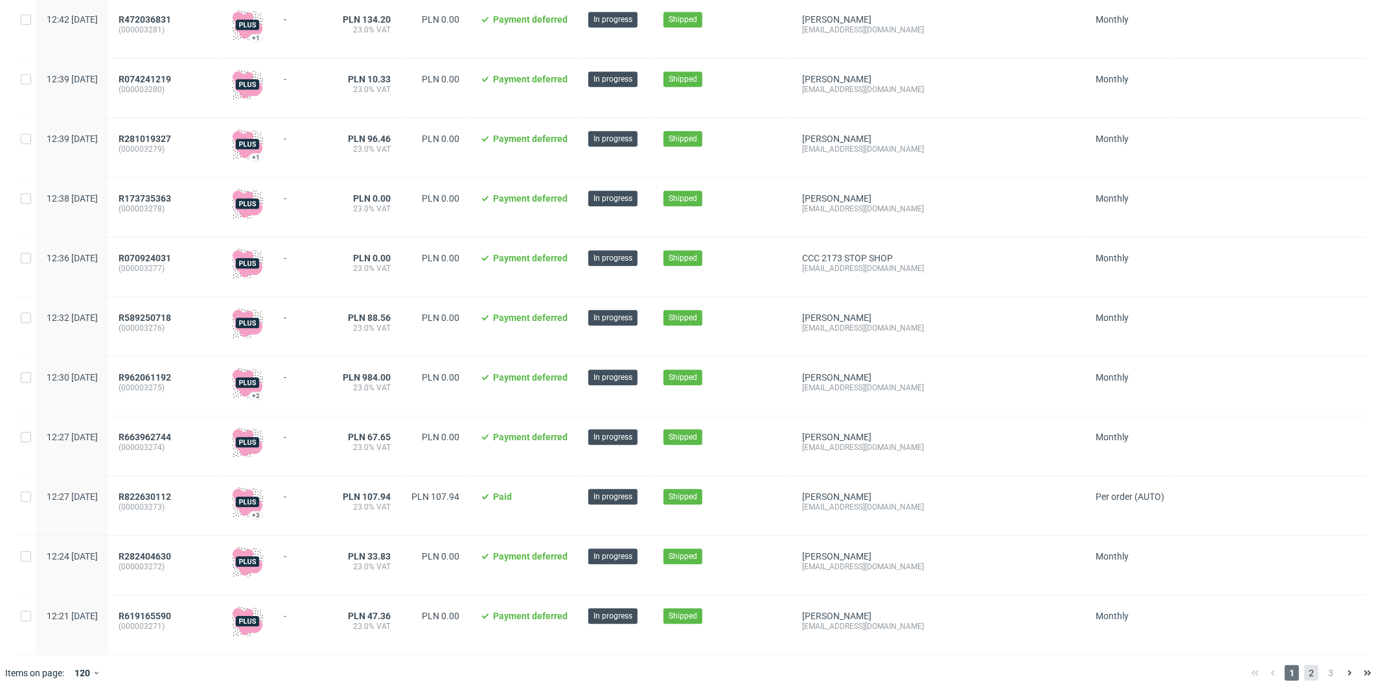
click at [1304, 674] on span "2" at bounding box center [1311, 673] width 14 height 16
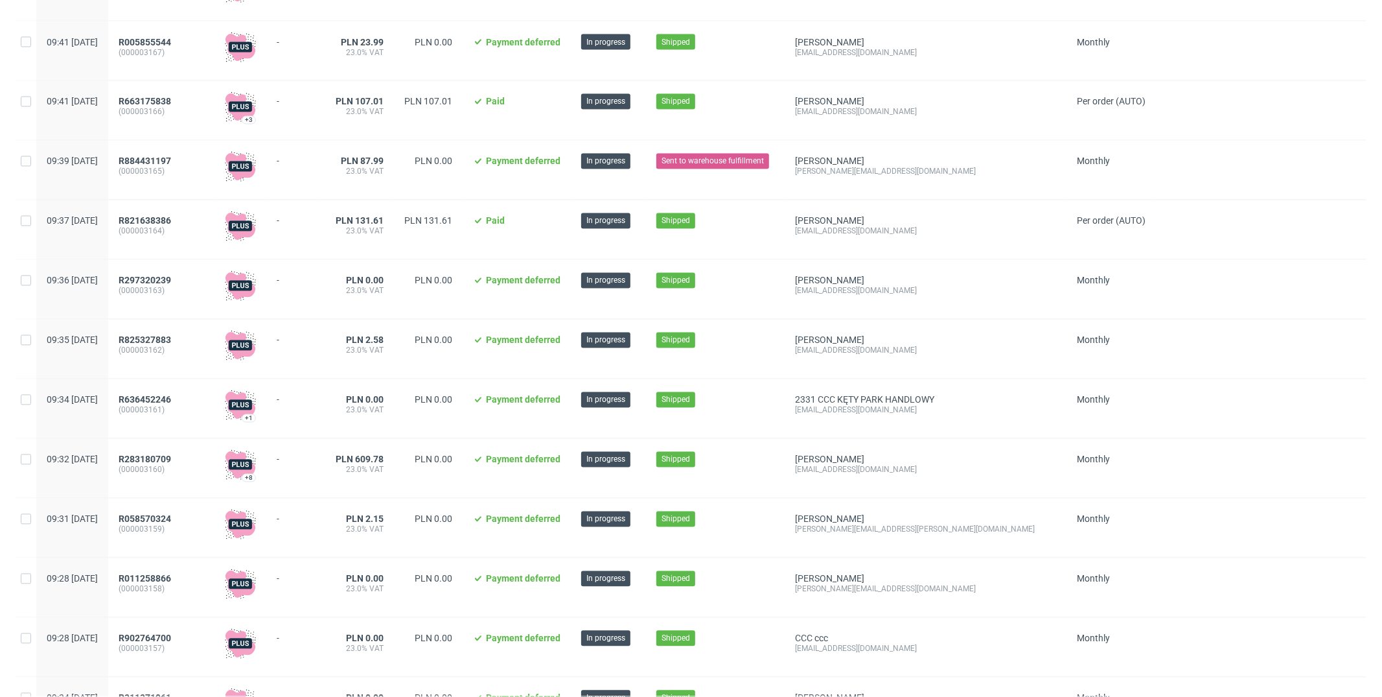
scroll to position [6685, 0]
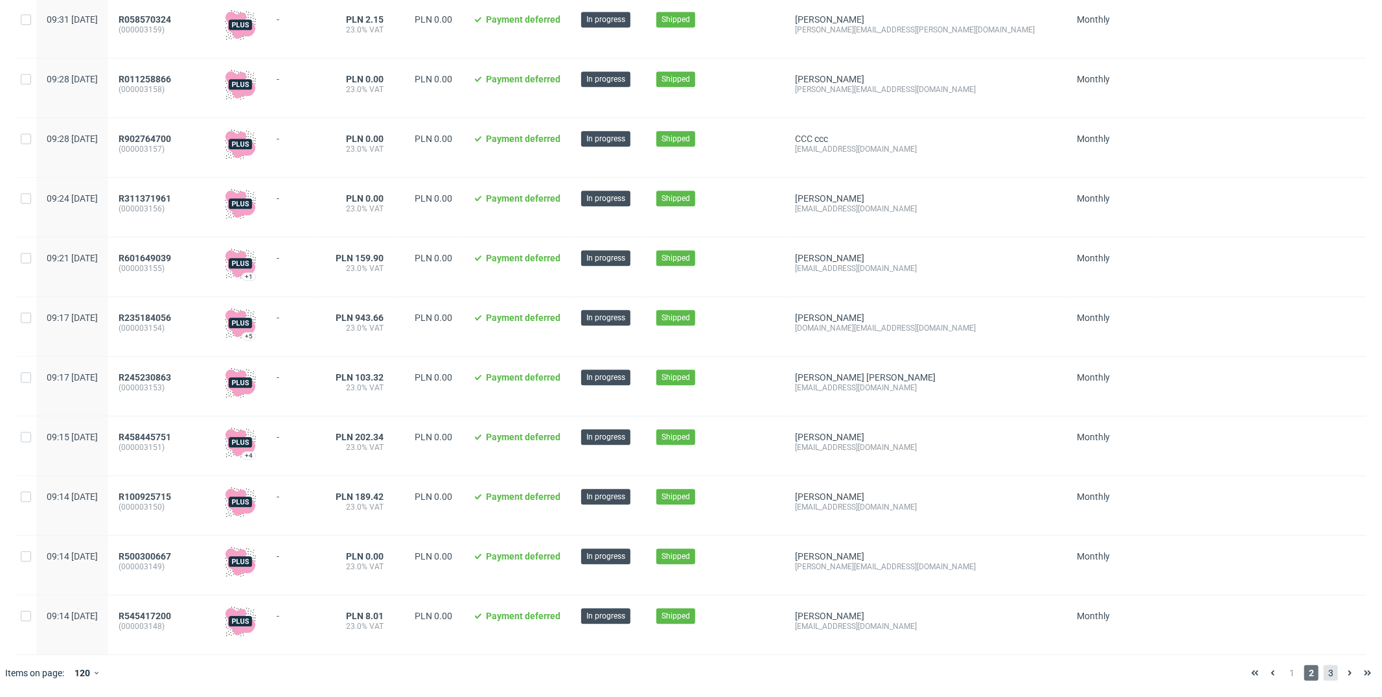
click at [1324, 668] on span "3" at bounding box center [1331, 673] width 14 height 16
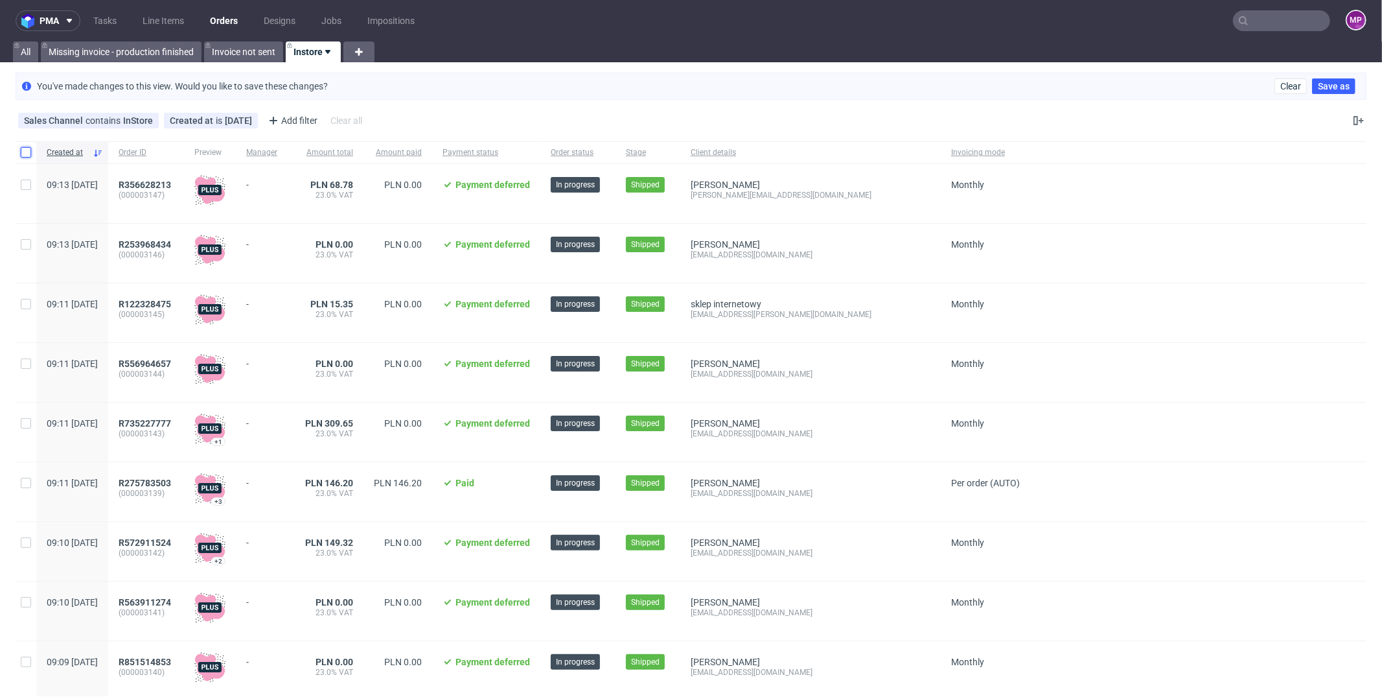
click at [25, 152] on input "checkbox" at bounding box center [26, 152] width 10 height 10
checkbox input "true"
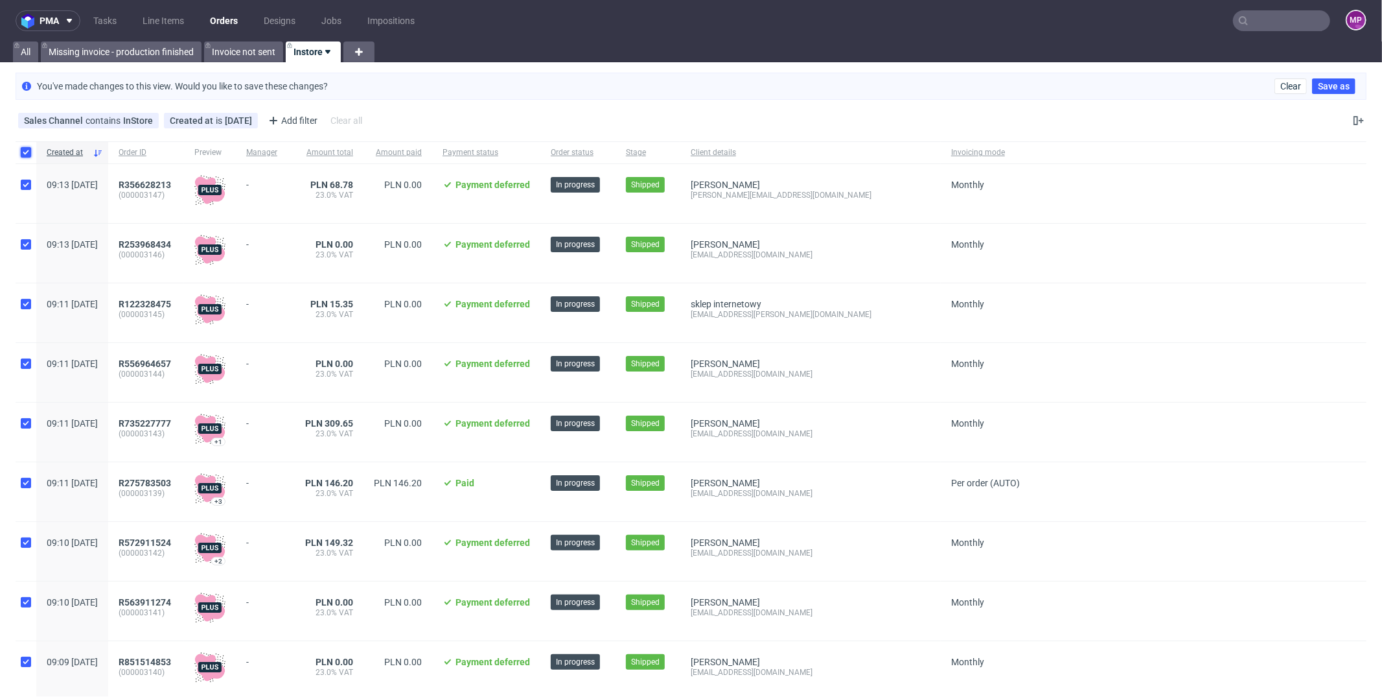
checkbox input "true"
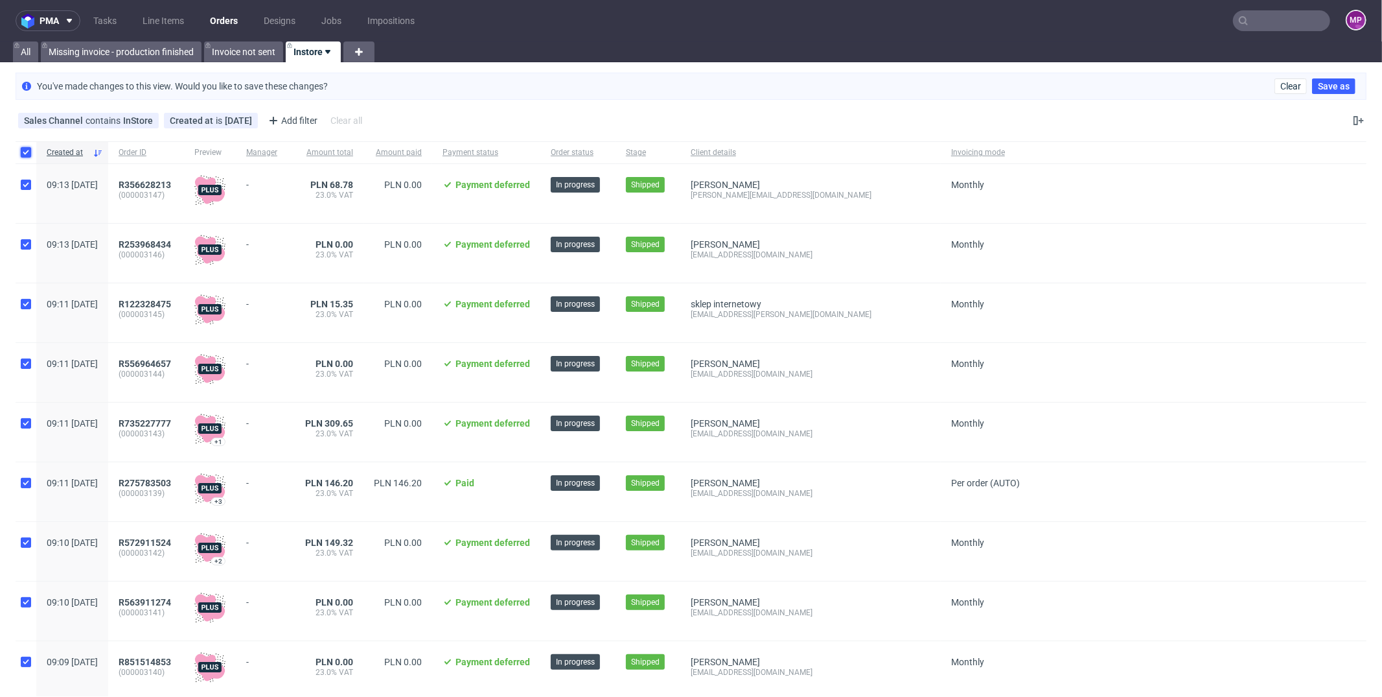
checkbox input "true"
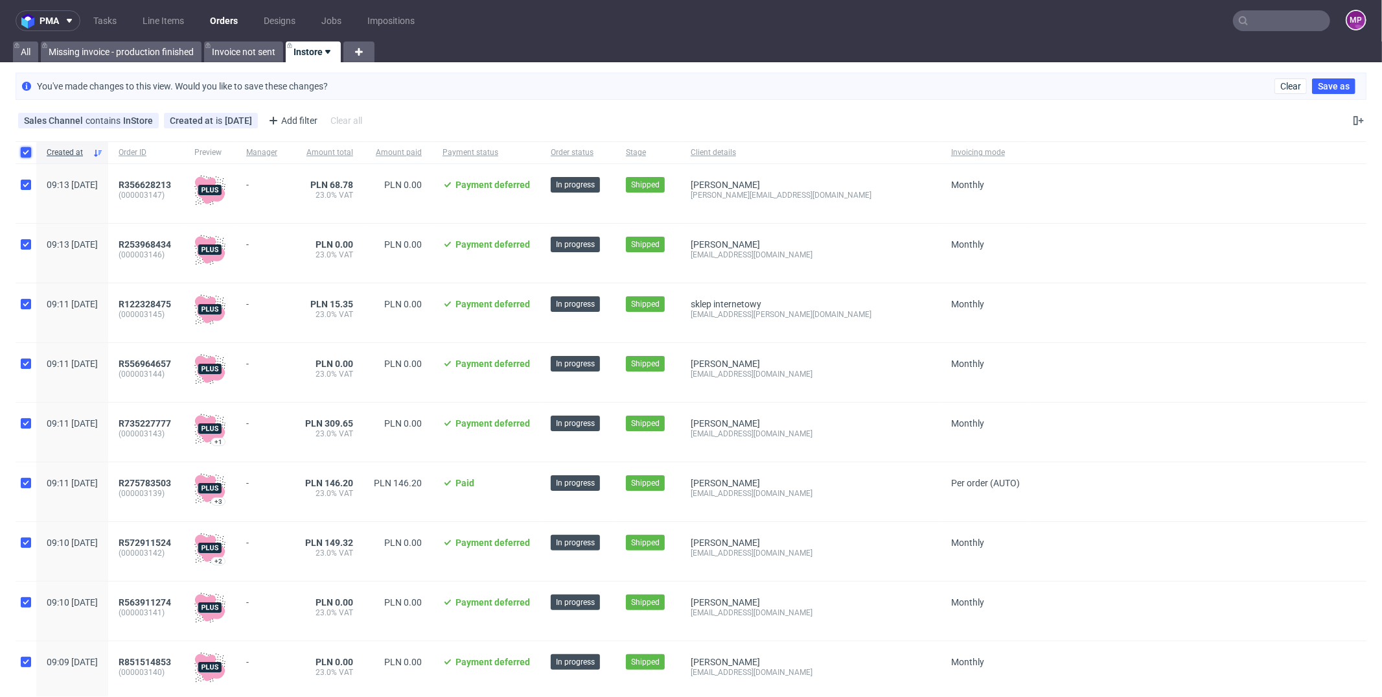
checkbox input "true"
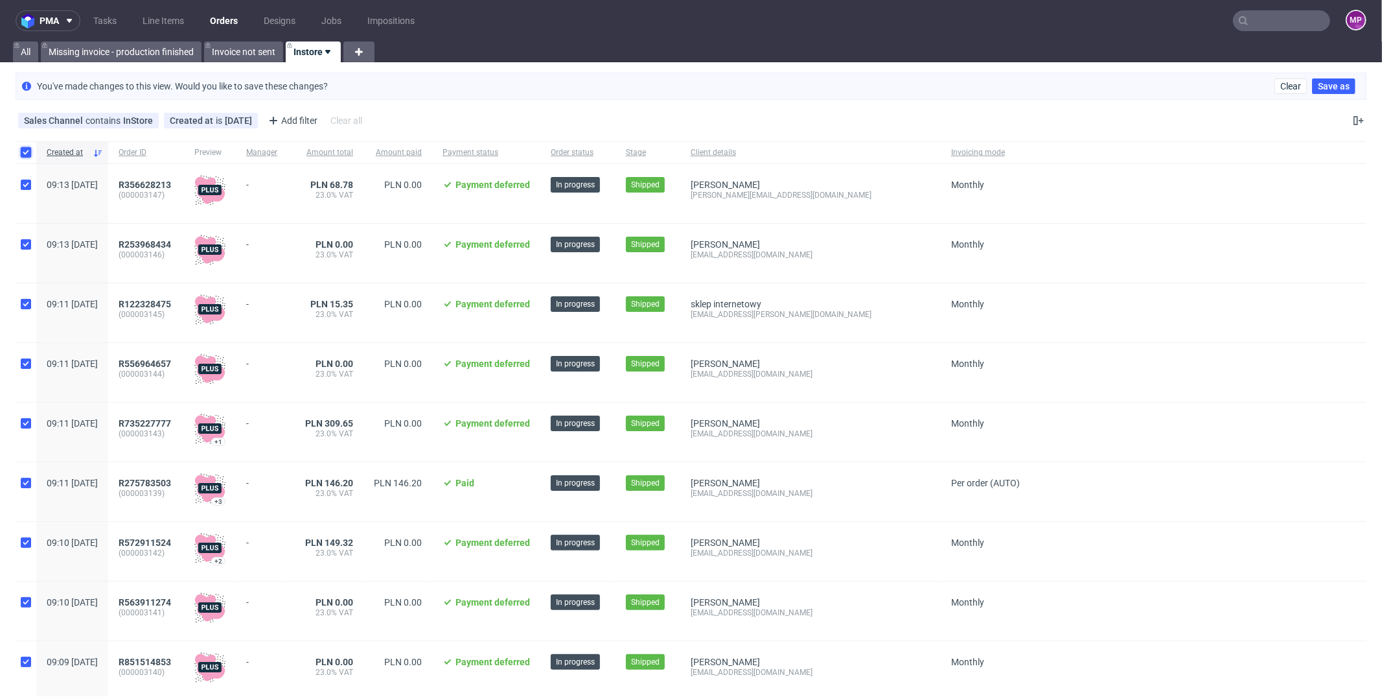
checkbox input "true"
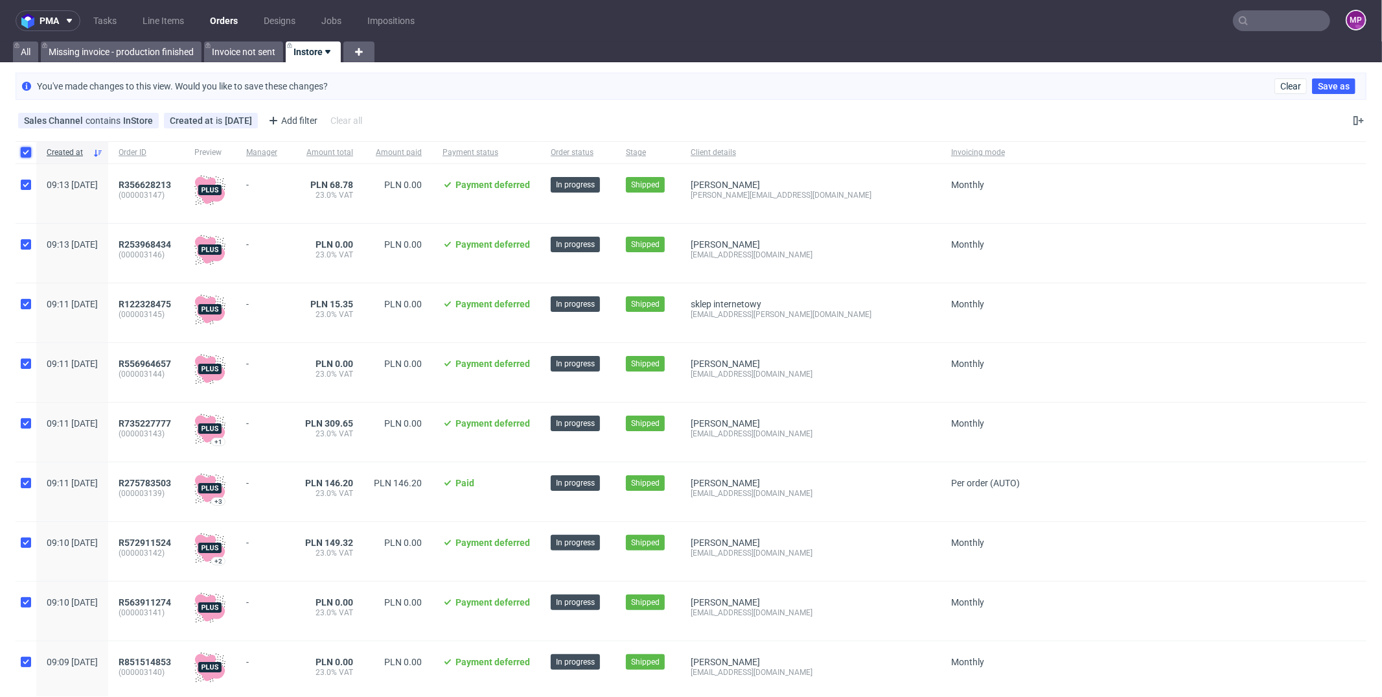
checkbox input "true"
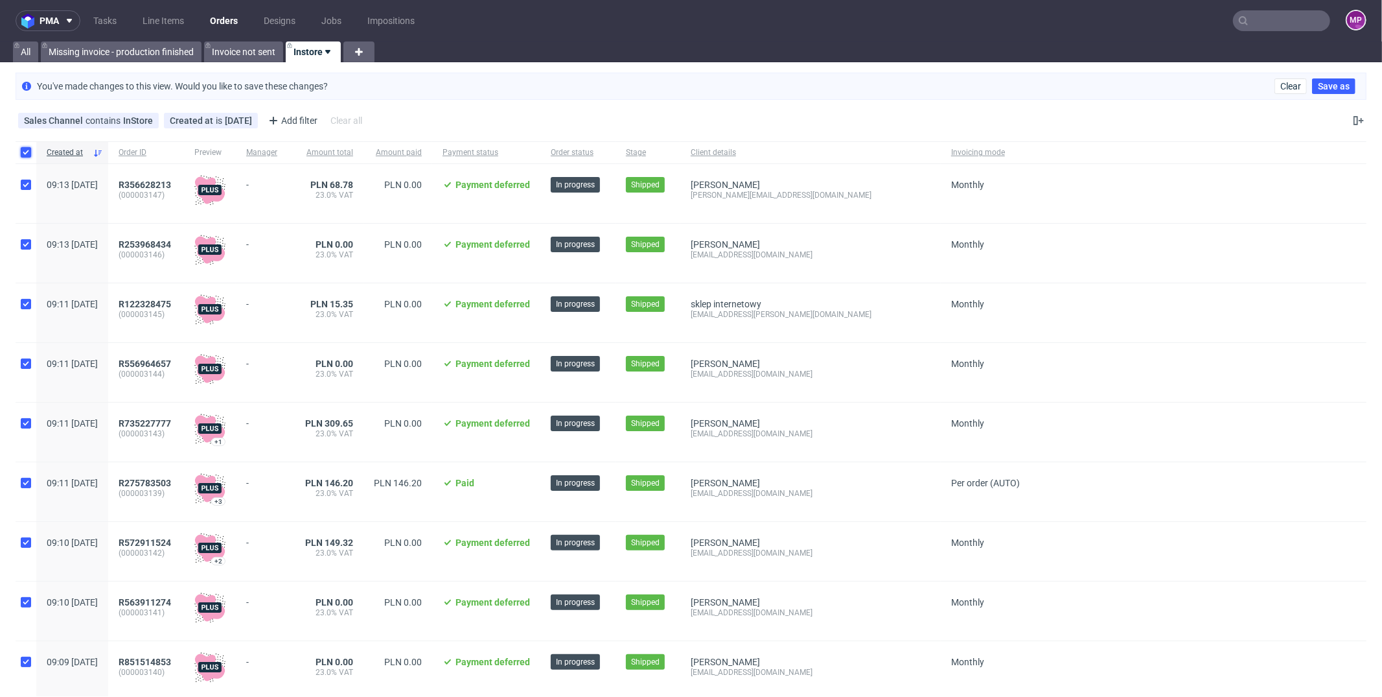
checkbox input "true"
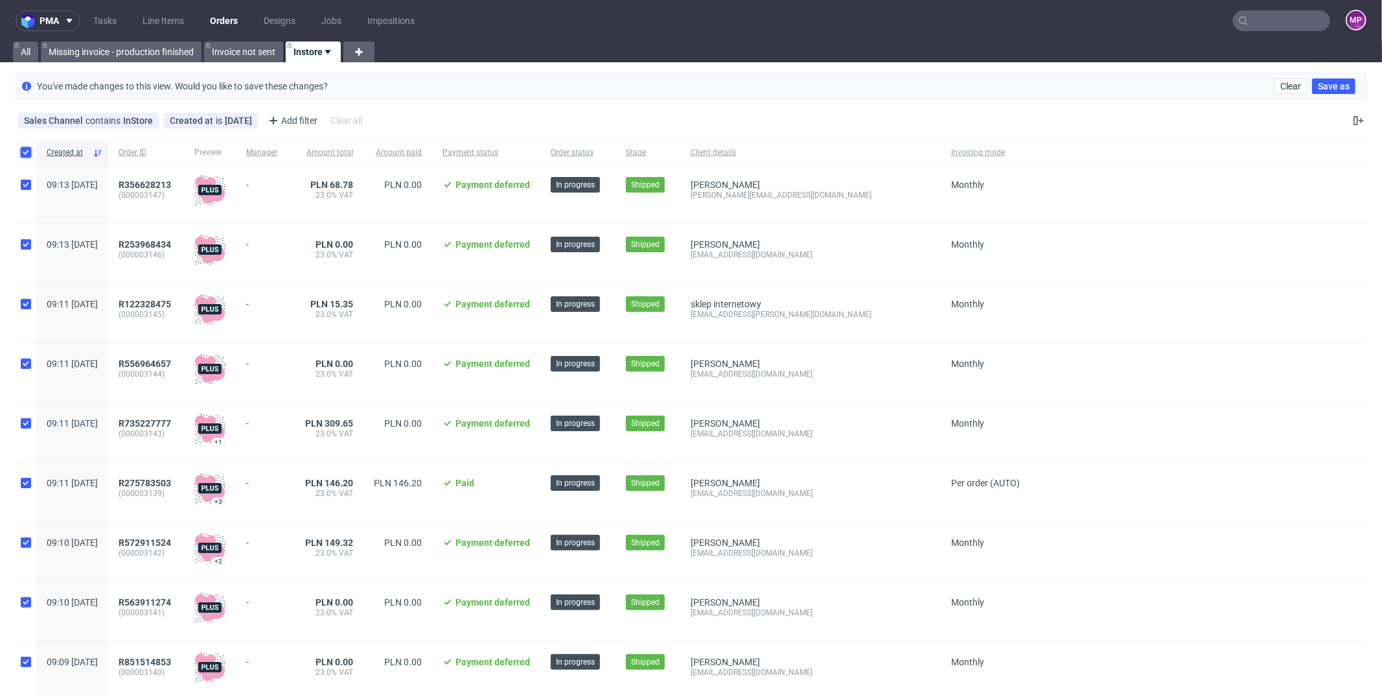
checkbox input "true"
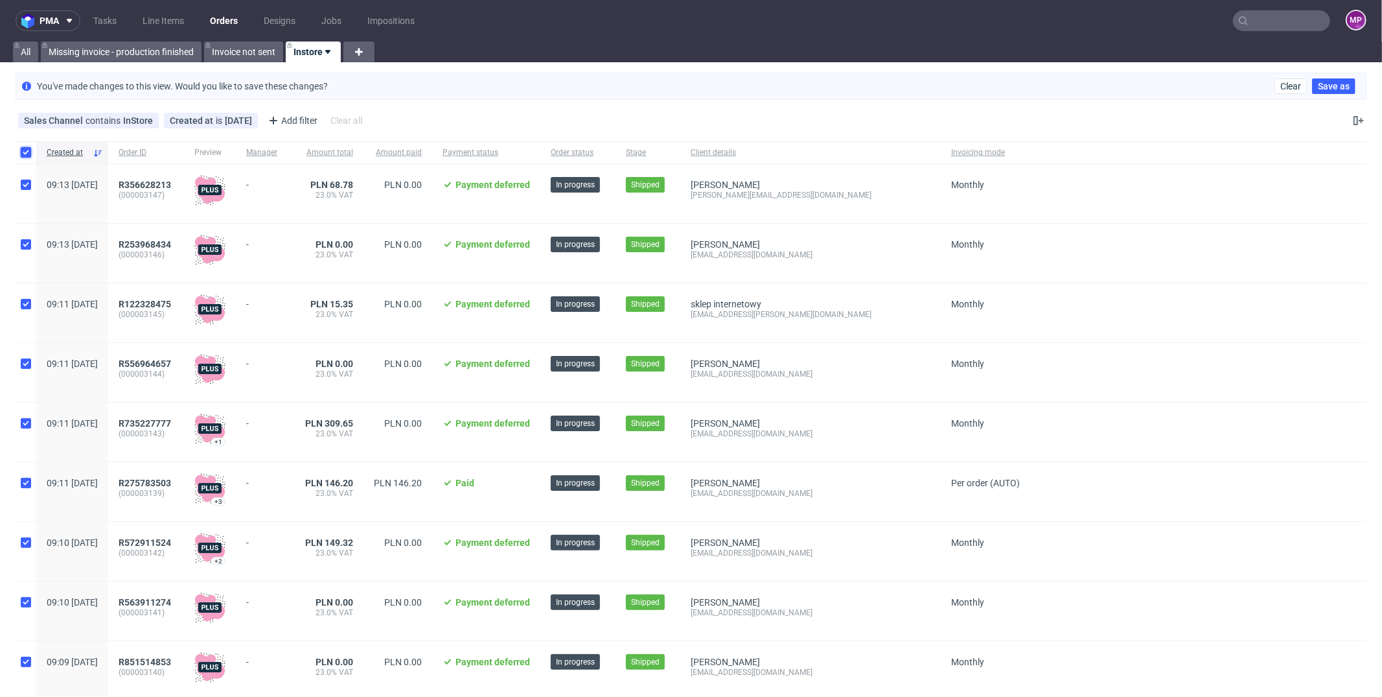
checkbox input "true"
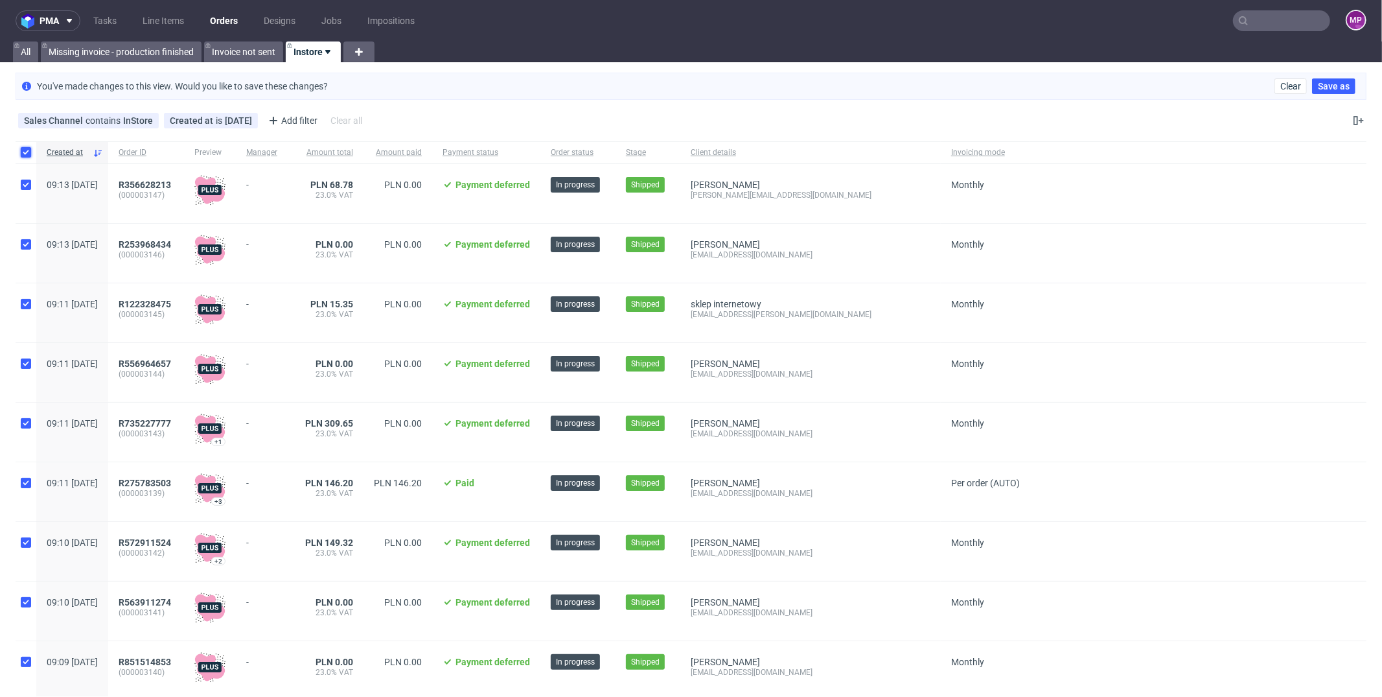
checkbox input "true"
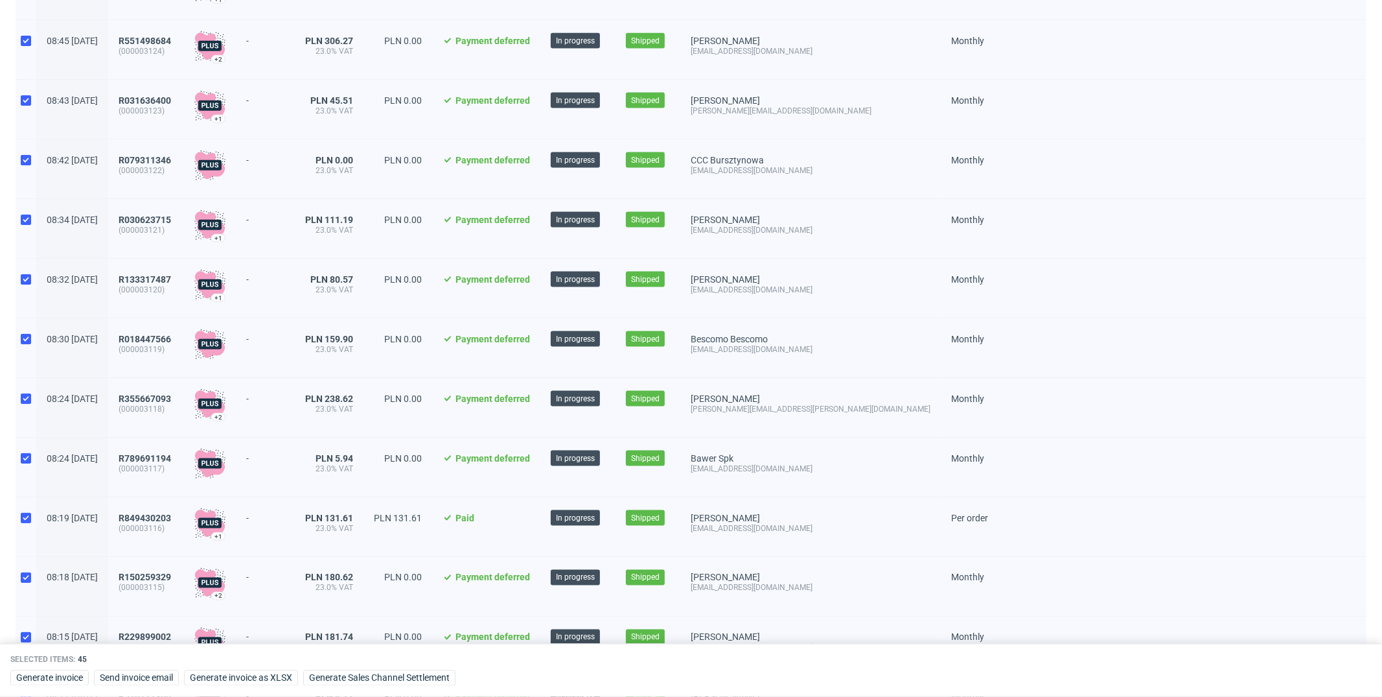
scroll to position [2252, 0]
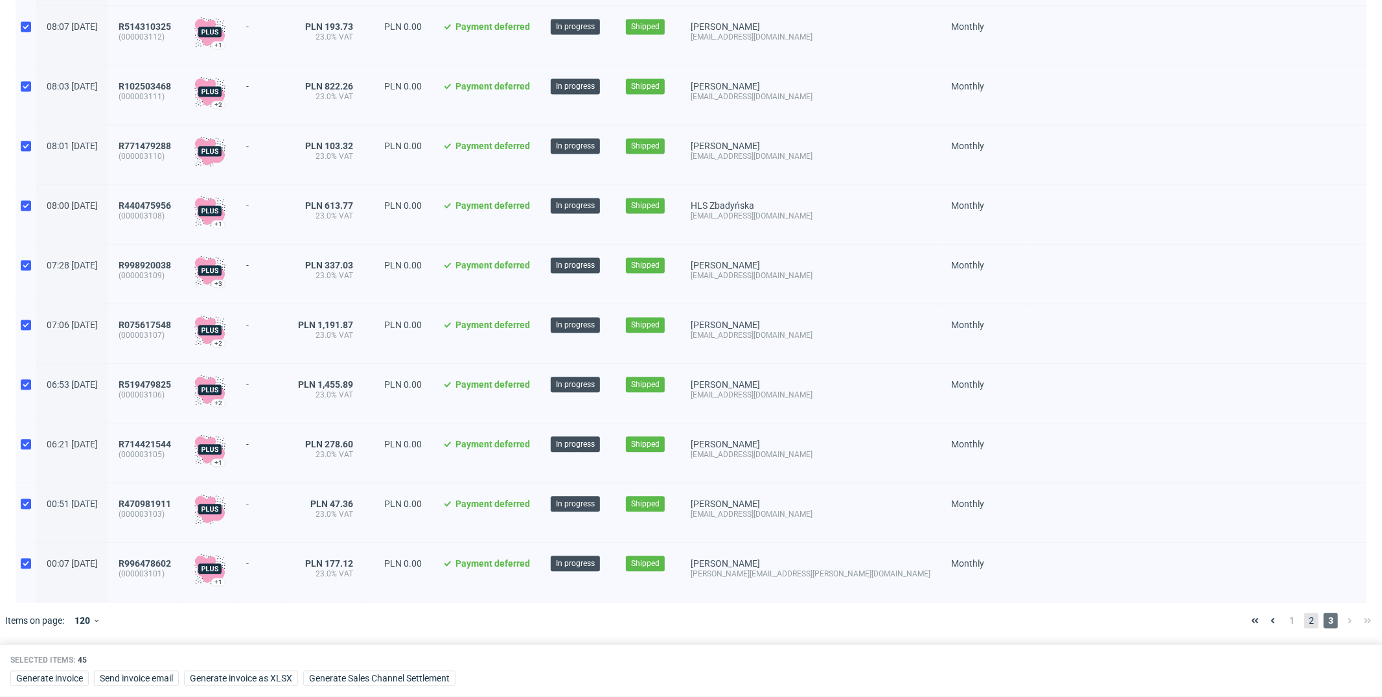
click at [1304, 625] on span "2" at bounding box center [1311, 620] width 14 height 16
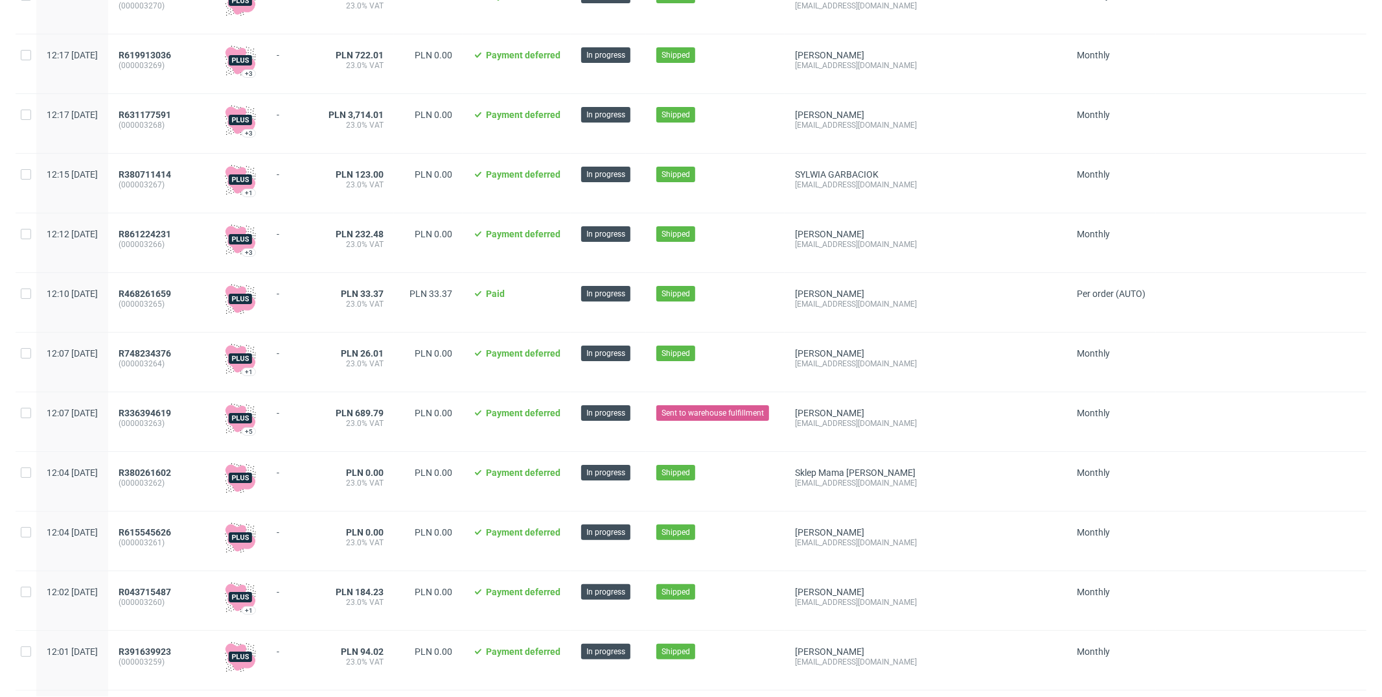
scroll to position [196, 0]
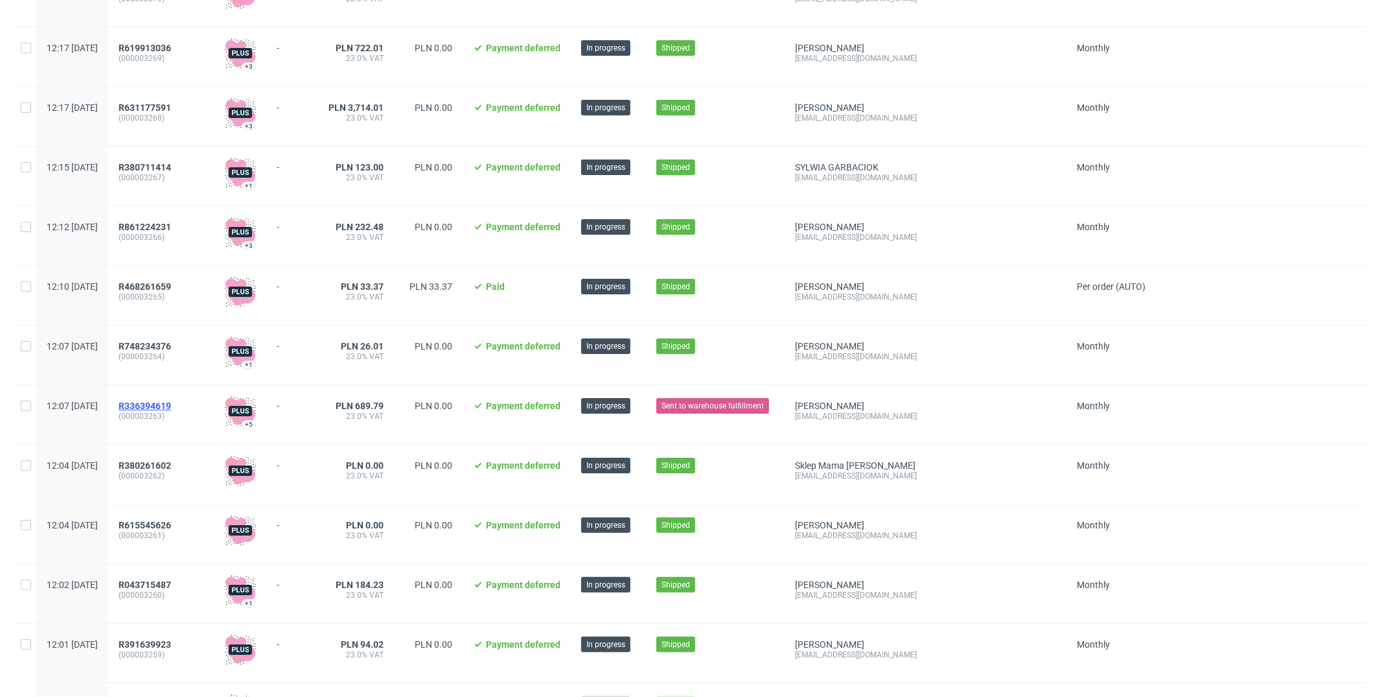
click at [171, 403] on span "R336394619" at bounding box center [145, 405] width 52 height 10
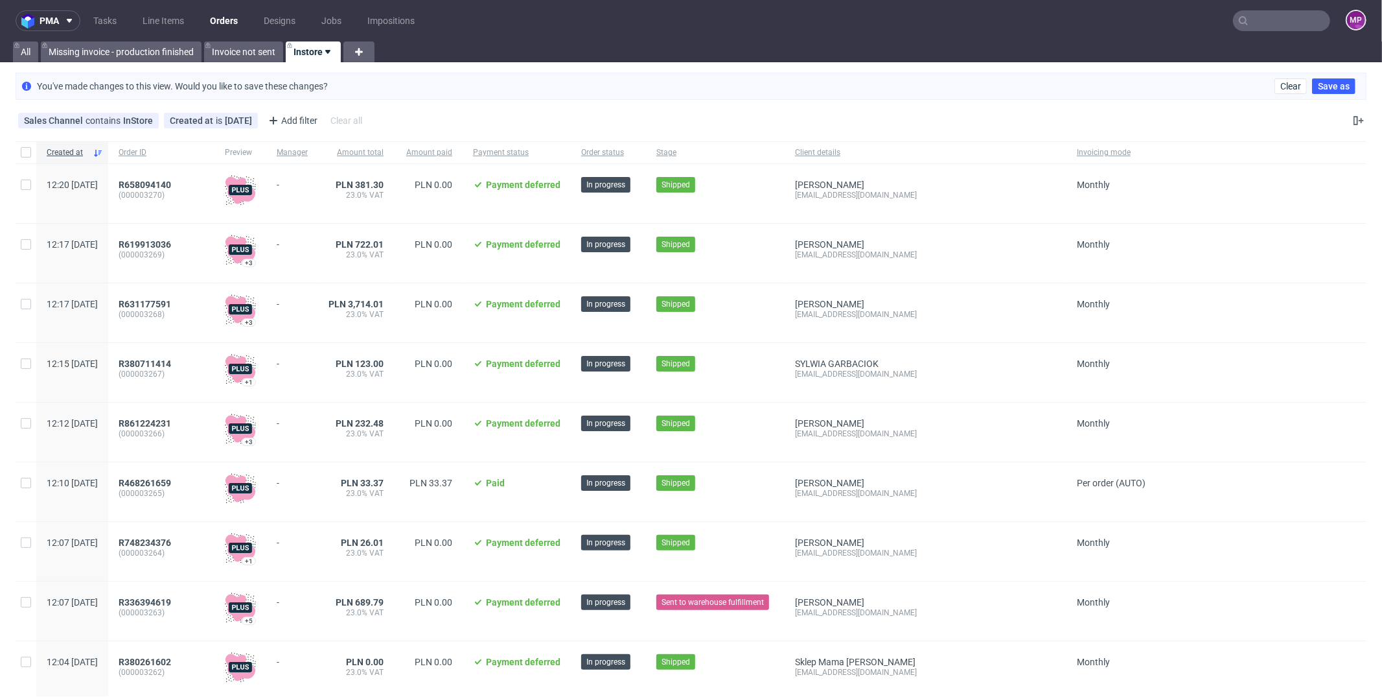
scroll to position [53, 0]
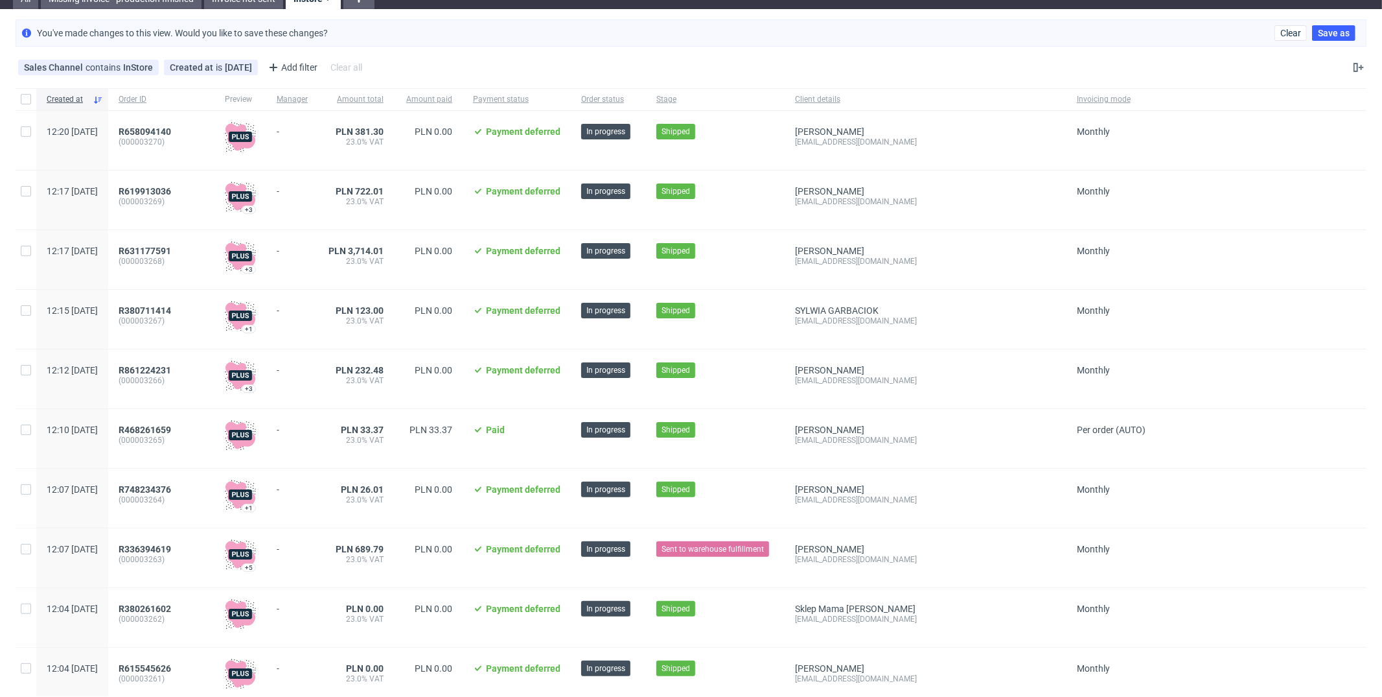
click at [740, 553] on span "Sent to warehouse fulfillment" at bounding box center [713, 549] width 102 height 12
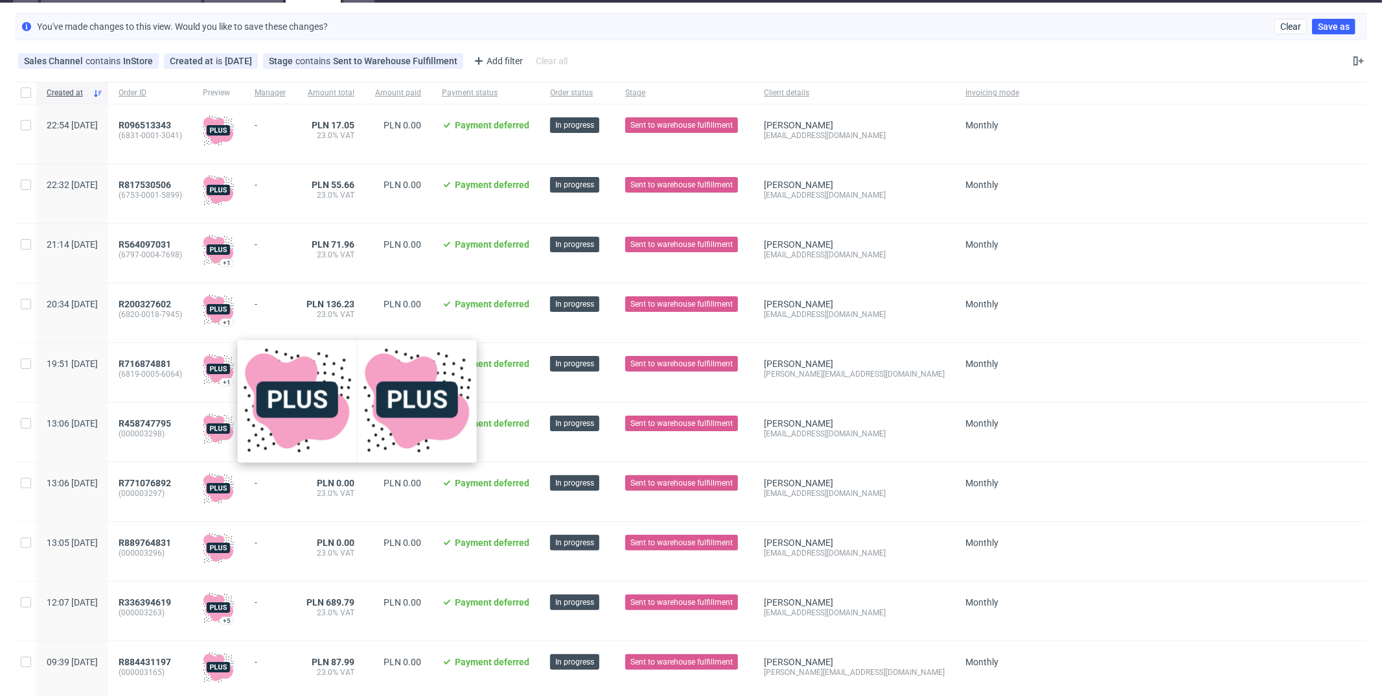
scroll to position [61, 0]
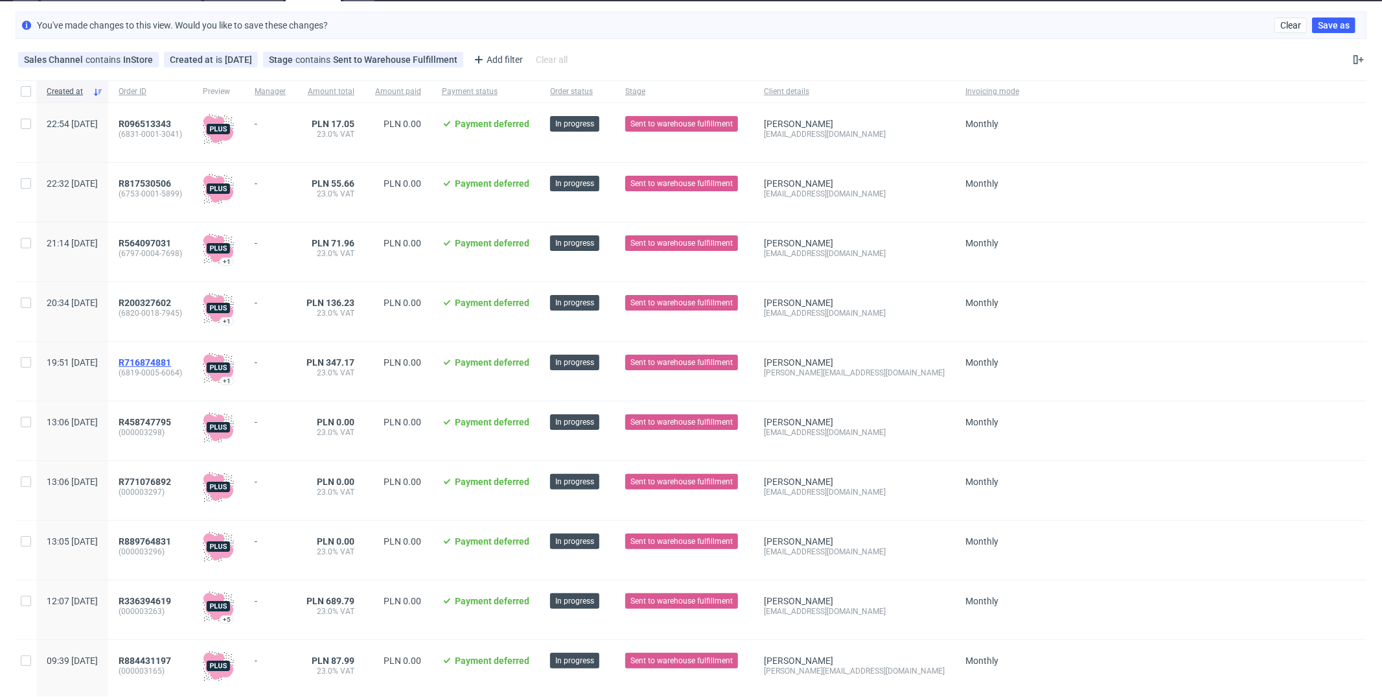
click at [171, 365] on span "R716874881" at bounding box center [145, 362] width 52 height 10
click at [171, 420] on span "R458747795" at bounding box center [145, 422] width 52 height 10
click at [171, 482] on span "R771076892" at bounding box center [145, 481] width 52 height 10
click at [171, 542] on span "R889764831" at bounding box center [145, 541] width 52 height 10
click at [171, 598] on span "R336394619" at bounding box center [145, 600] width 52 height 10
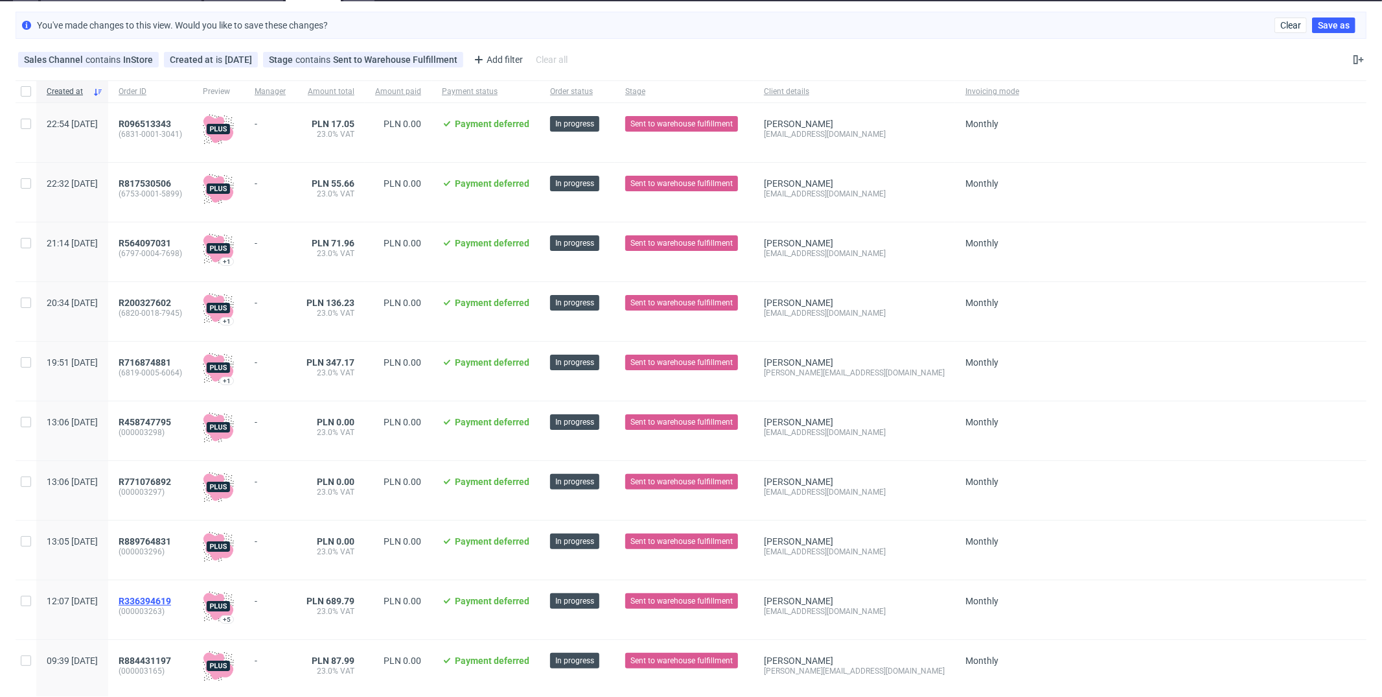
scroll to position [106, 0]
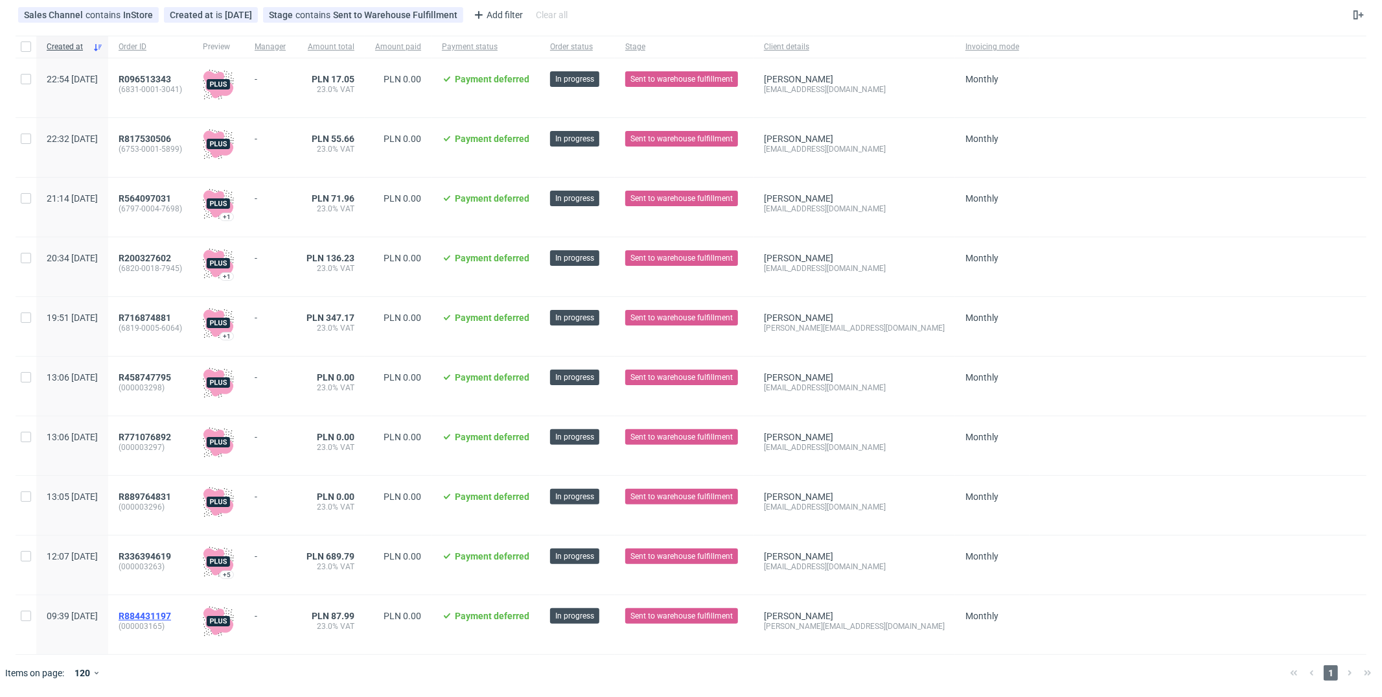
click at [171, 613] on span "R884431197" at bounding box center [145, 615] width 52 height 10
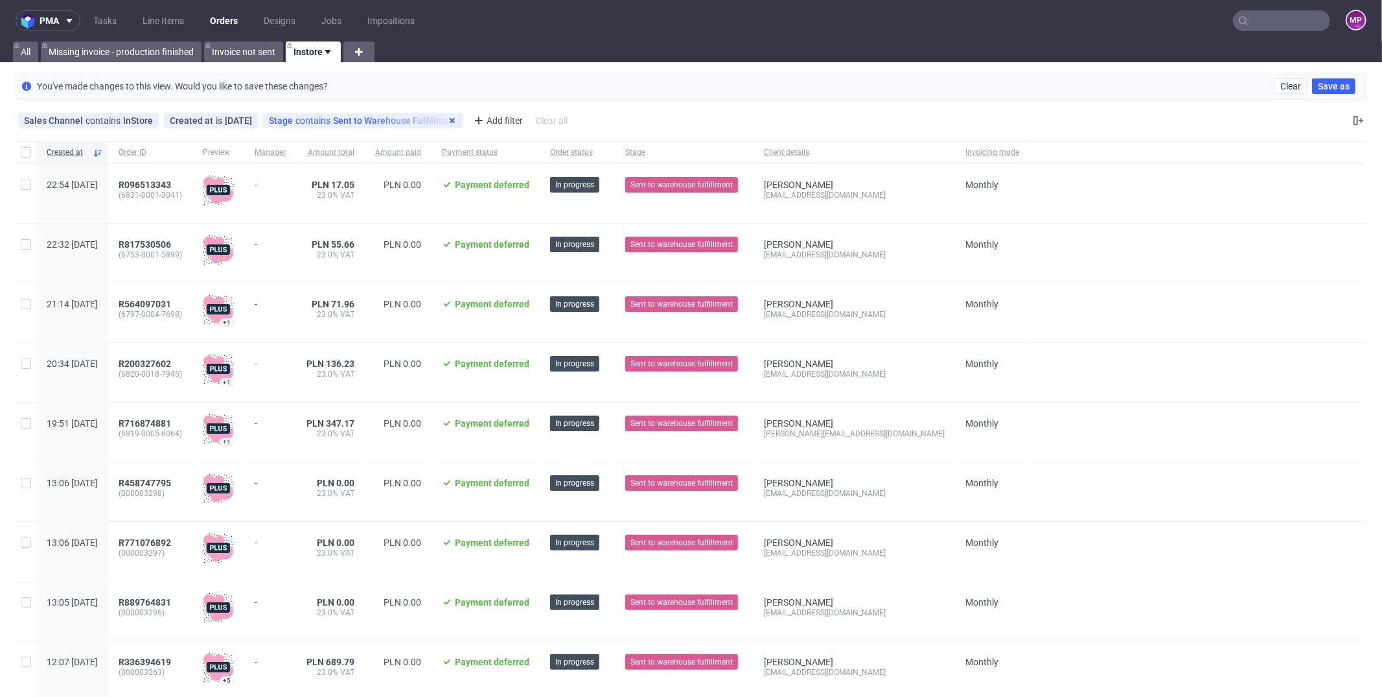
click at [455, 120] on use at bounding box center [452, 120] width 5 height 5
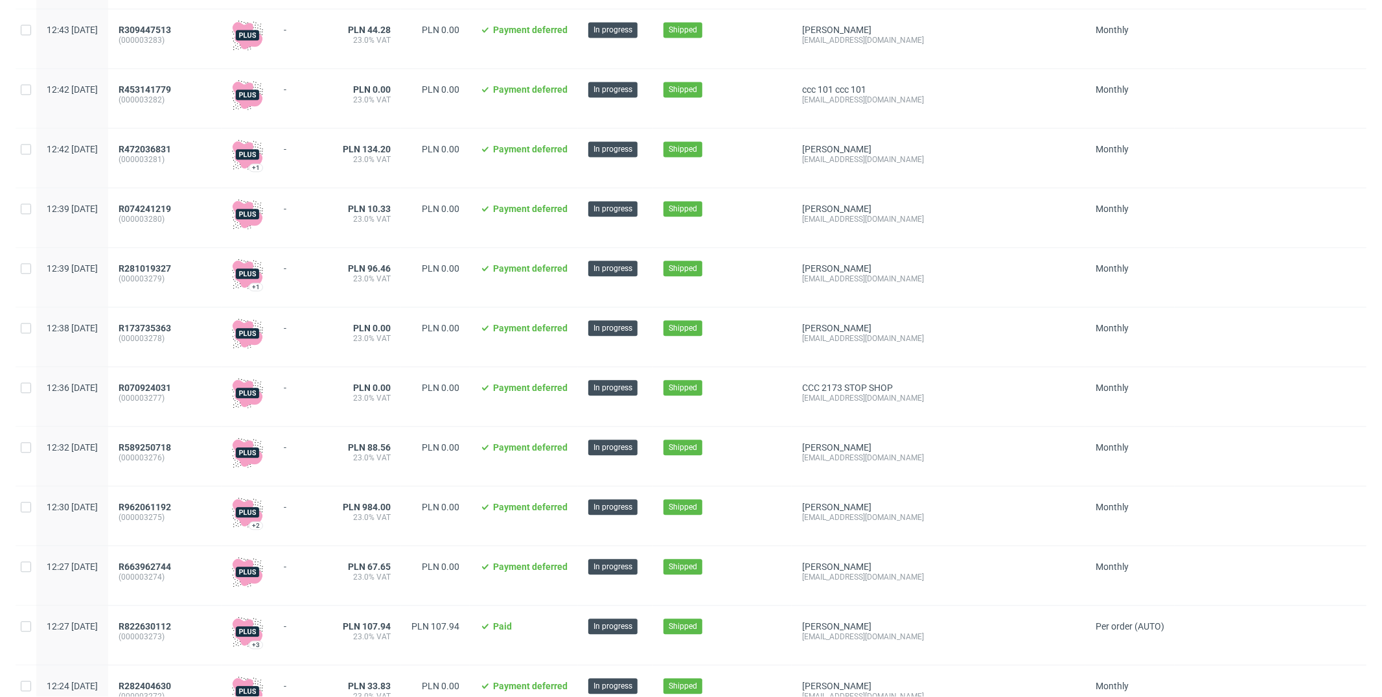
scroll to position [6685, 0]
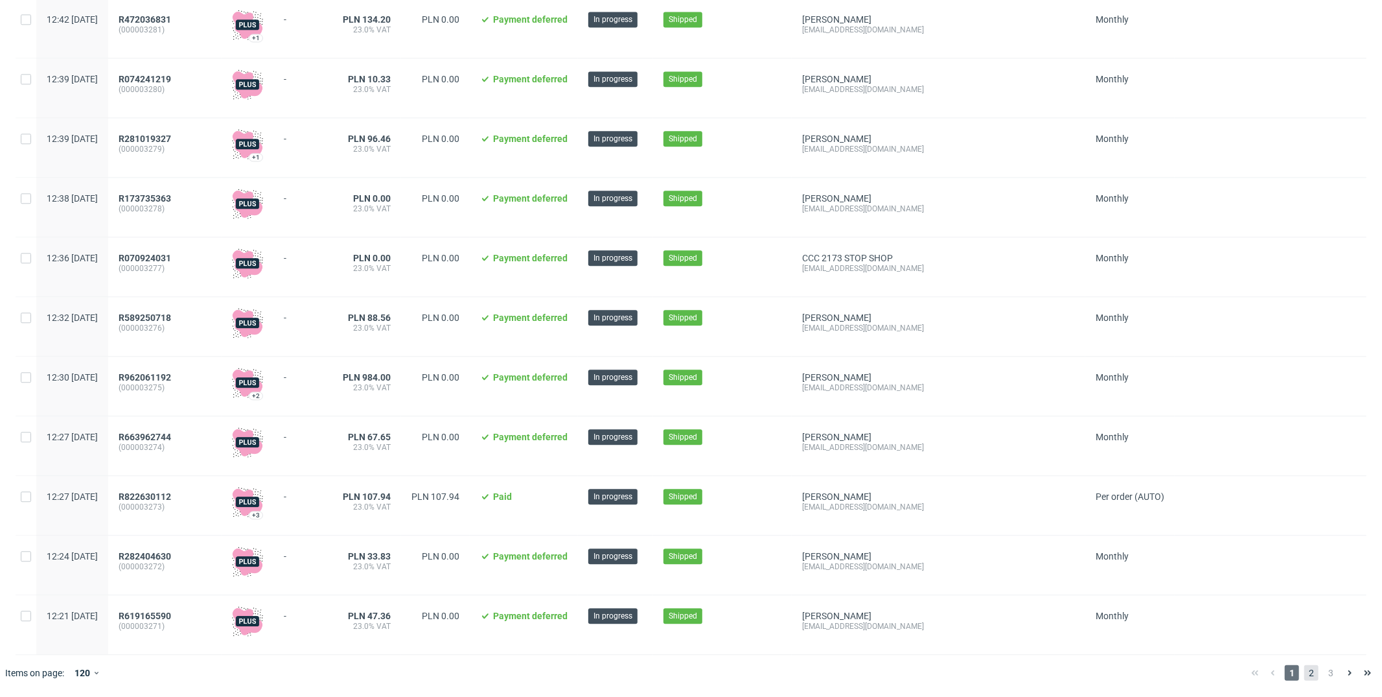
click at [1304, 667] on span "2" at bounding box center [1311, 673] width 14 height 16
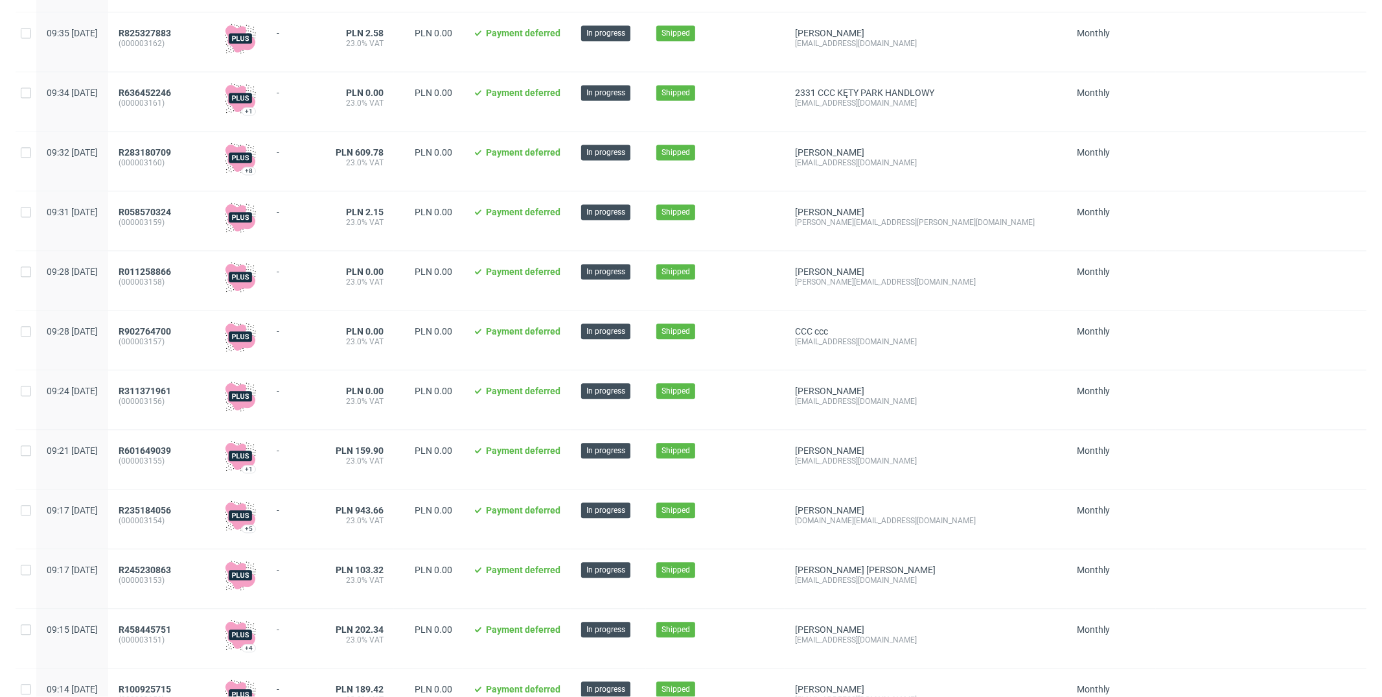
scroll to position [6685, 0]
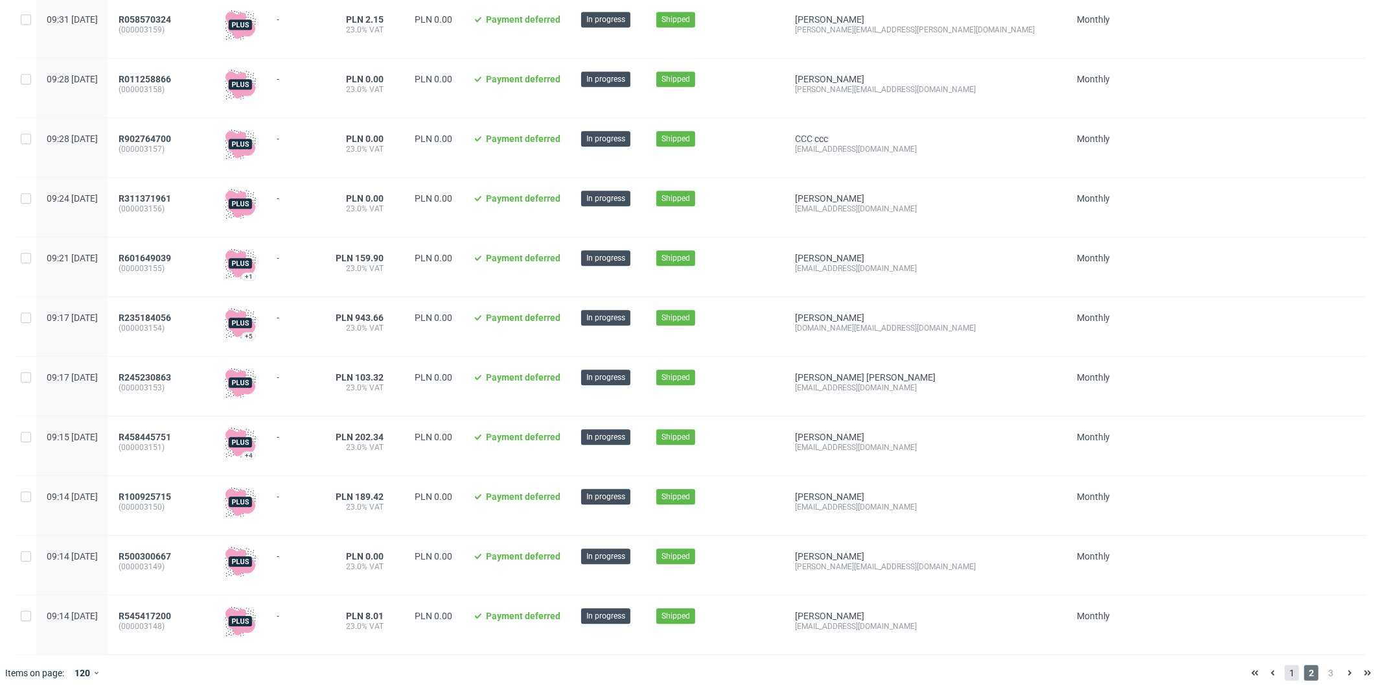
click at [1285, 667] on span "1" at bounding box center [1292, 673] width 14 height 16
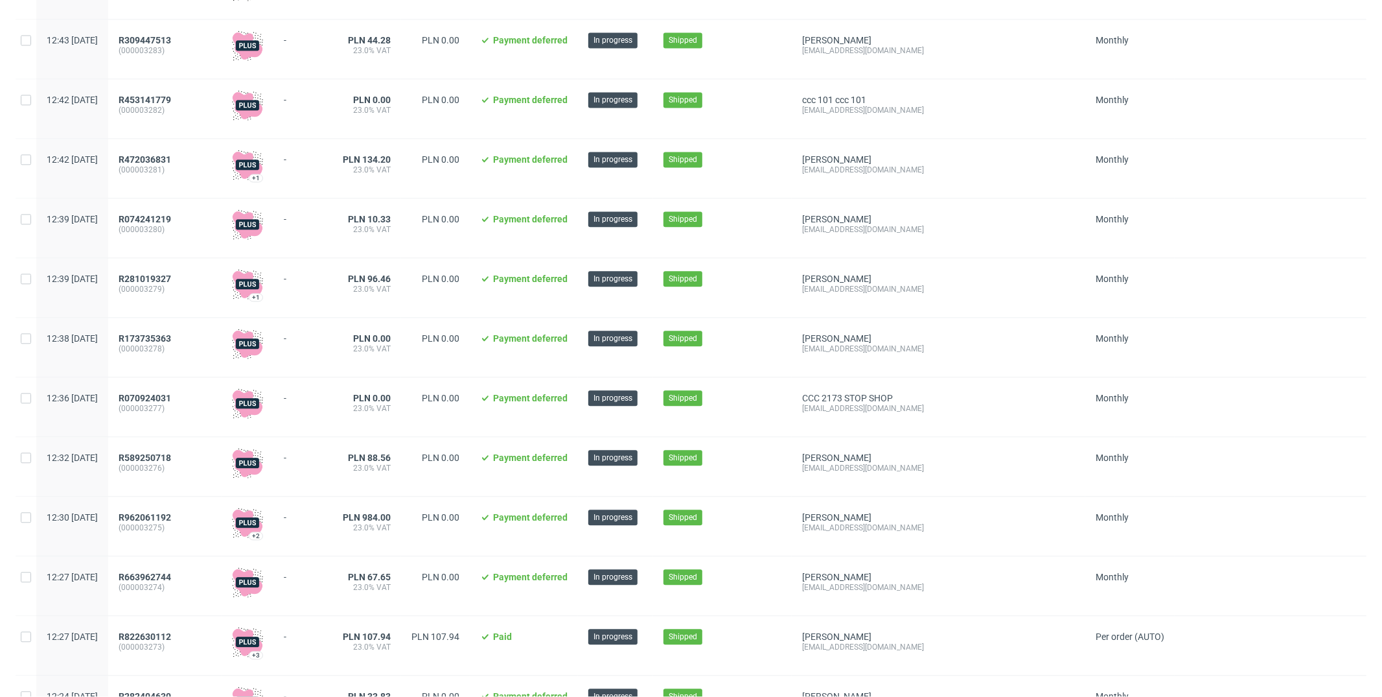
scroll to position [6685, 0]
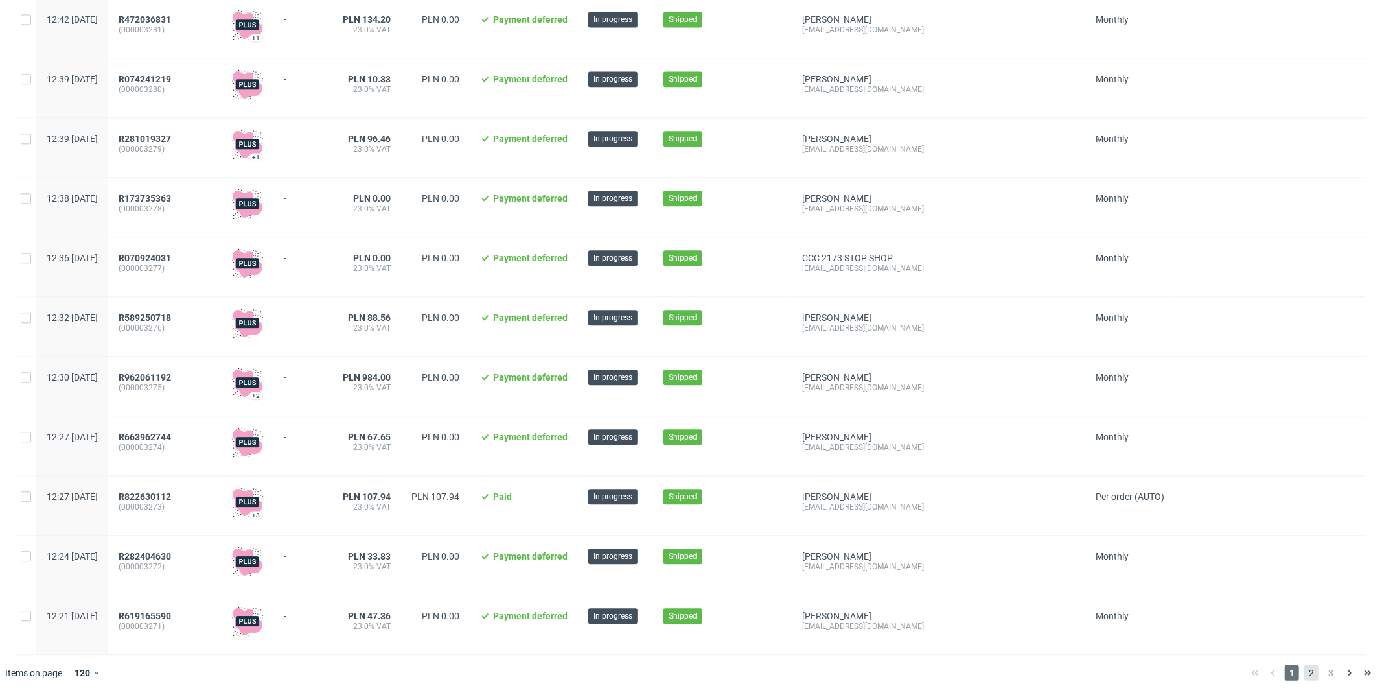
click at [1304, 677] on span "2" at bounding box center [1311, 673] width 14 height 16
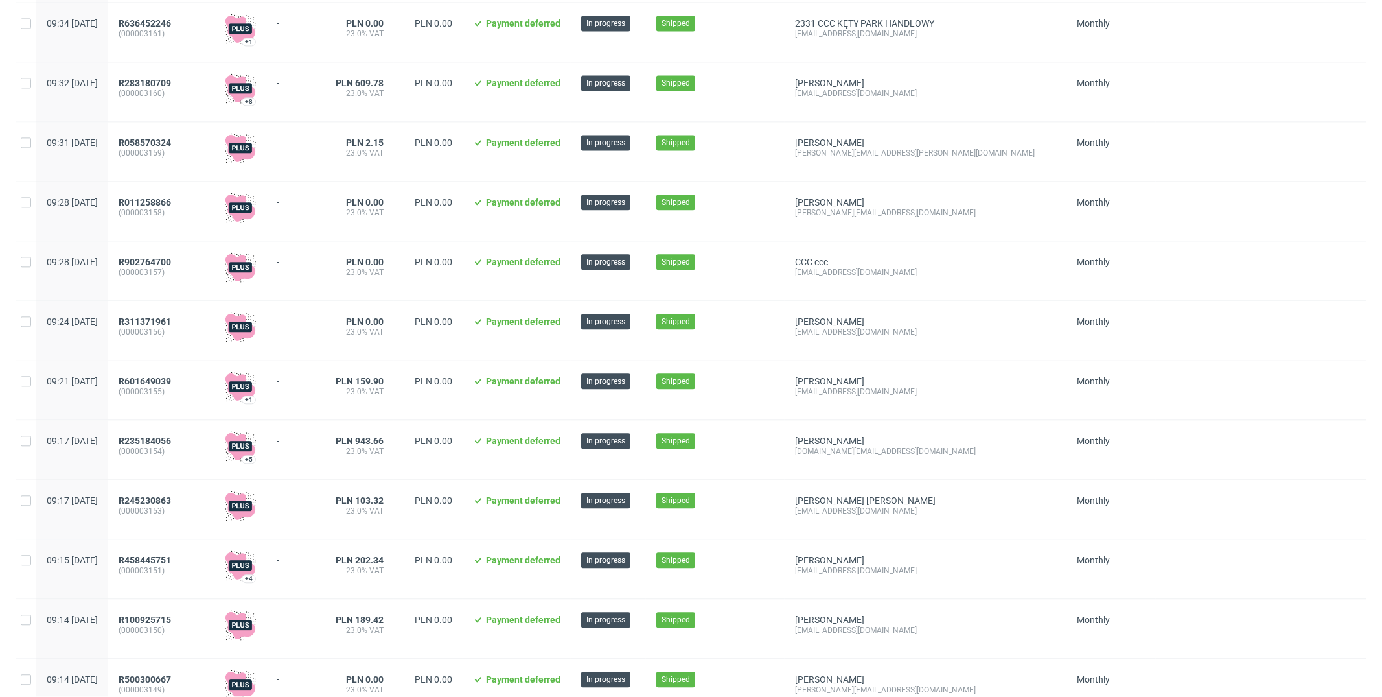
scroll to position [6685, 0]
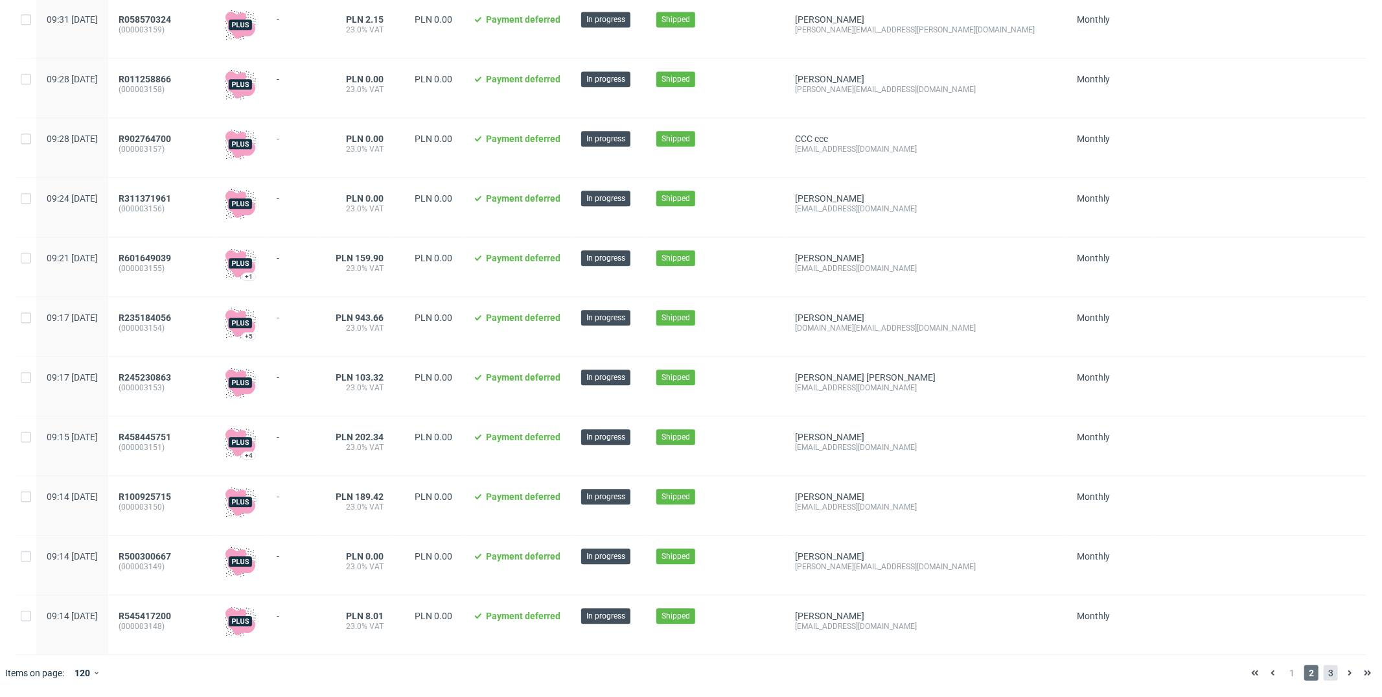
click at [1324, 669] on span "3" at bounding box center [1331, 673] width 14 height 16
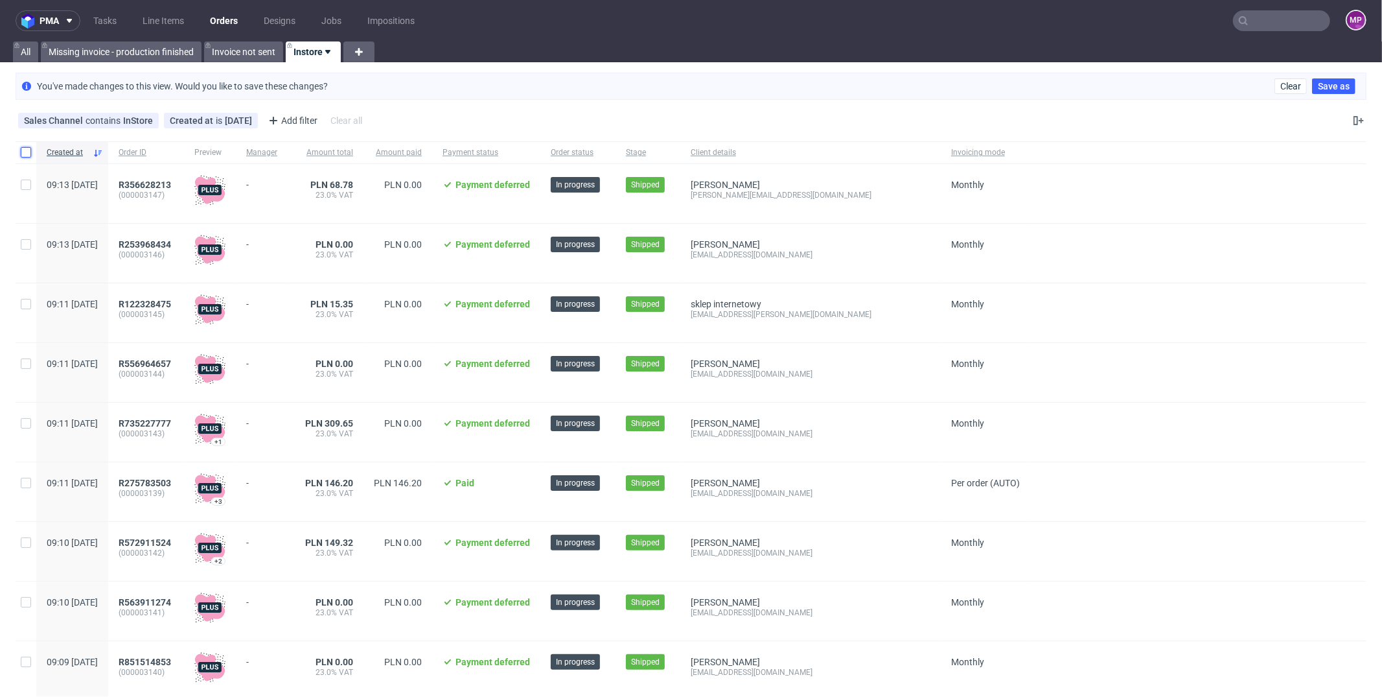
click at [24, 154] on input "checkbox" at bounding box center [26, 152] width 10 height 10
checkbox input "true"
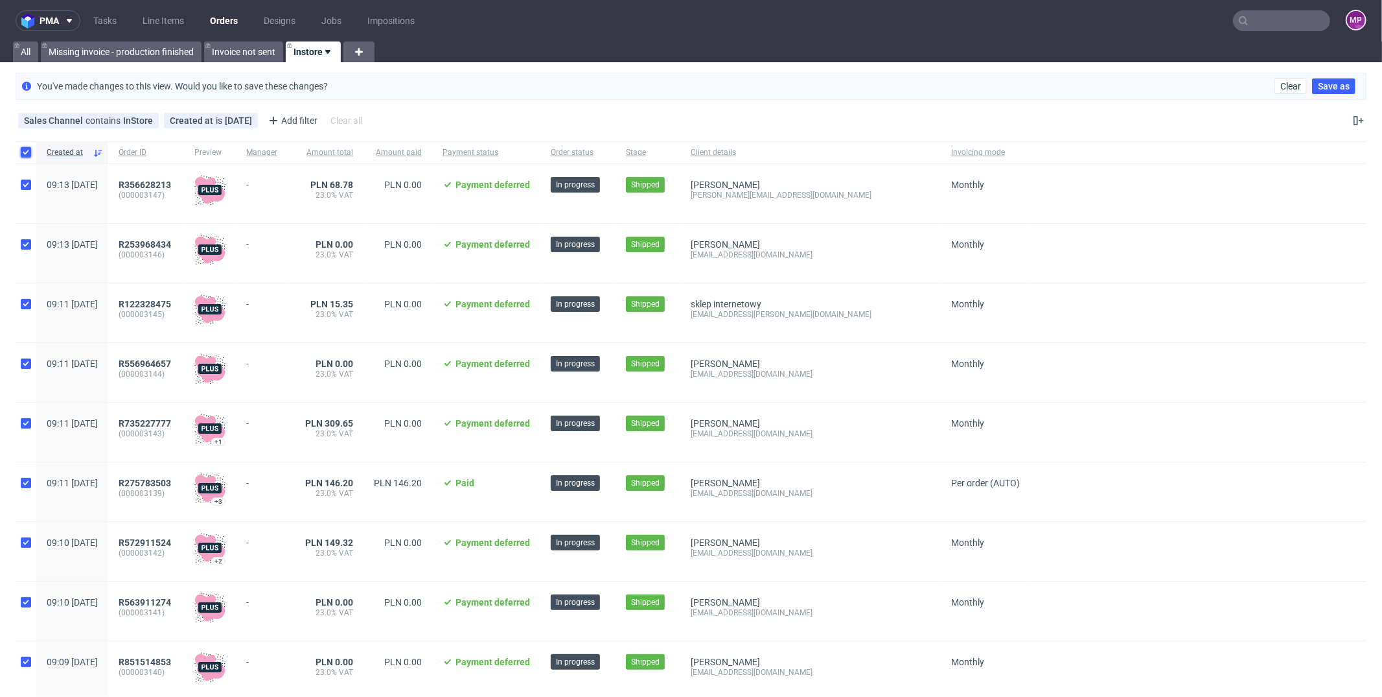
checkbox input "true"
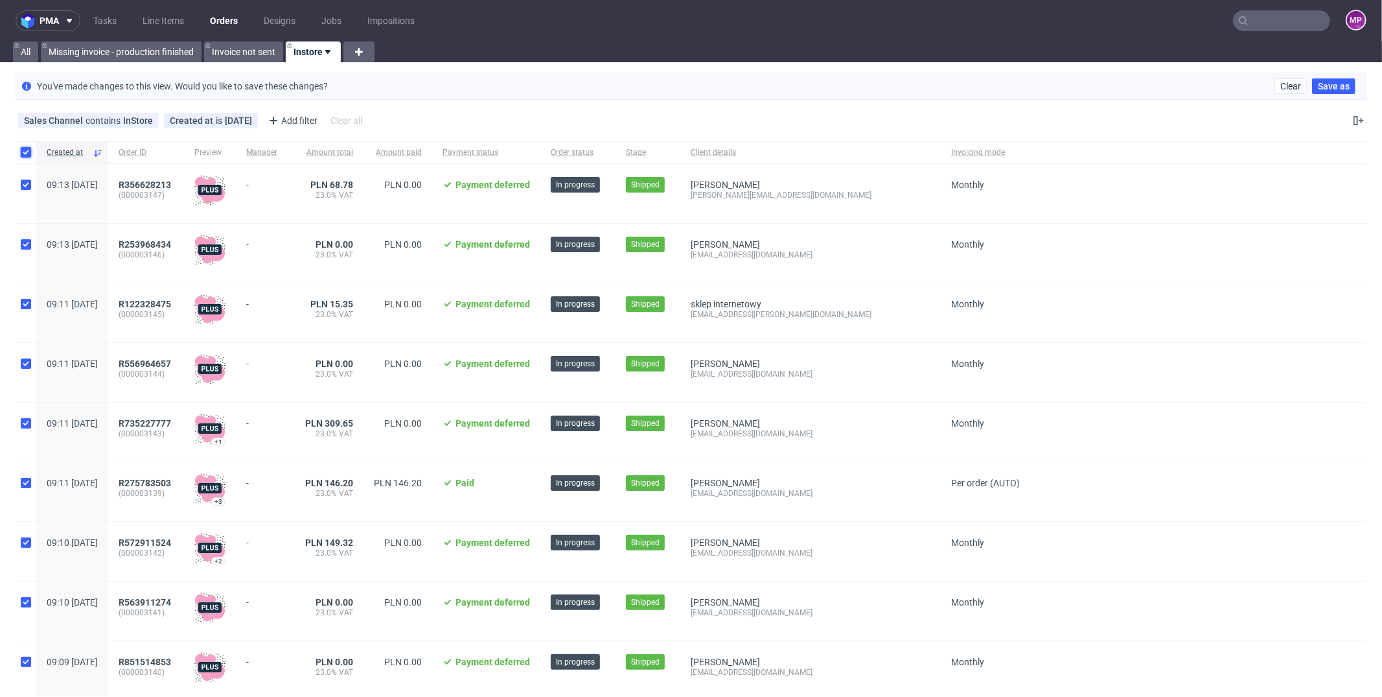
checkbox input "true"
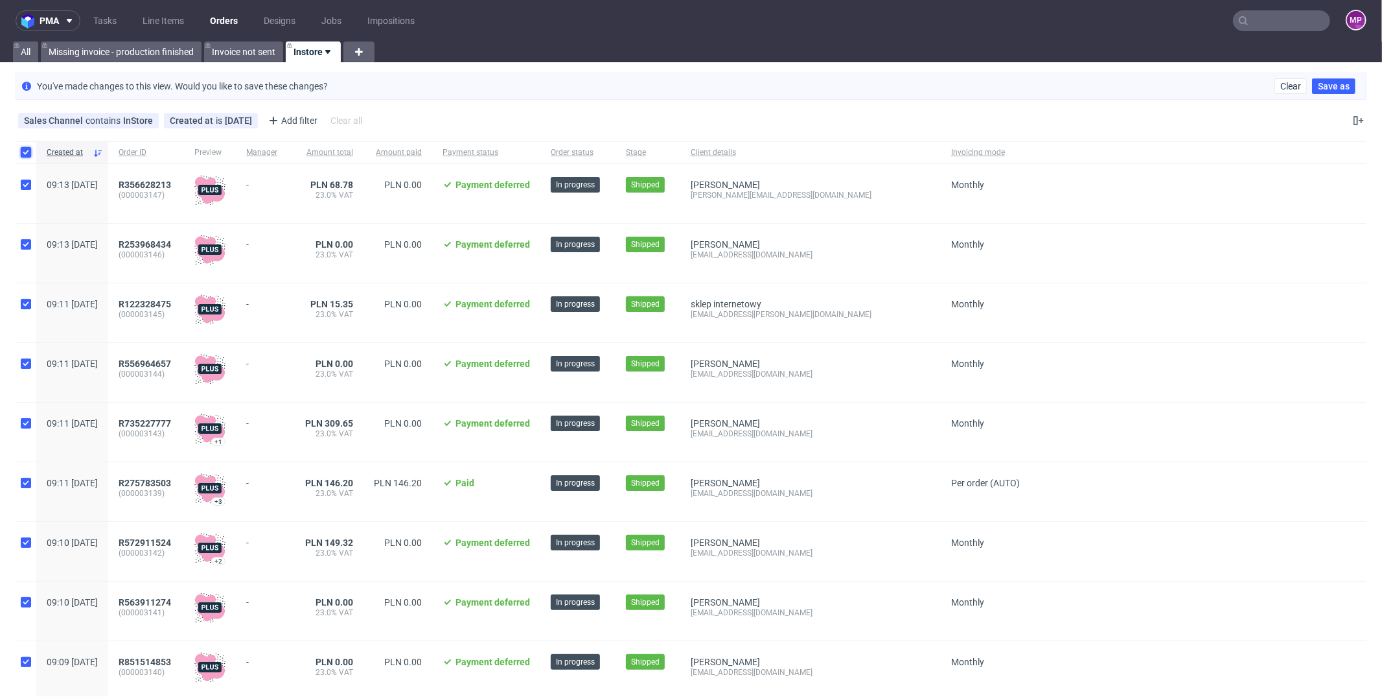
checkbox input "true"
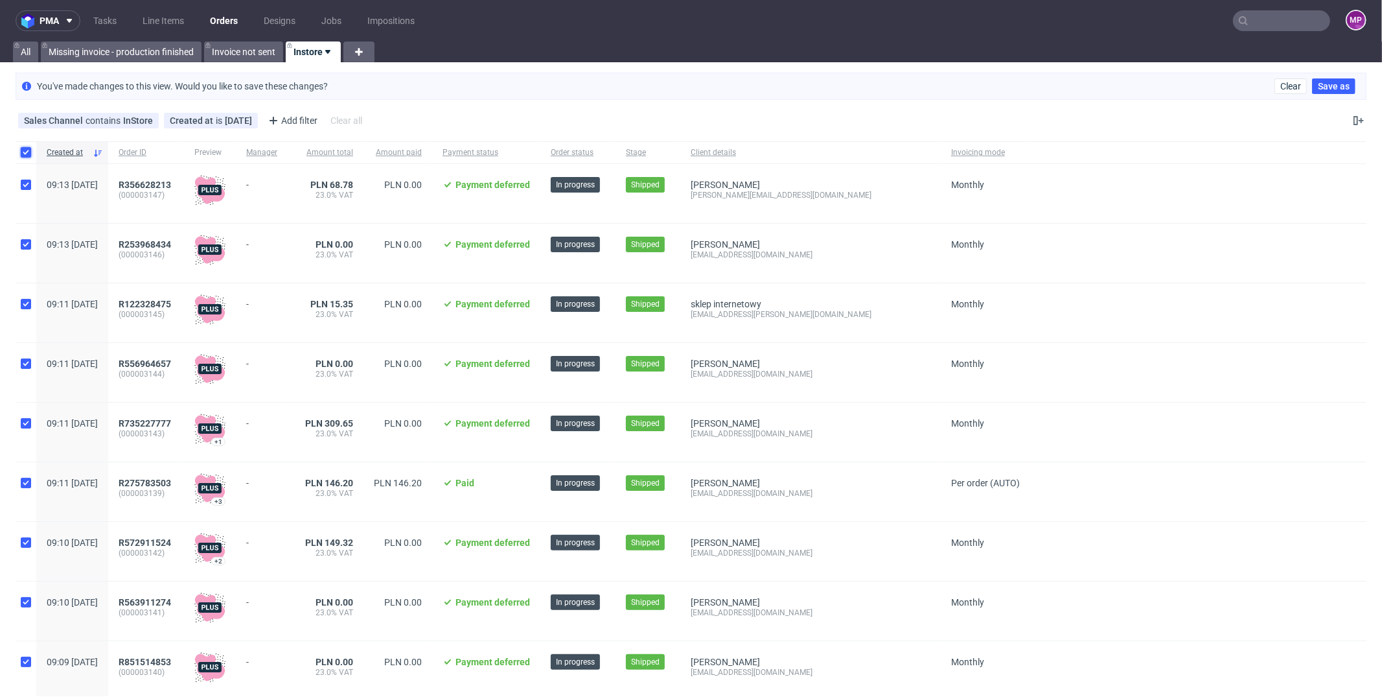
checkbox input "true"
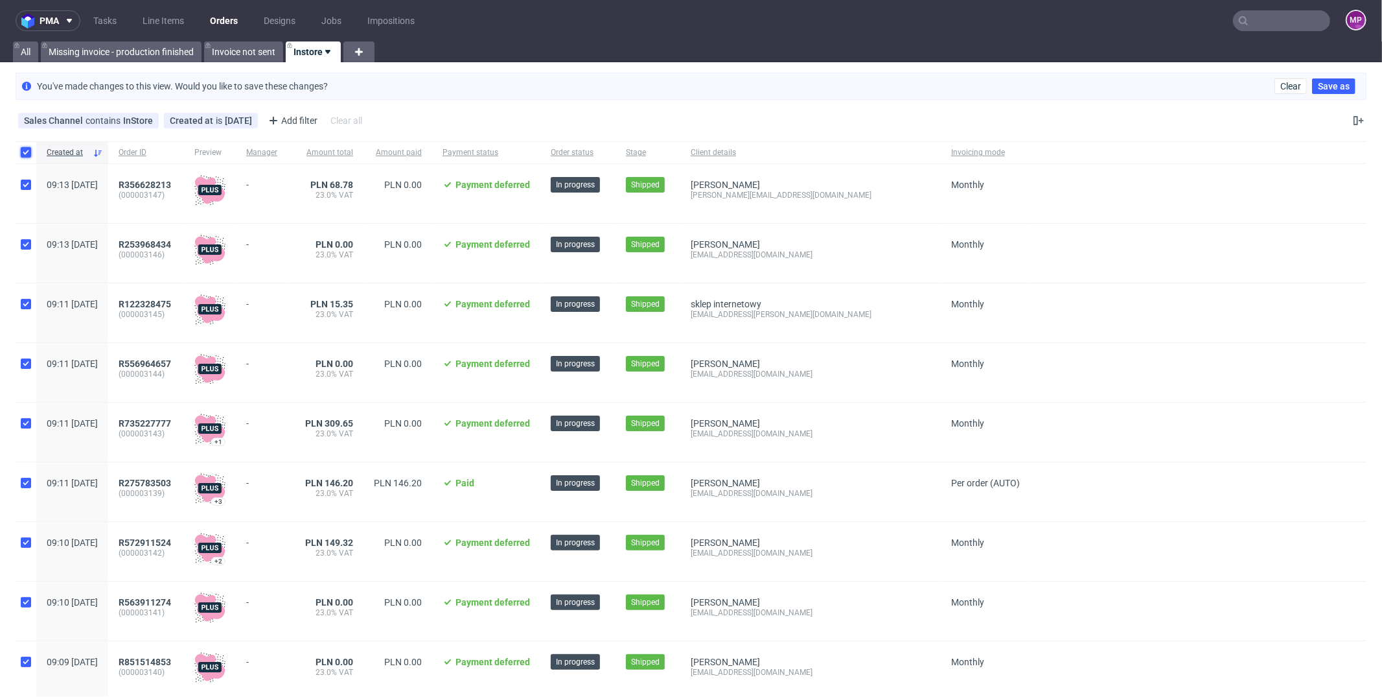
checkbox input "true"
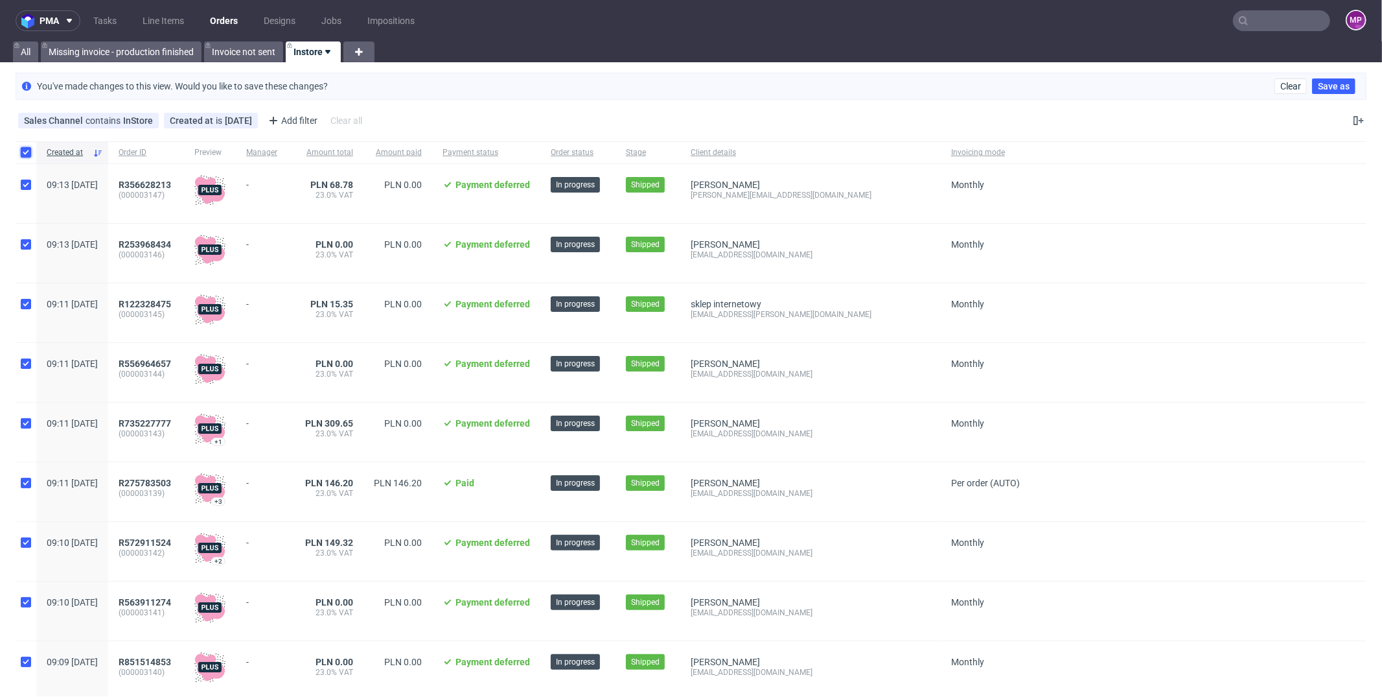
checkbox input "true"
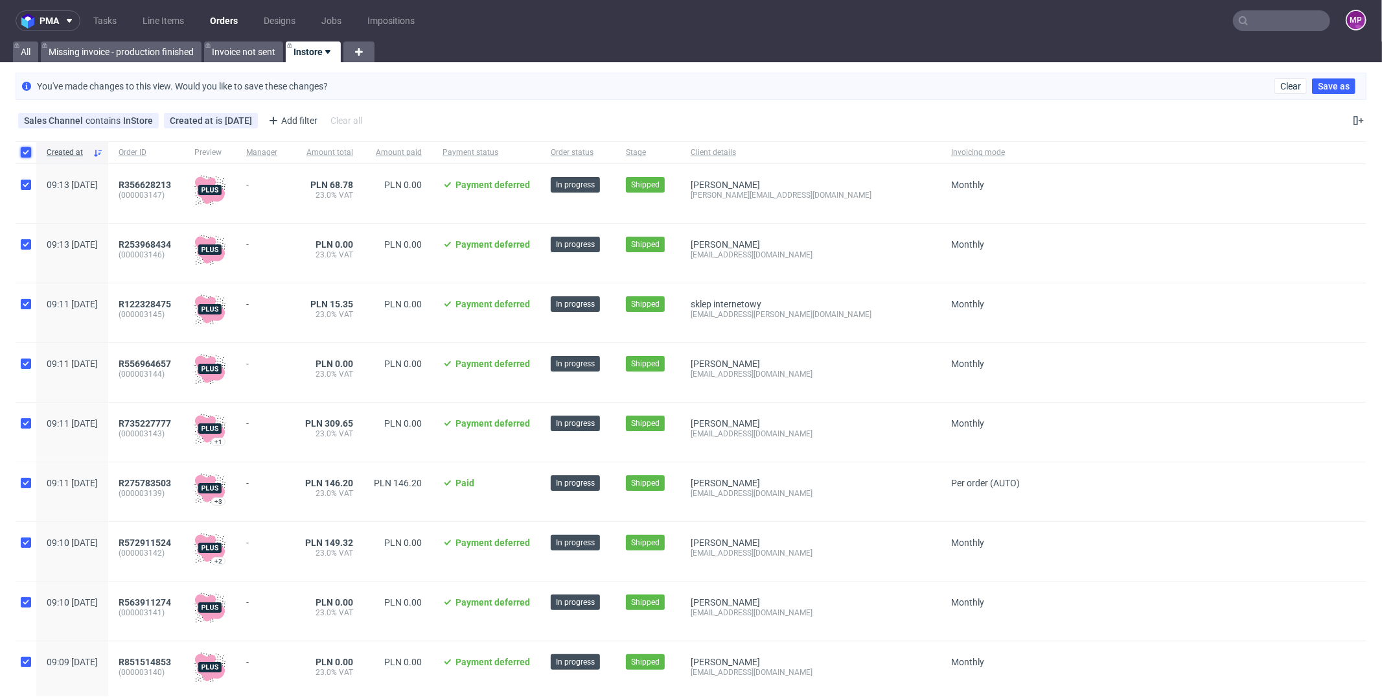
checkbox input "true"
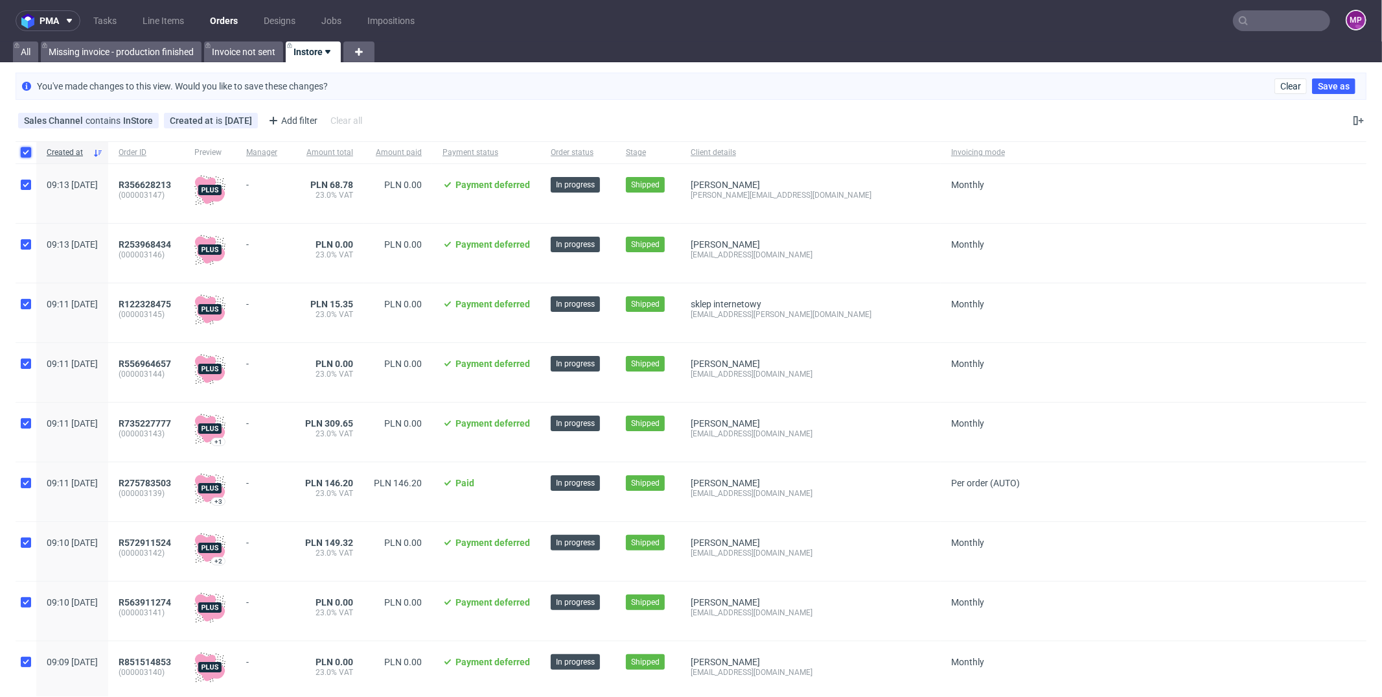
checkbox input "true"
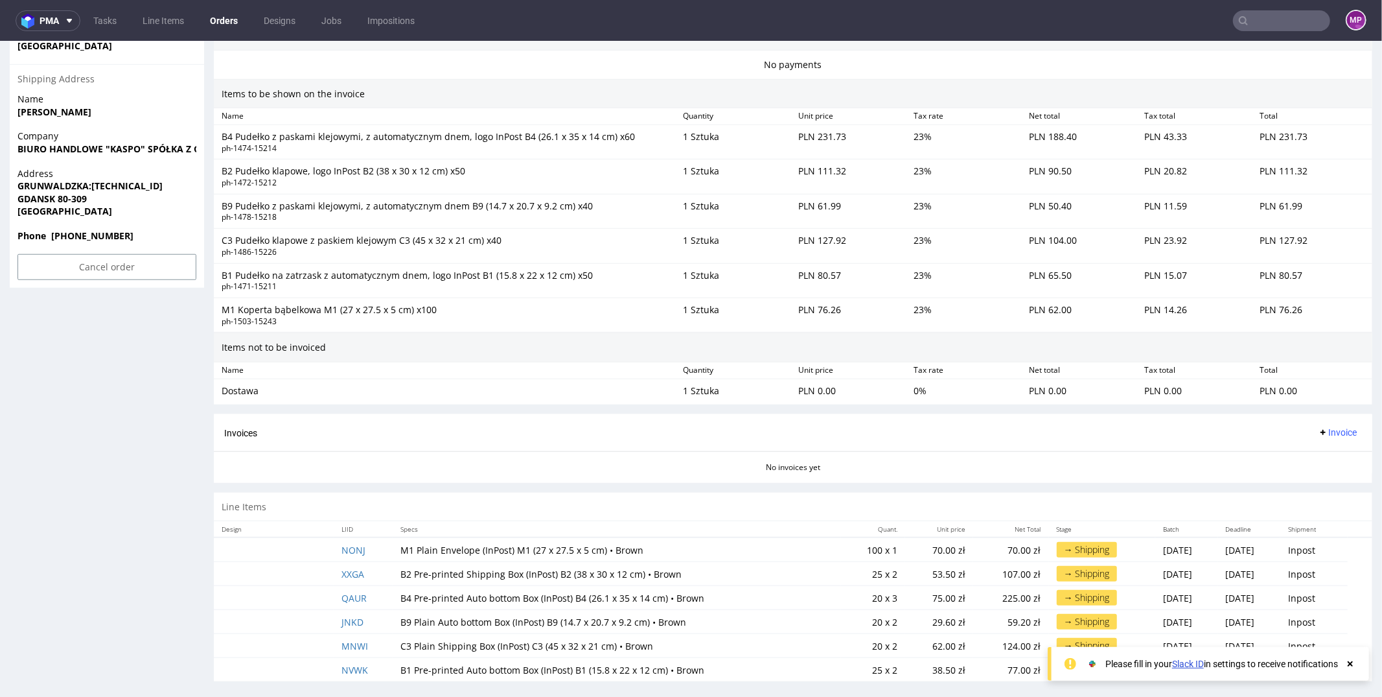
scroll to position [3, 0]
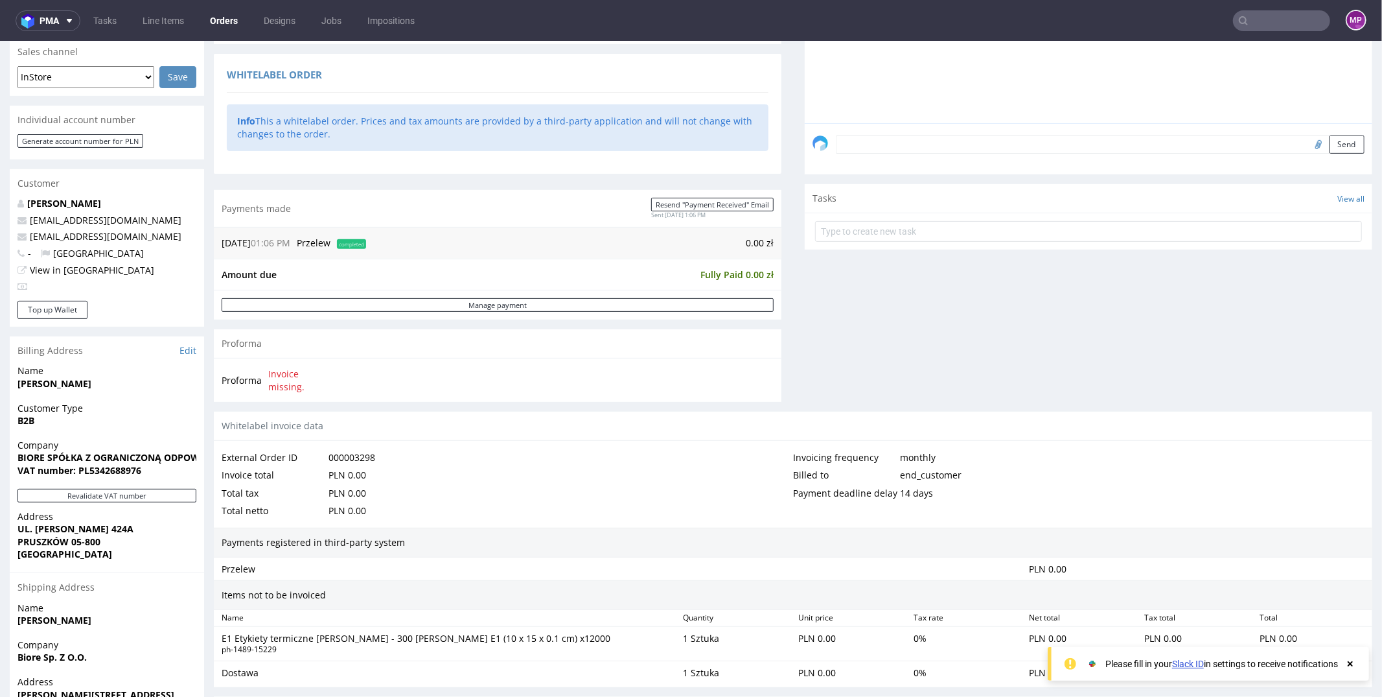
scroll to position [488, 0]
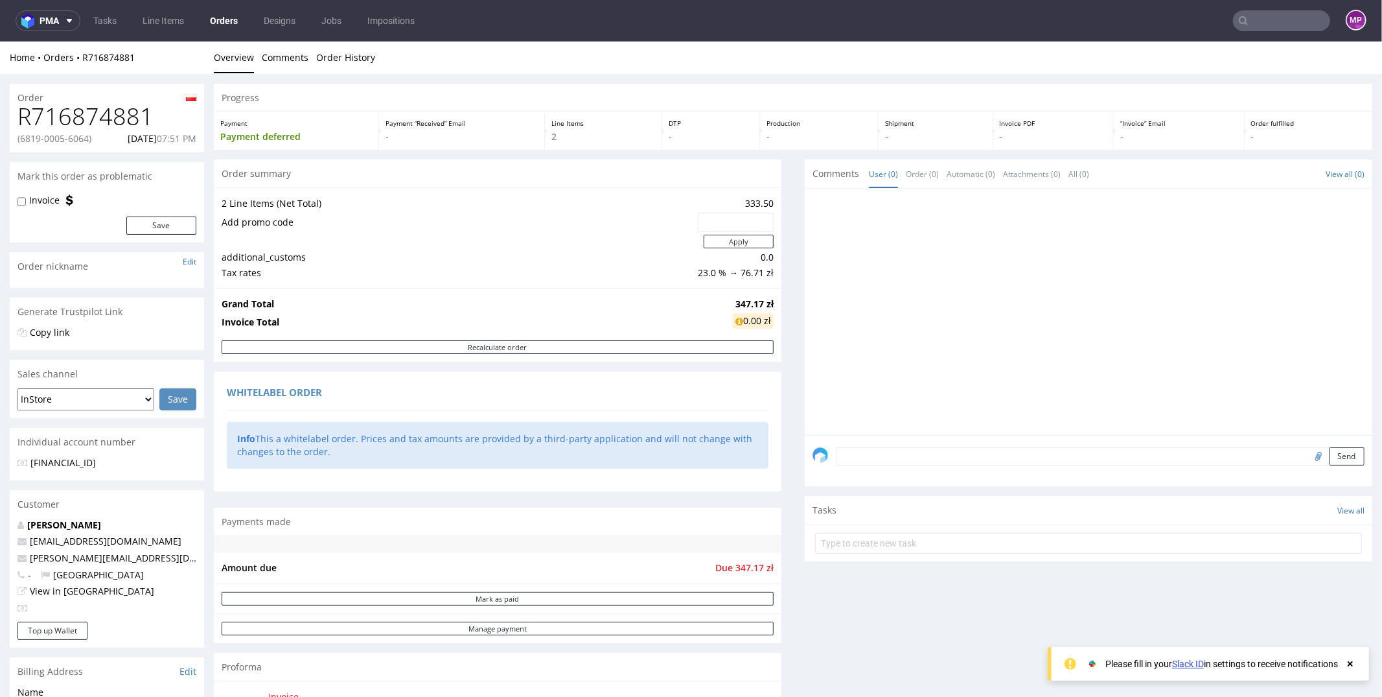
scroll to position [597, 0]
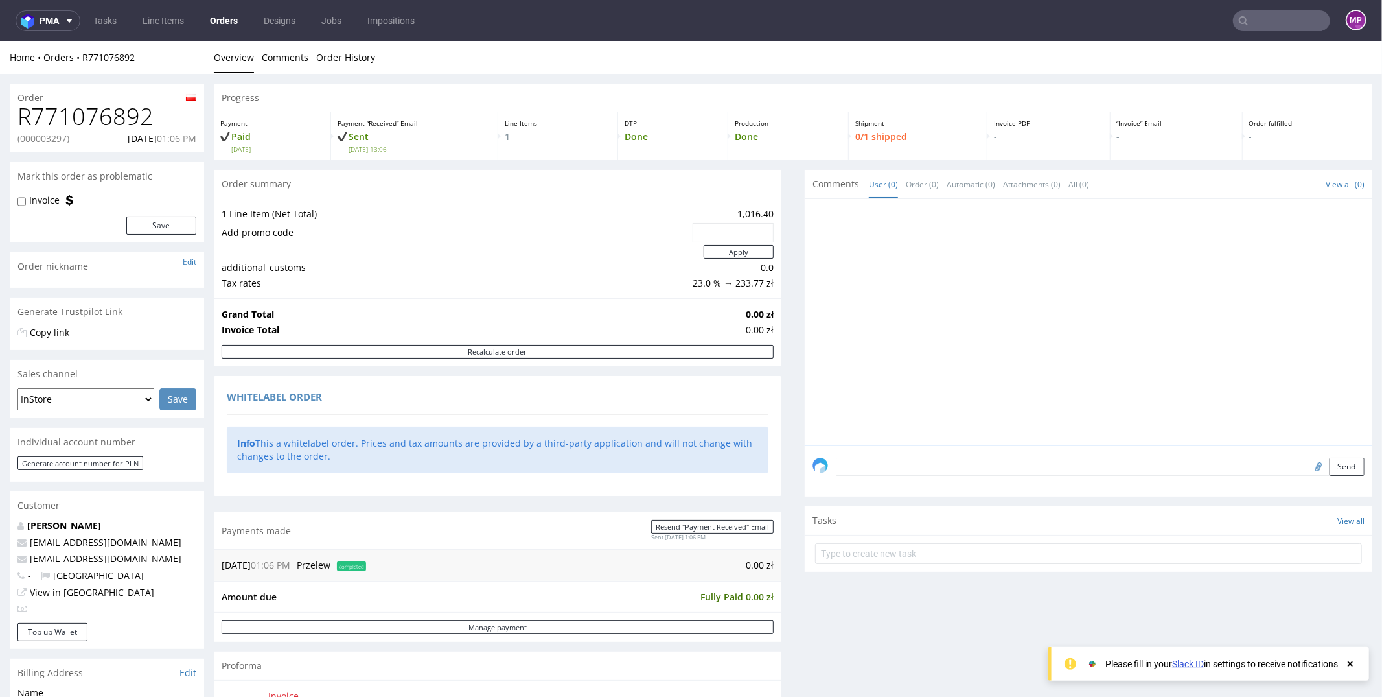
scroll to position [488, 0]
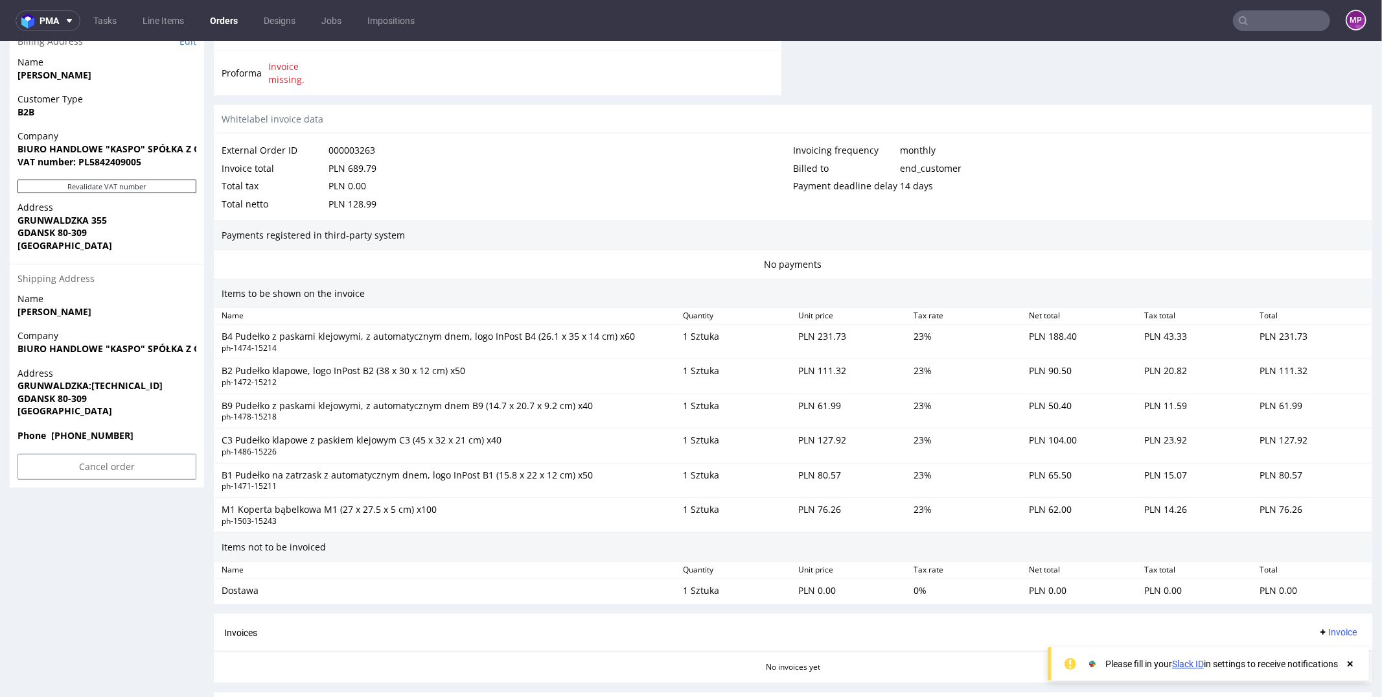
scroll to position [829, 0]
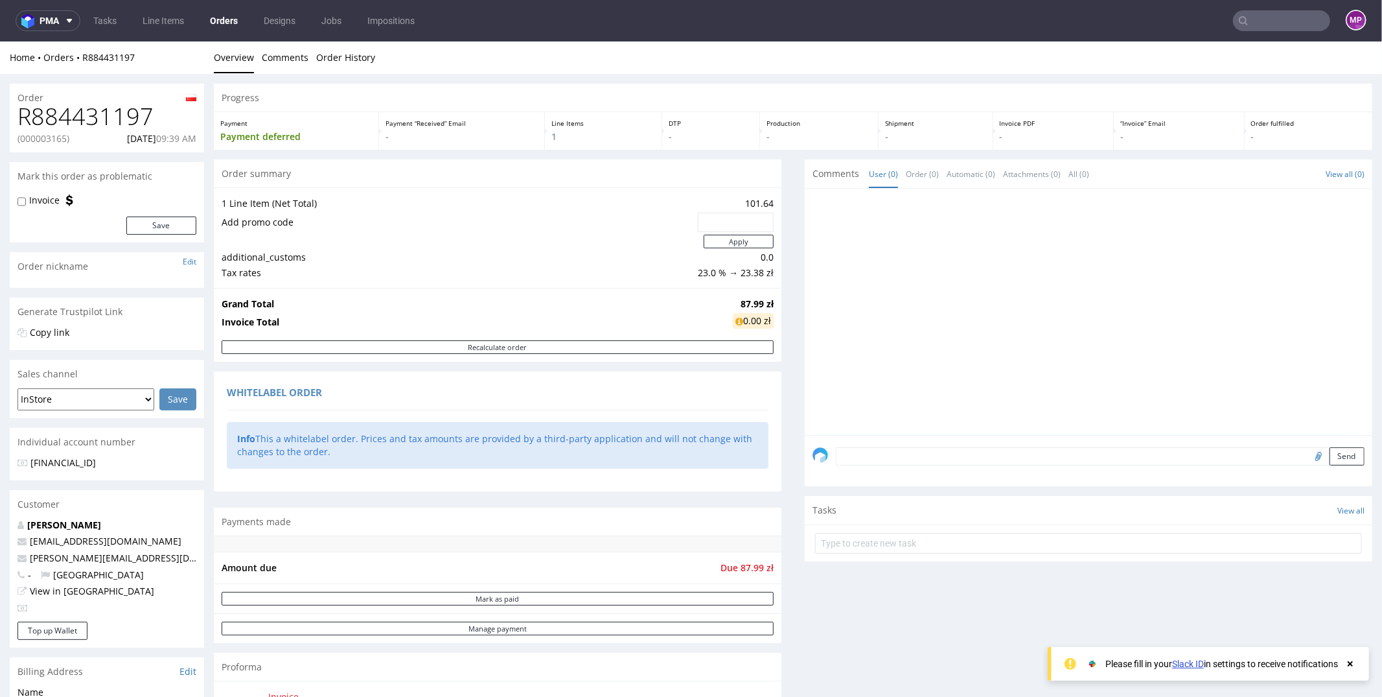
scroll to position [574, 0]
